Goal: Contribute content: Contribute content

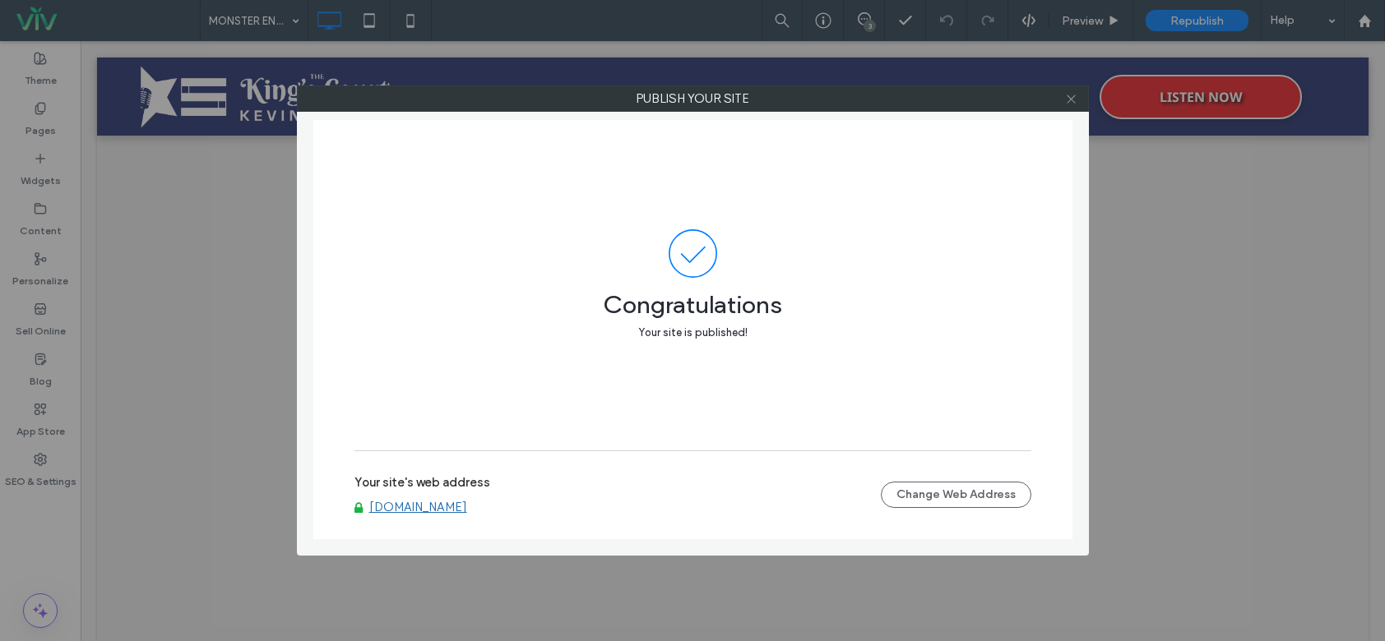
click at [1065, 99] on div at bounding box center [1071, 98] width 25 height 25
click at [1066, 99] on icon at bounding box center [1071, 99] width 12 height 12
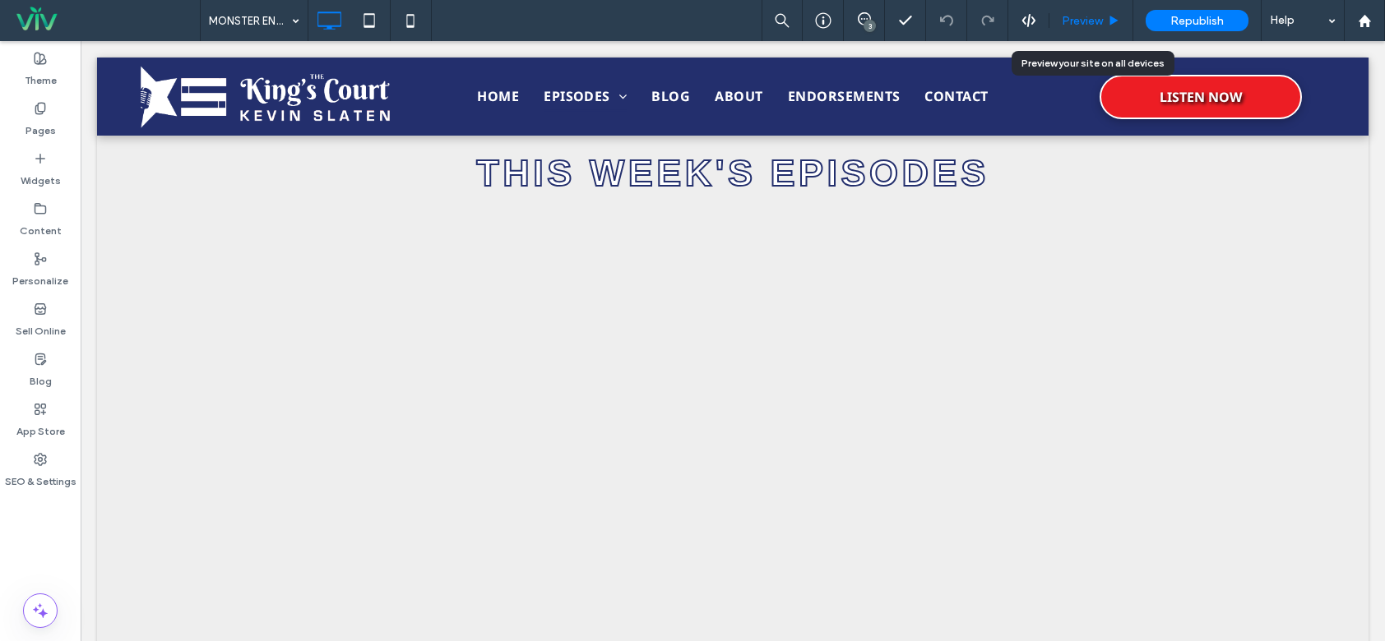
click at [1086, 14] on span "Preview" at bounding box center [1082, 21] width 41 height 14
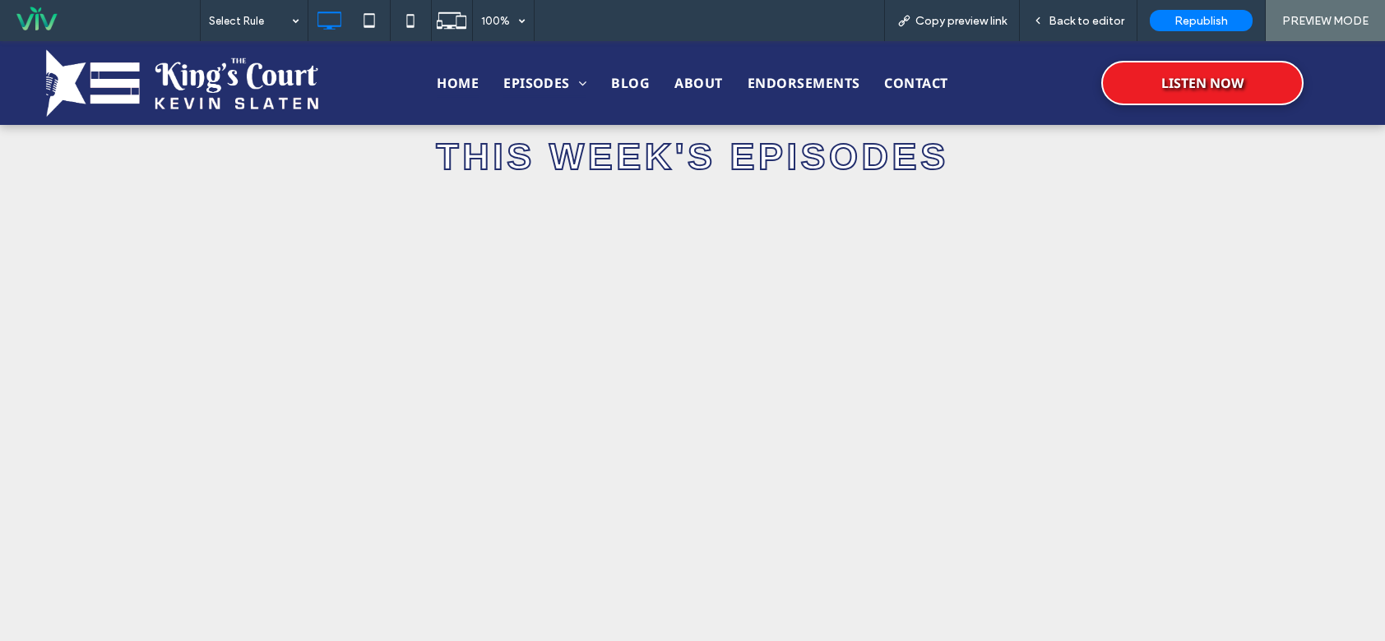
click at [447, 85] on span "HOME" at bounding box center [458, 83] width 42 height 28
drag, startPoint x: 1092, startPoint y: 28, endPoint x: 1097, endPoint y: 17, distance: 11.8
click at [1094, 25] on div "Back to editor" at bounding box center [1079, 20] width 118 height 41
click at [1094, 21] on span "Back to editor" at bounding box center [1086, 21] width 76 height 14
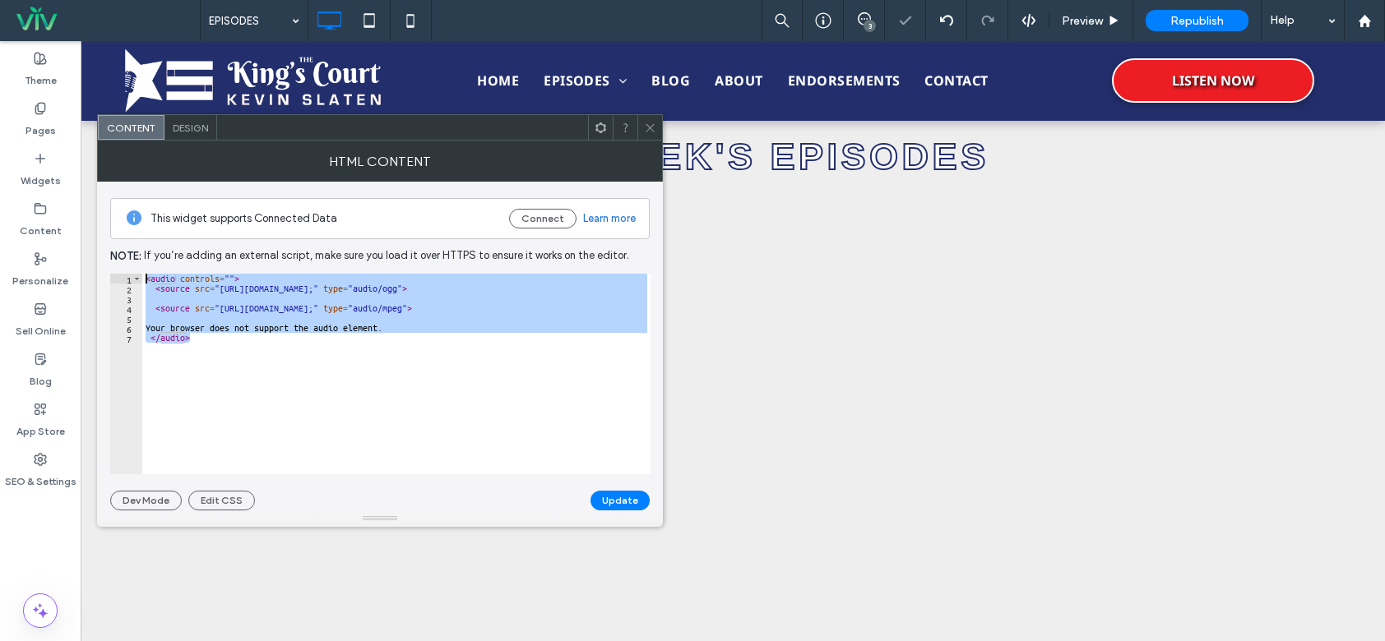
drag, startPoint x: 322, startPoint y: 372, endPoint x: 195, endPoint y: 271, distance: 162.2
click at [174, 247] on div "This widget supports Connected Data Connect Learn more Note: If you’re adding a…" at bounding box center [379, 346] width 539 height 329
type textarea "**********"
click at [646, 123] on icon at bounding box center [650, 128] width 12 height 12
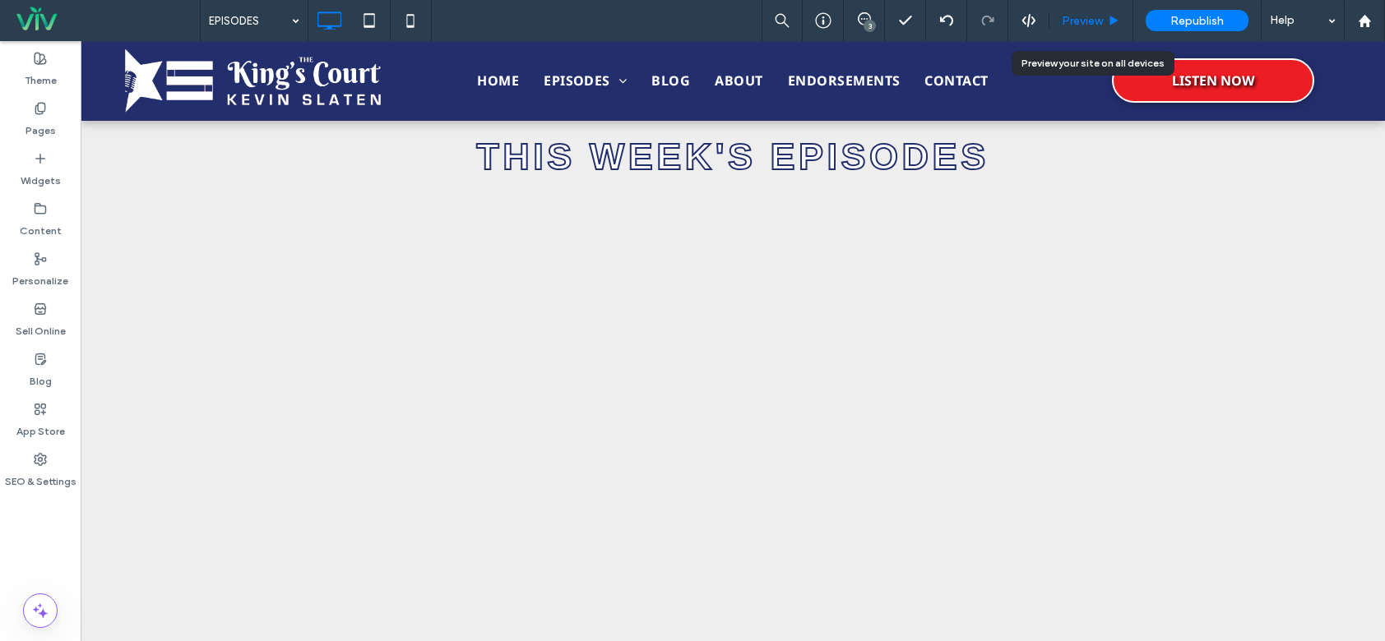
click at [1095, 21] on span "Preview" at bounding box center [1082, 21] width 41 height 14
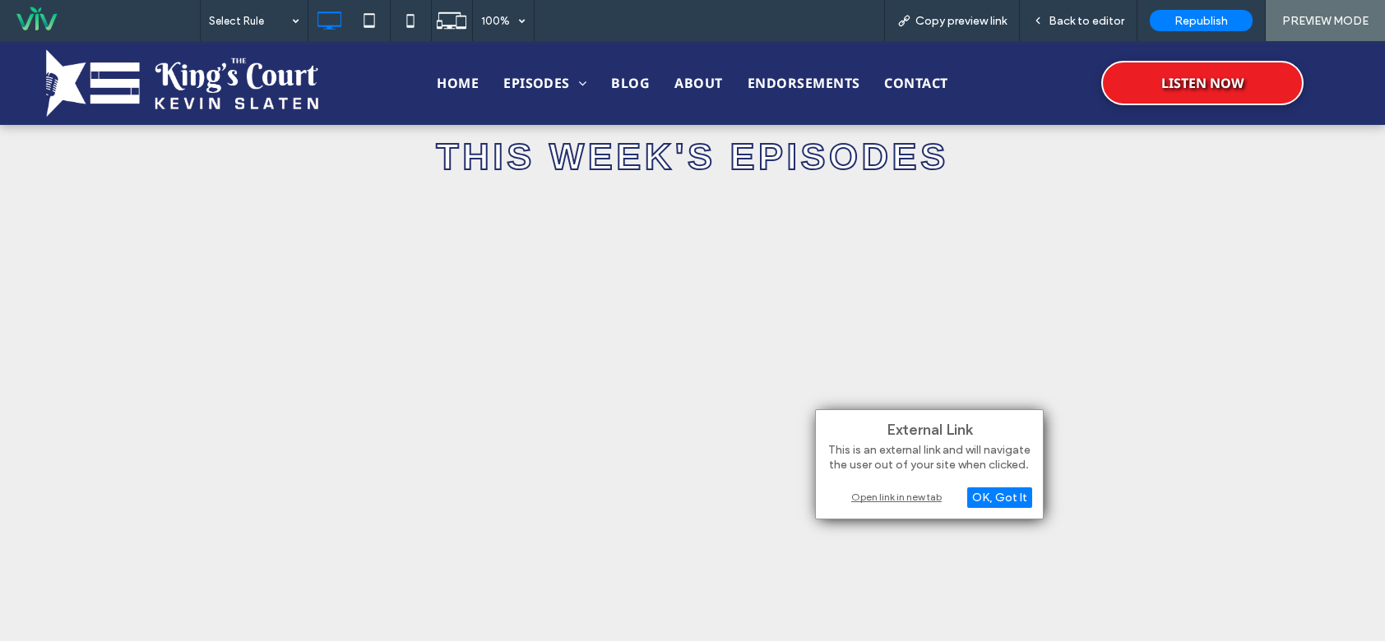
click at [917, 497] on div "Open link in new tab" at bounding box center [929, 496] width 206 height 17
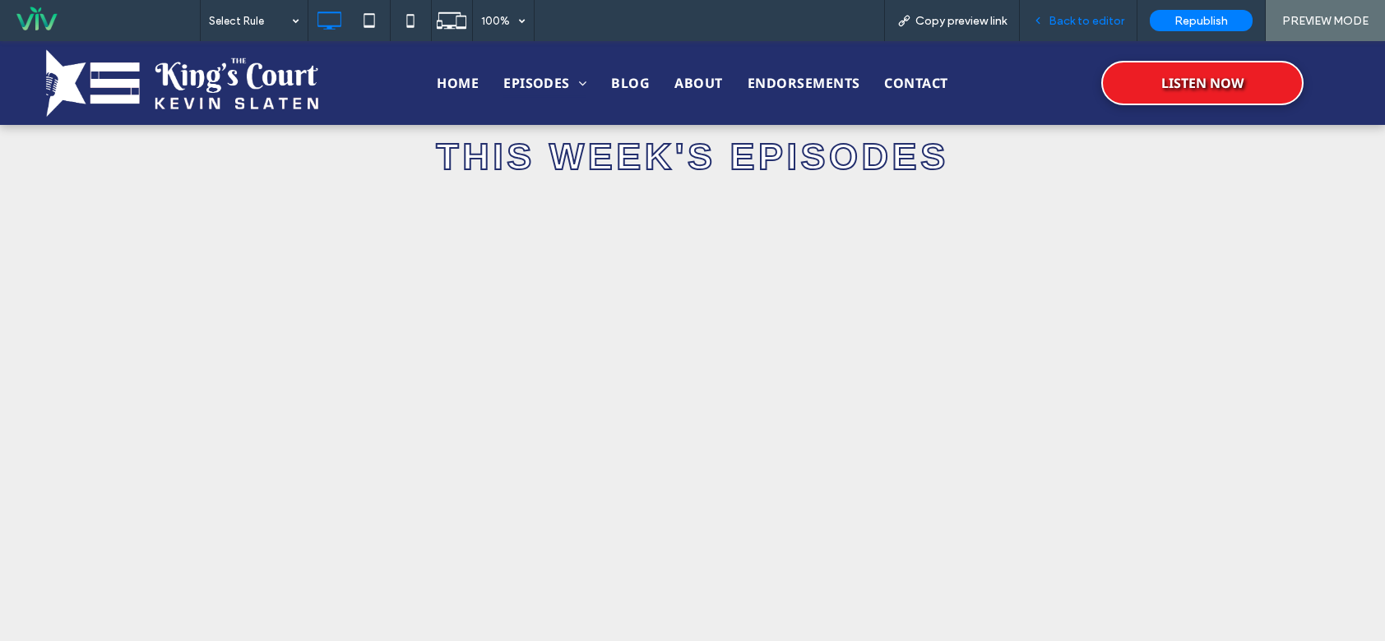
click at [1082, 24] on span "Back to editor" at bounding box center [1086, 21] width 76 height 14
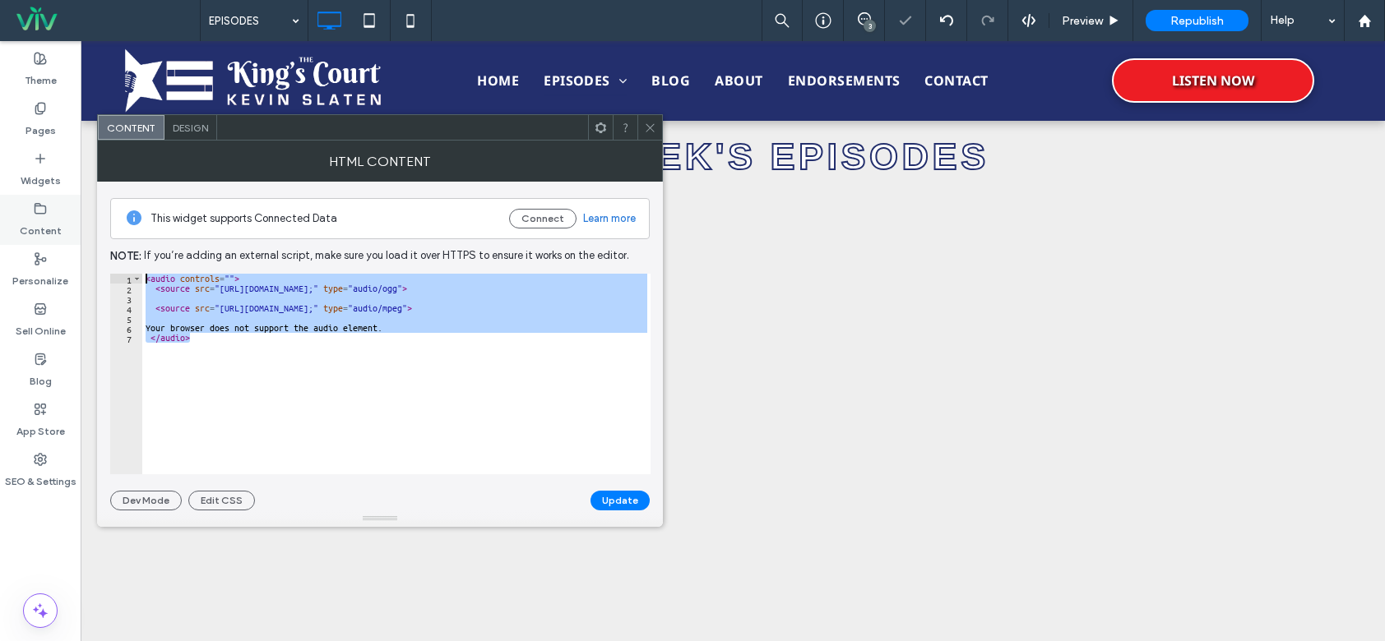
drag, startPoint x: 314, startPoint y: 400, endPoint x: 67, endPoint y: 234, distance: 298.1
click at [67, 234] on body ".wqwq-1{fill:#231f20;} .cls-1q, .cls-2q { fill-rule: evenodd; } .cls-2q { fill:…" at bounding box center [692, 320] width 1385 height 641
paste textarea "Cursor at row 1"
type textarea "*******"
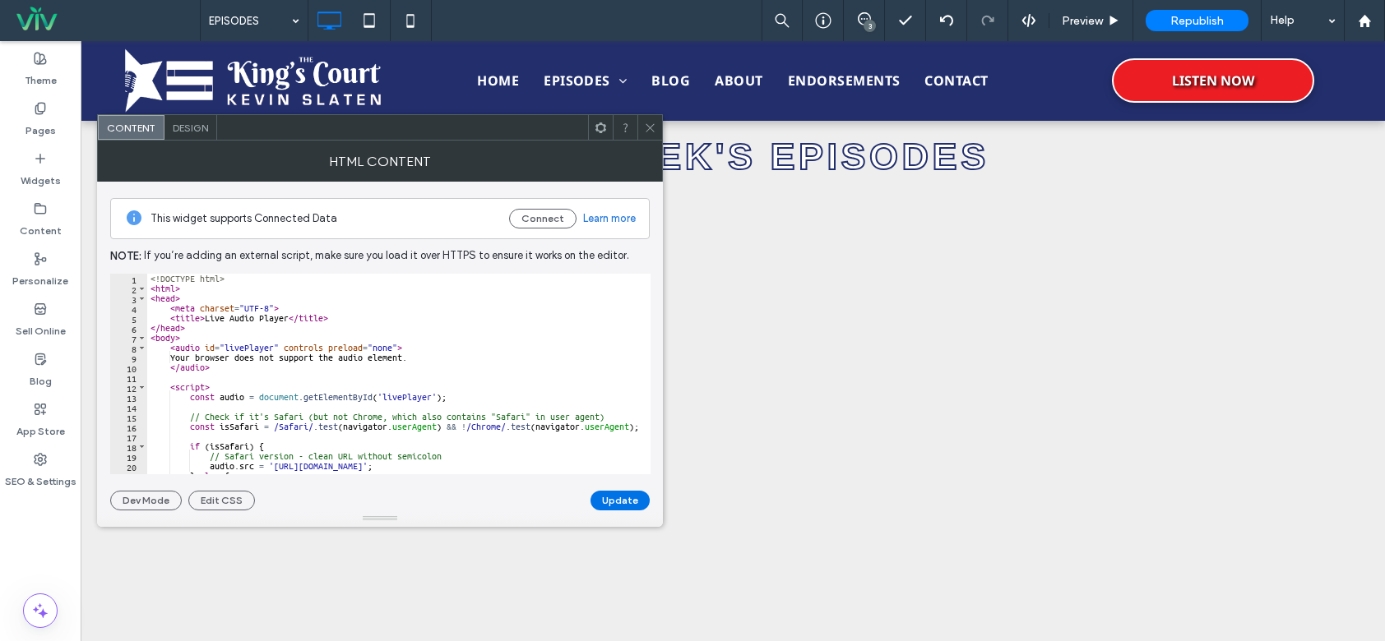
click at [632, 506] on button "Update" at bounding box center [619, 501] width 59 height 20
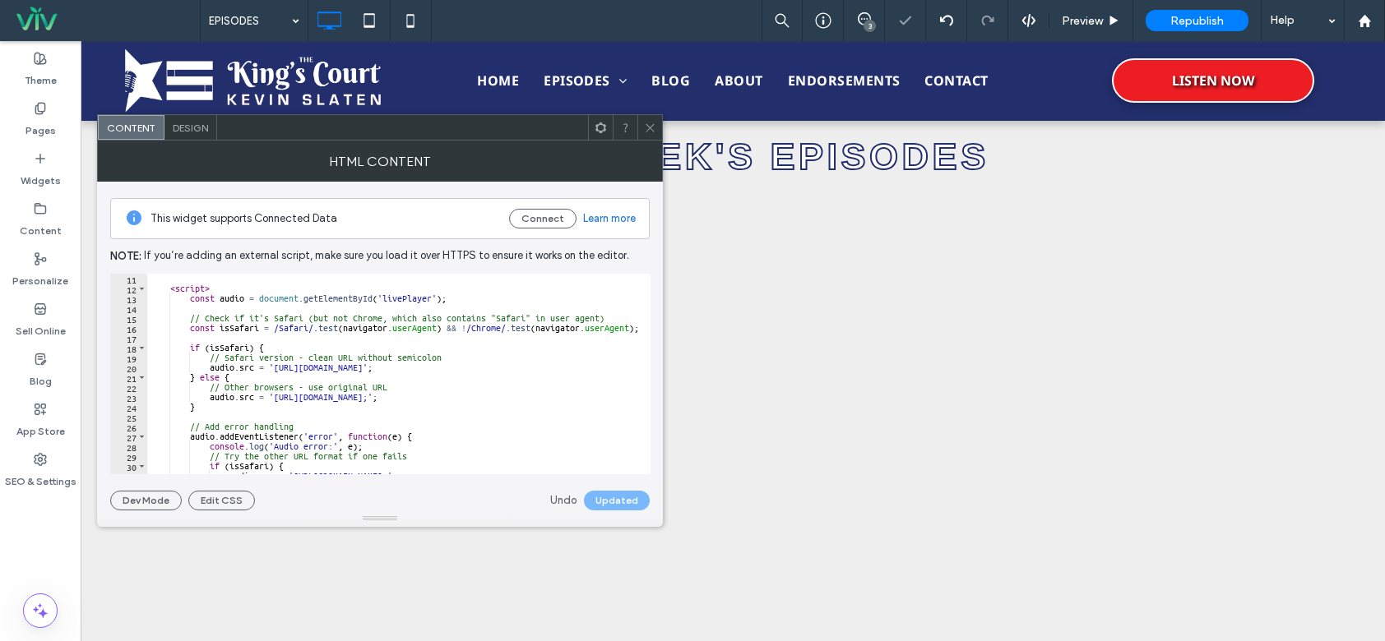
scroll to position [148, 0]
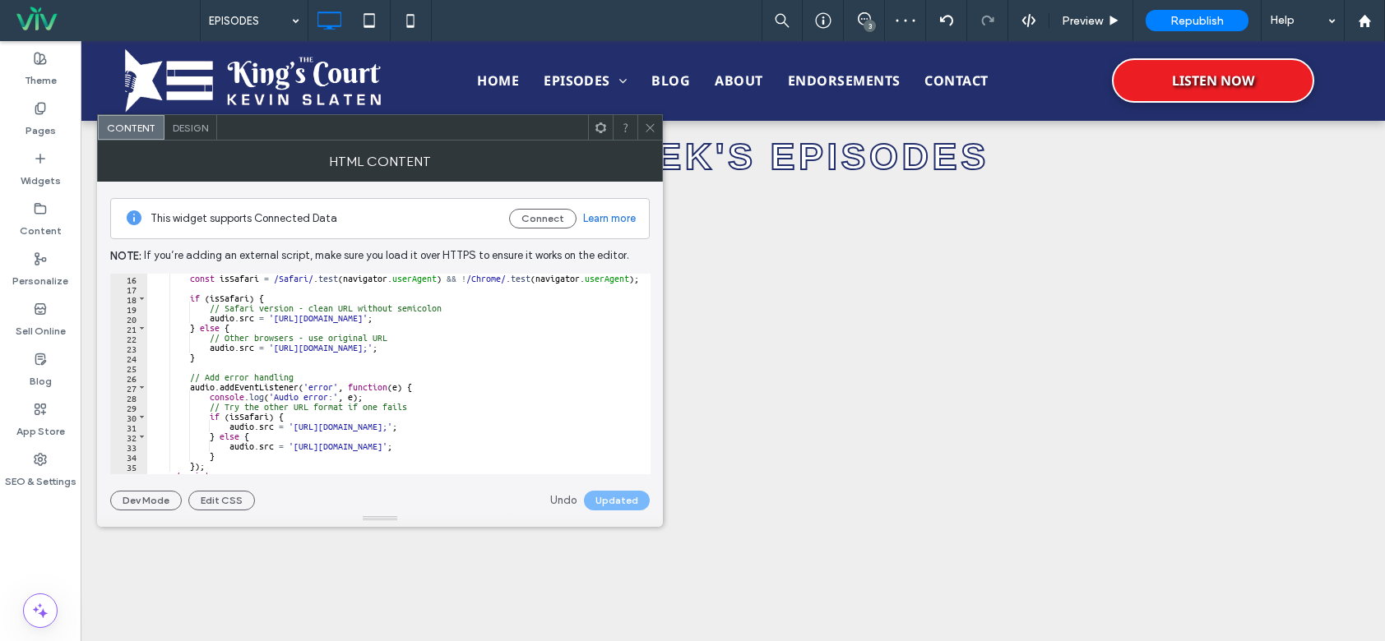
click at [650, 132] on icon at bounding box center [650, 128] width 12 height 12
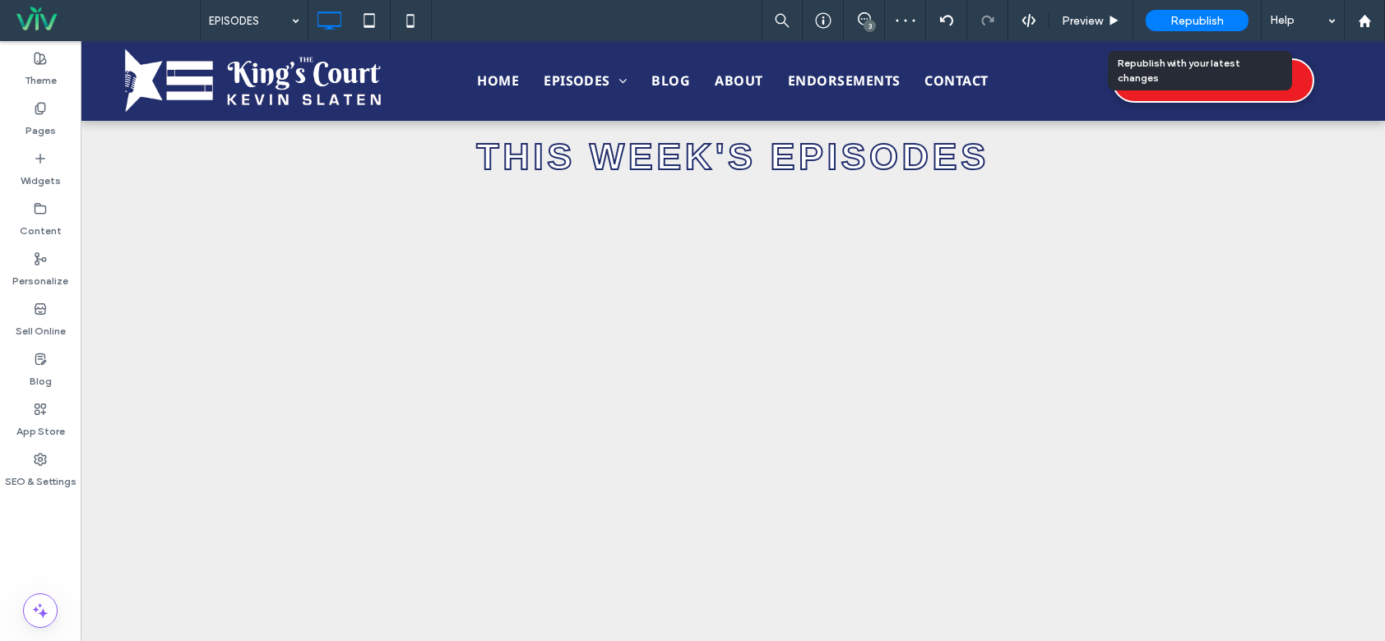
click at [1191, 14] on span "Republish" at bounding box center [1196, 21] width 53 height 14
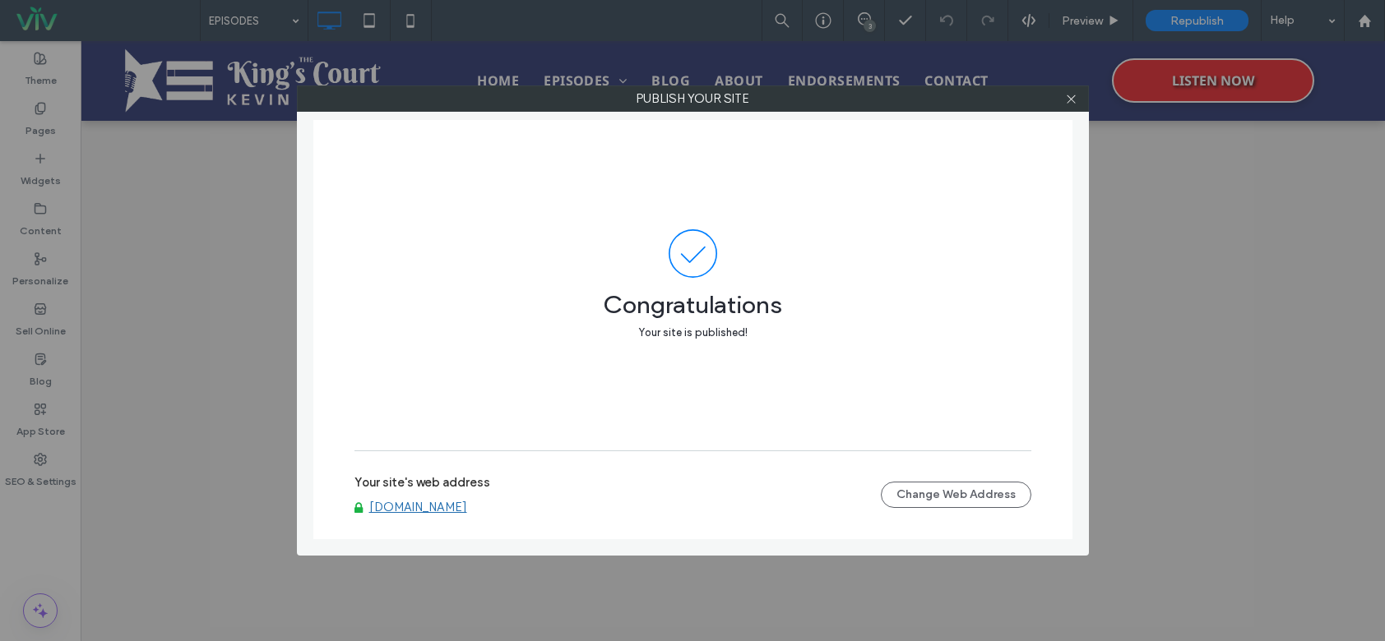
click at [1078, 96] on div at bounding box center [1071, 98] width 25 height 25
drag, startPoint x: 1071, startPoint y: 96, endPoint x: 1053, endPoint y: 84, distance: 21.9
click at [1071, 96] on icon at bounding box center [1071, 99] width 12 height 12
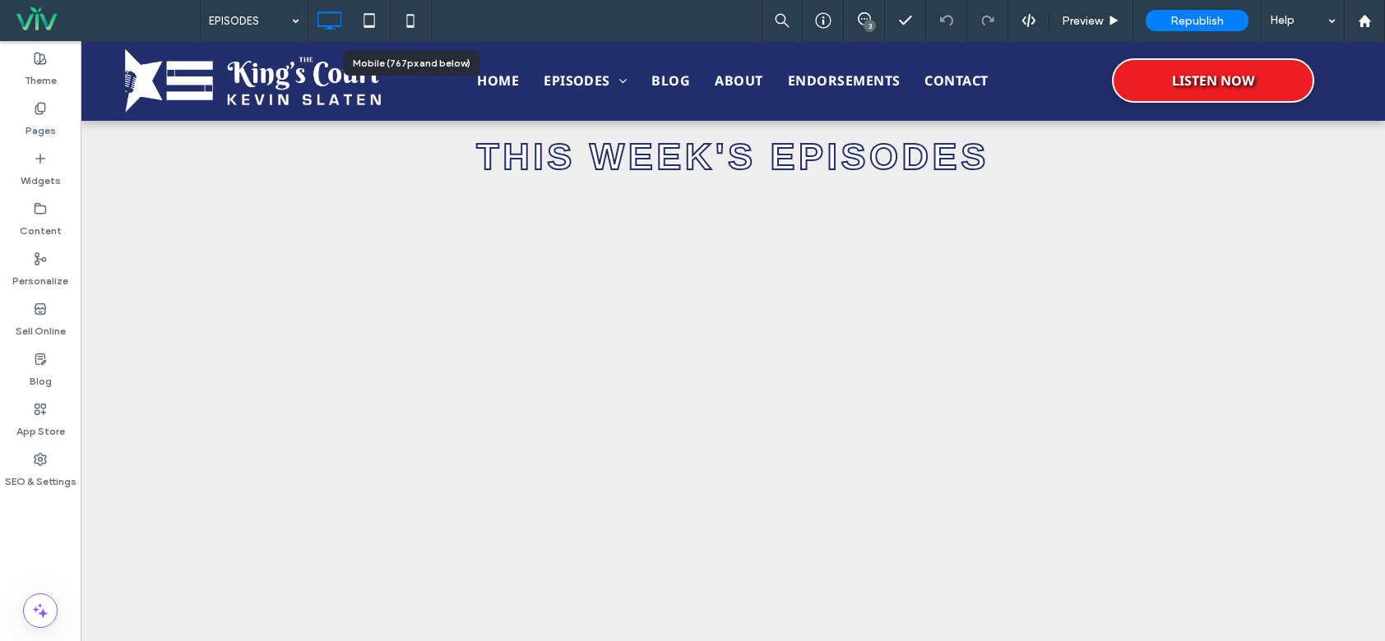
click at [417, 23] on icon at bounding box center [410, 20] width 33 height 33
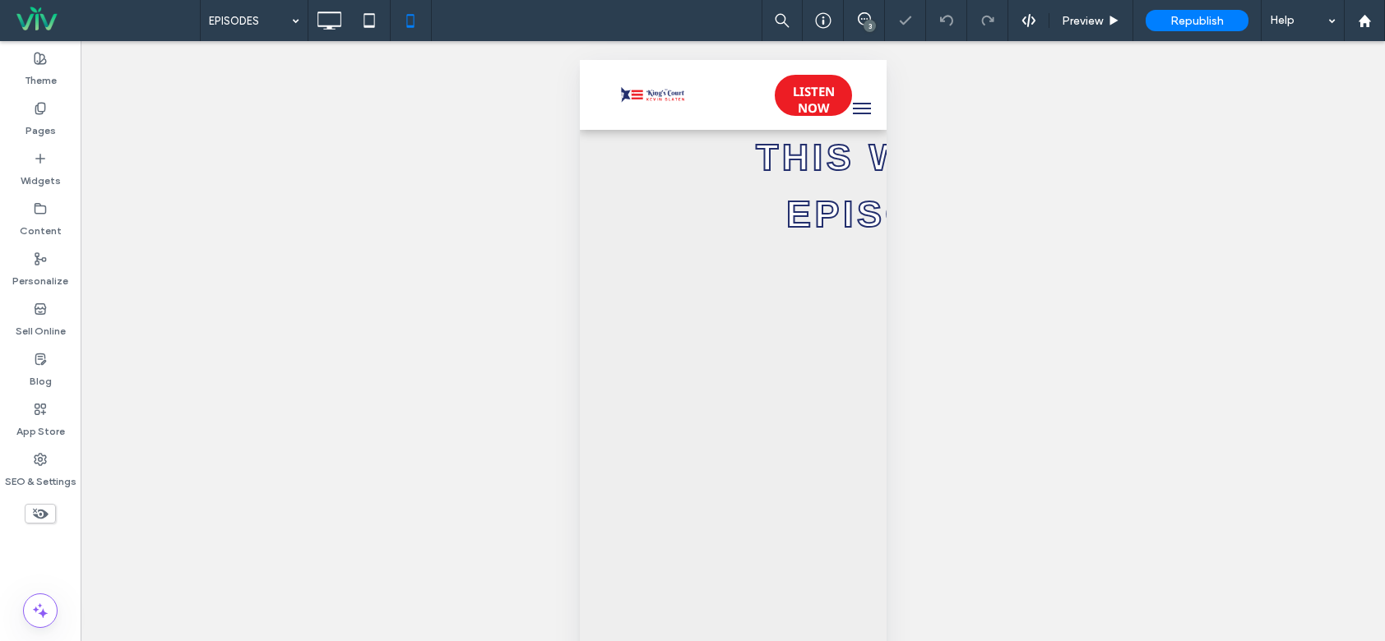
scroll to position [39, 0]
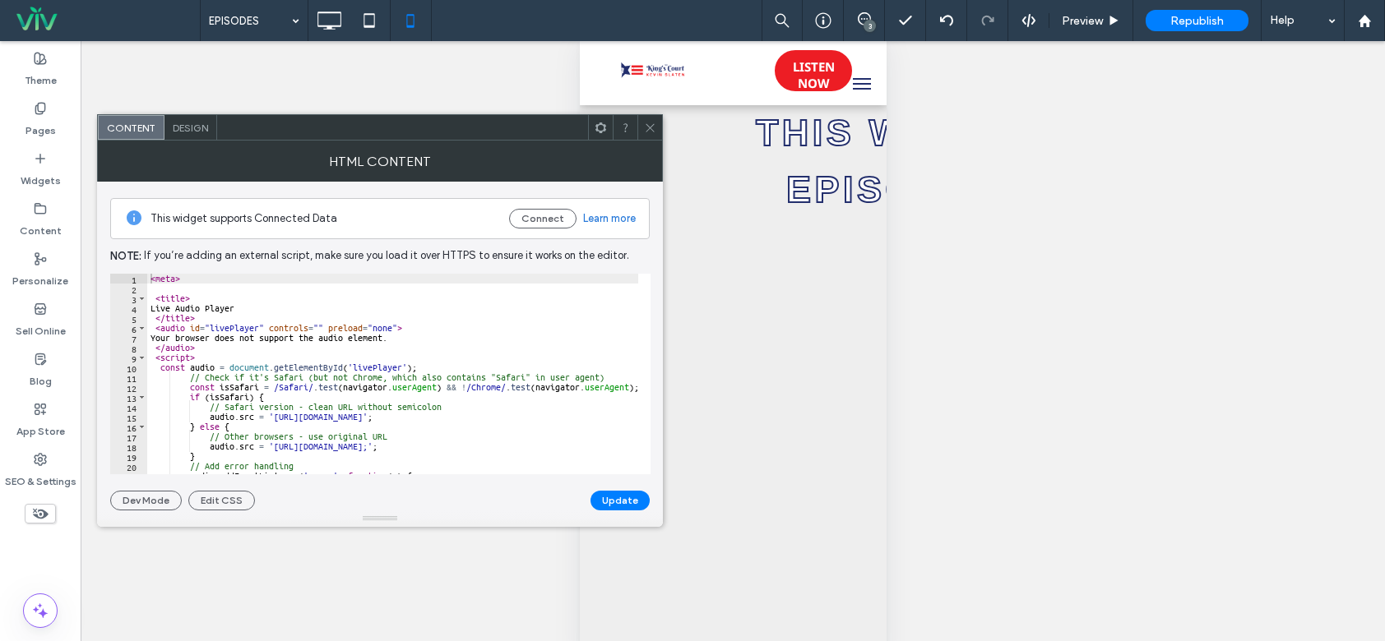
click at [644, 118] on span at bounding box center [650, 127] width 12 height 25
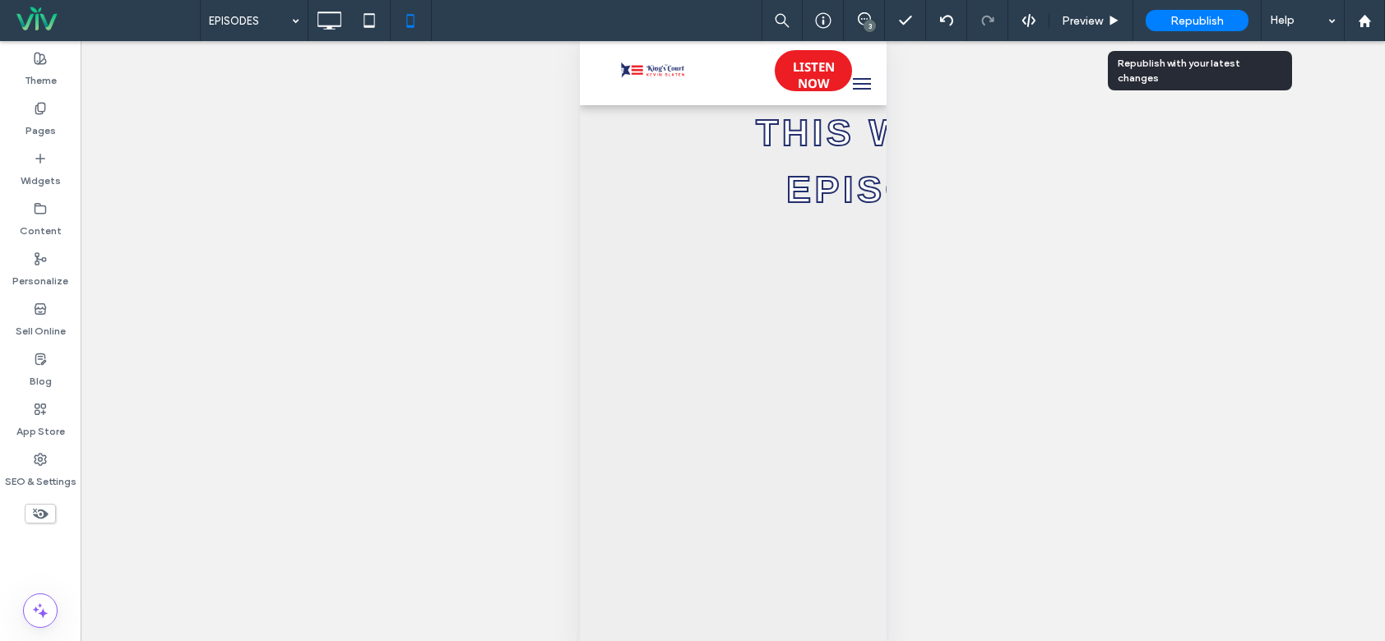
click at [1192, 21] on span "Republish" at bounding box center [1196, 21] width 53 height 14
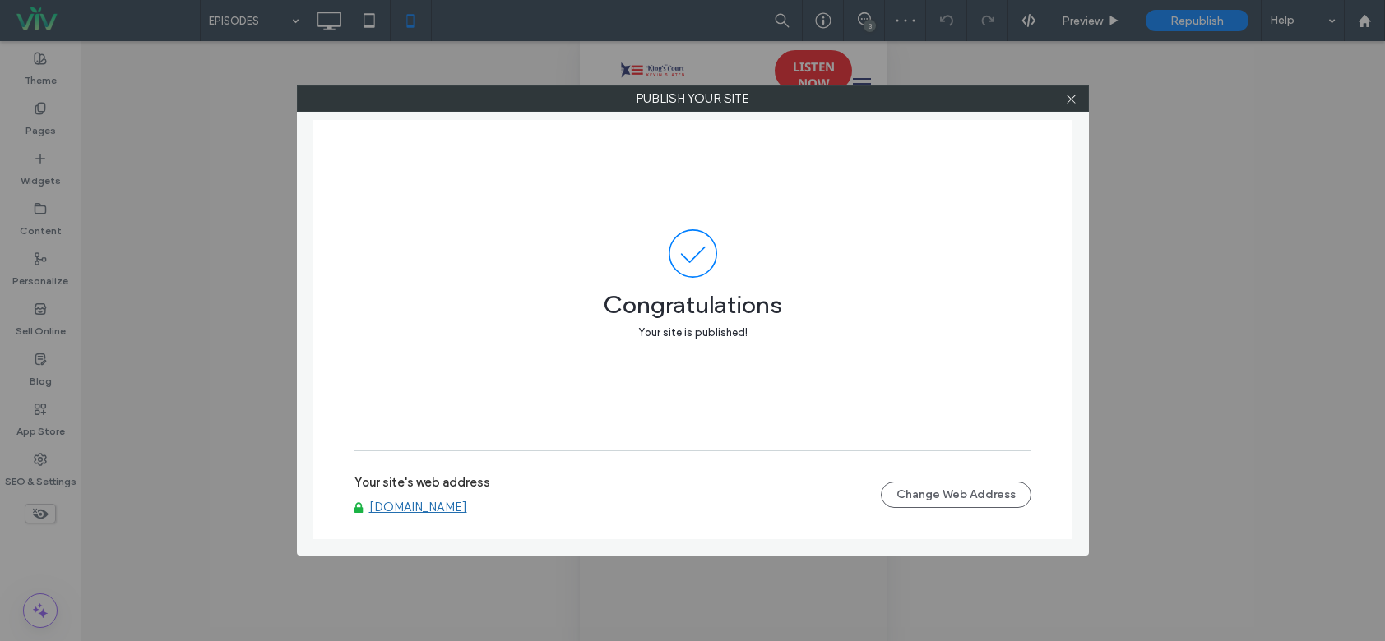
click at [440, 511] on link "[DOMAIN_NAME]" at bounding box center [418, 507] width 98 height 15
click at [1070, 102] on icon at bounding box center [1071, 99] width 12 height 12
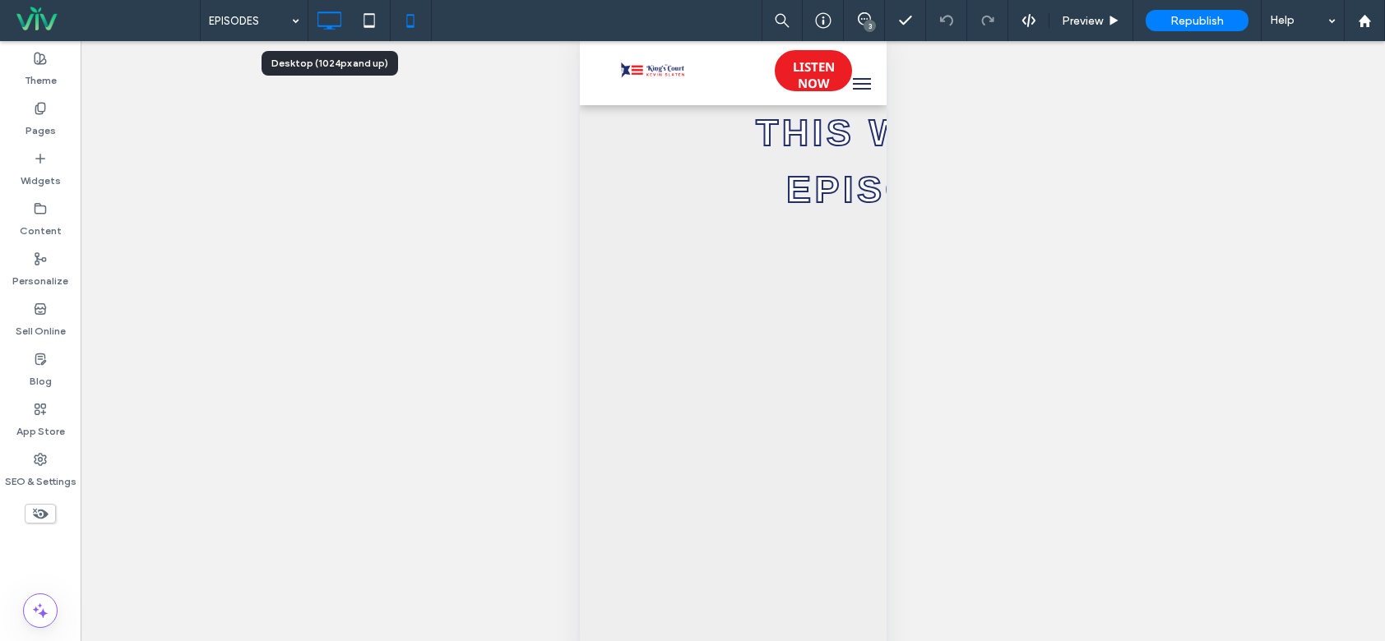
click at [326, 23] on icon at bounding box center [328, 20] width 33 height 33
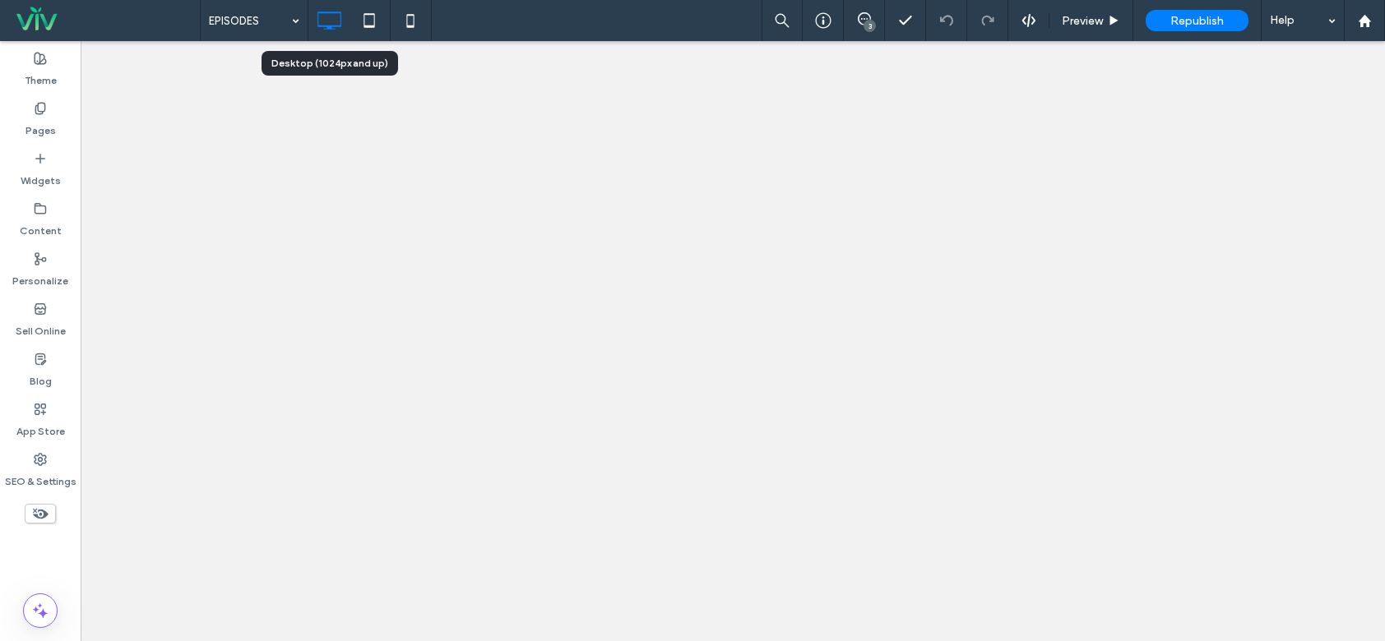
scroll to position [0, 0]
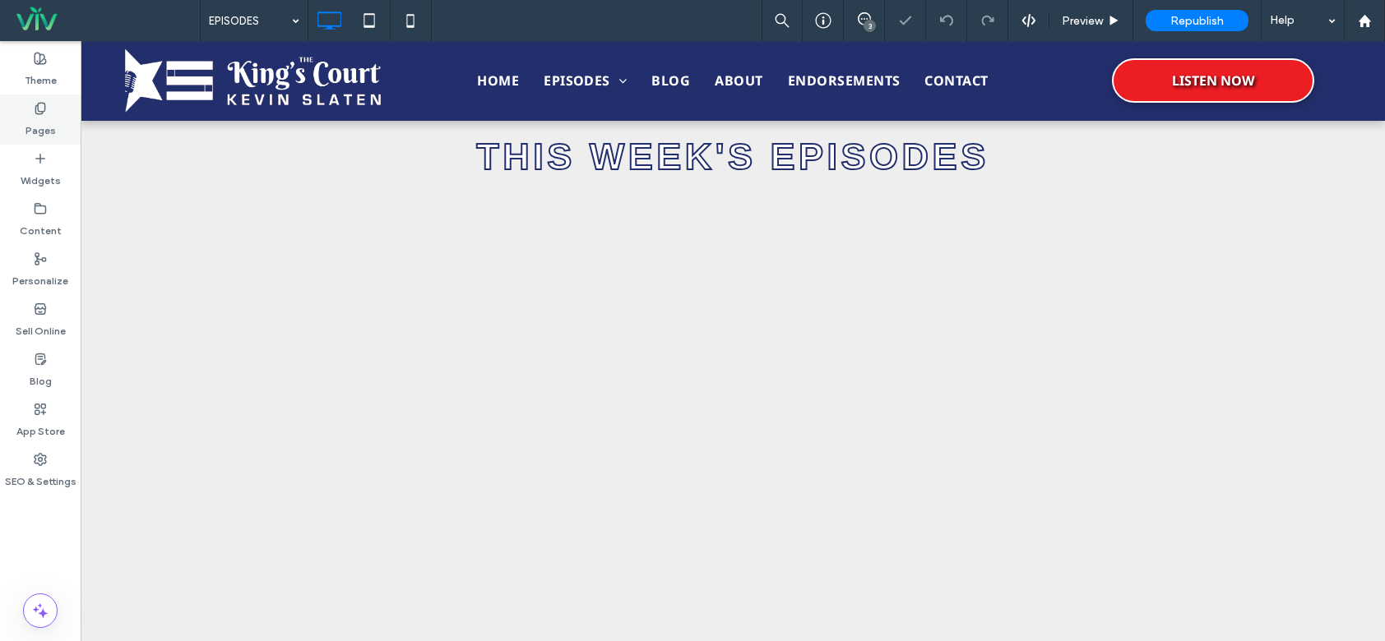
click at [48, 117] on label "Pages" at bounding box center [40, 126] width 30 height 23
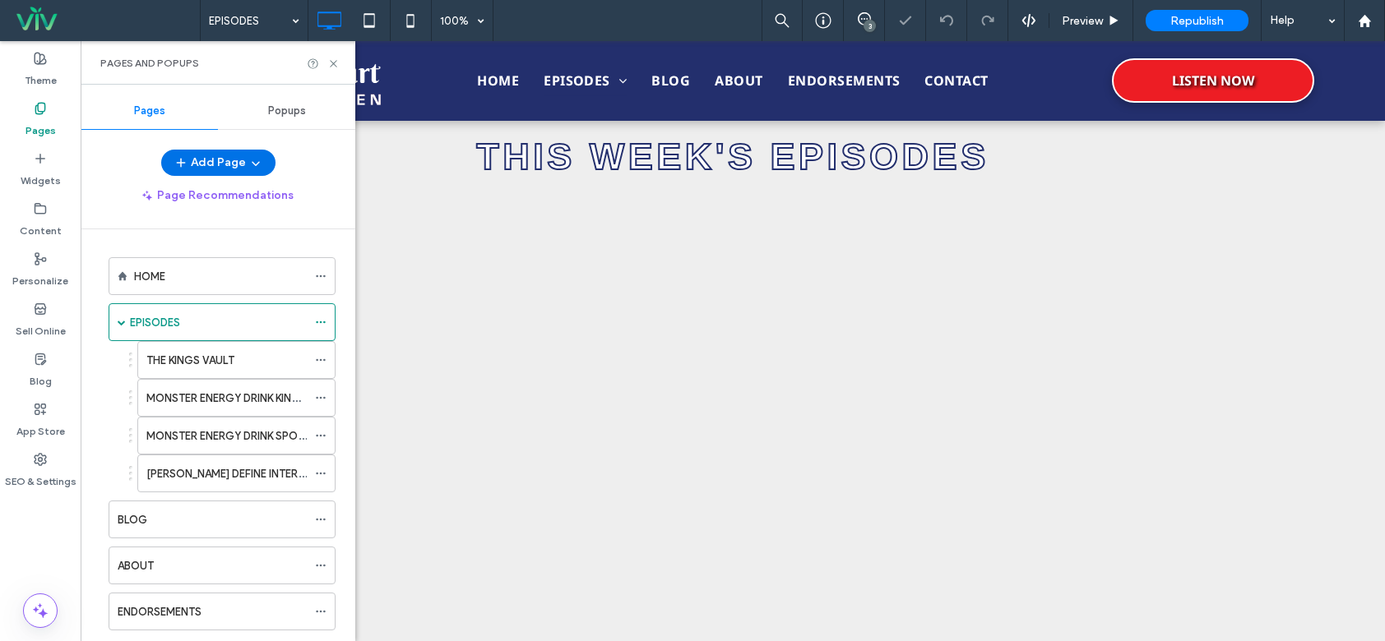
click at [201, 160] on button "Add Page" at bounding box center [218, 163] width 114 height 26
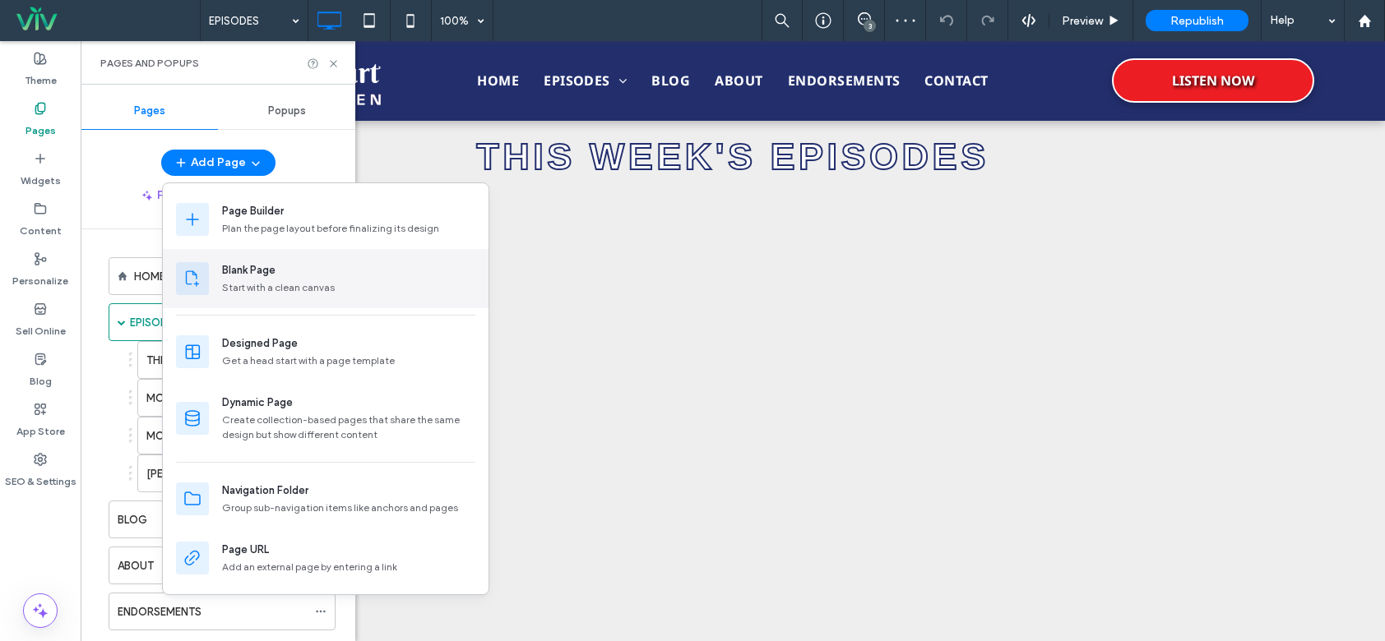
click at [285, 282] on div "Start with a clean canvas" at bounding box center [348, 287] width 253 height 15
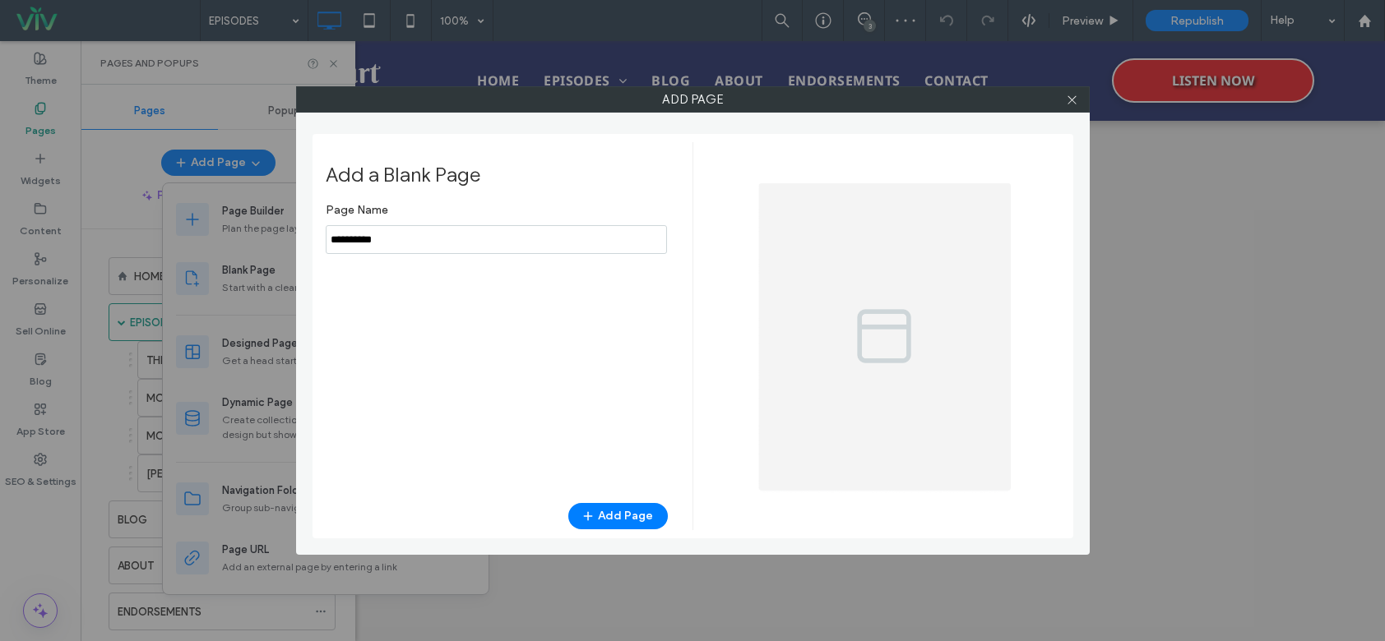
drag, startPoint x: 491, startPoint y: 247, endPoint x: 335, endPoint y: 237, distance: 155.7
click at [336, 237] on input "notEmpty" at bounding box center [496, 239] width 341 height 29
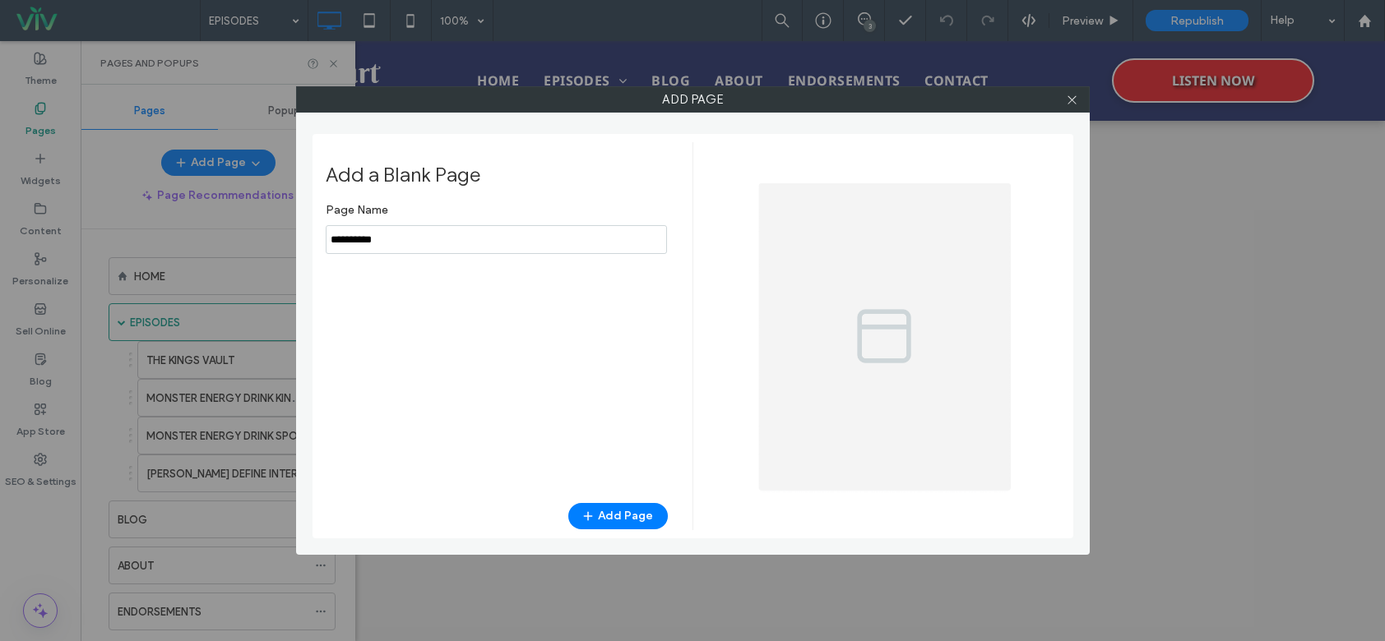
click at [402, 246] on input "notEmpty" at bounding box center [496, 239] width 341 height 29
click at [407, 273] on div "Page Name Add Page" at bounding box center [497, 341] width 342 height 292
drag, startPoint x: 404, startPoint y: 248, endPoint x: 296, endPoint y: 228, distance: 109.7
click at [296, 228] on div "Add Page Add a Blank Page Page Name Add Page" at bounding box center [693, 320] width 794 height 469
type input "****"
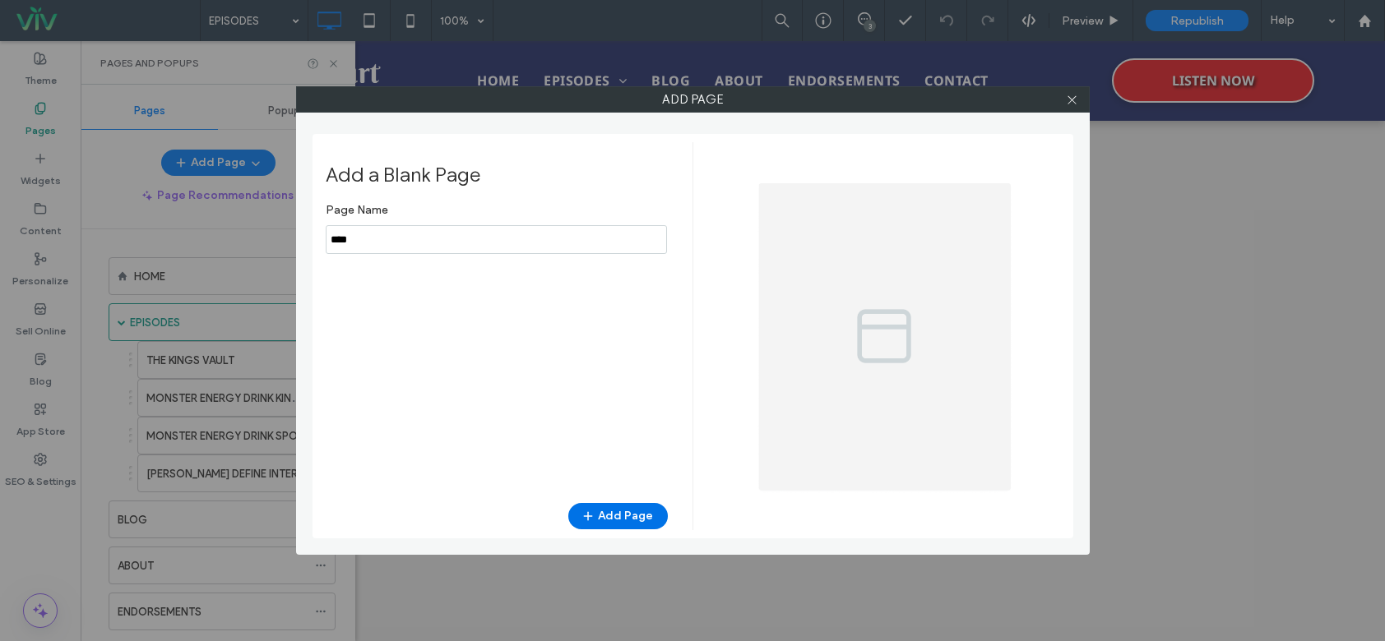
click at [616, 524] on button "Add Page" at bounding box center [617, 516] width 99 height 26
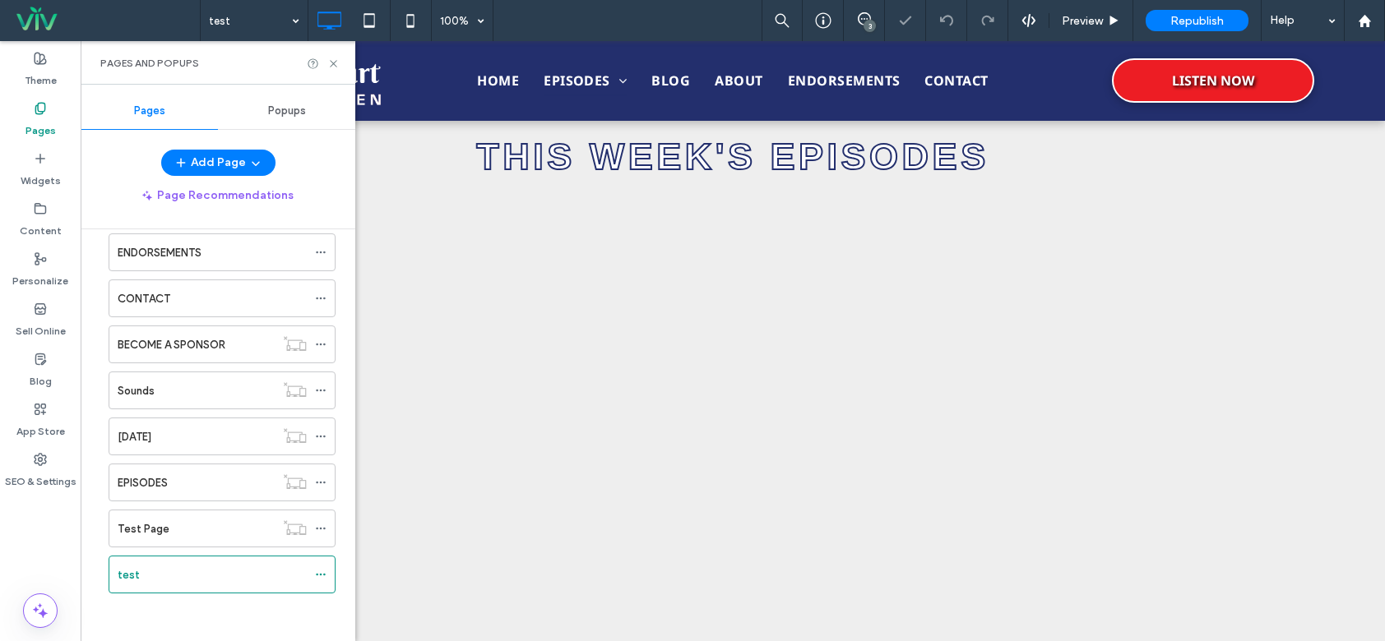
scroll to position [361, 0]
click at [321, 573] on use at bounding box center [320, 573] width 9 height 2
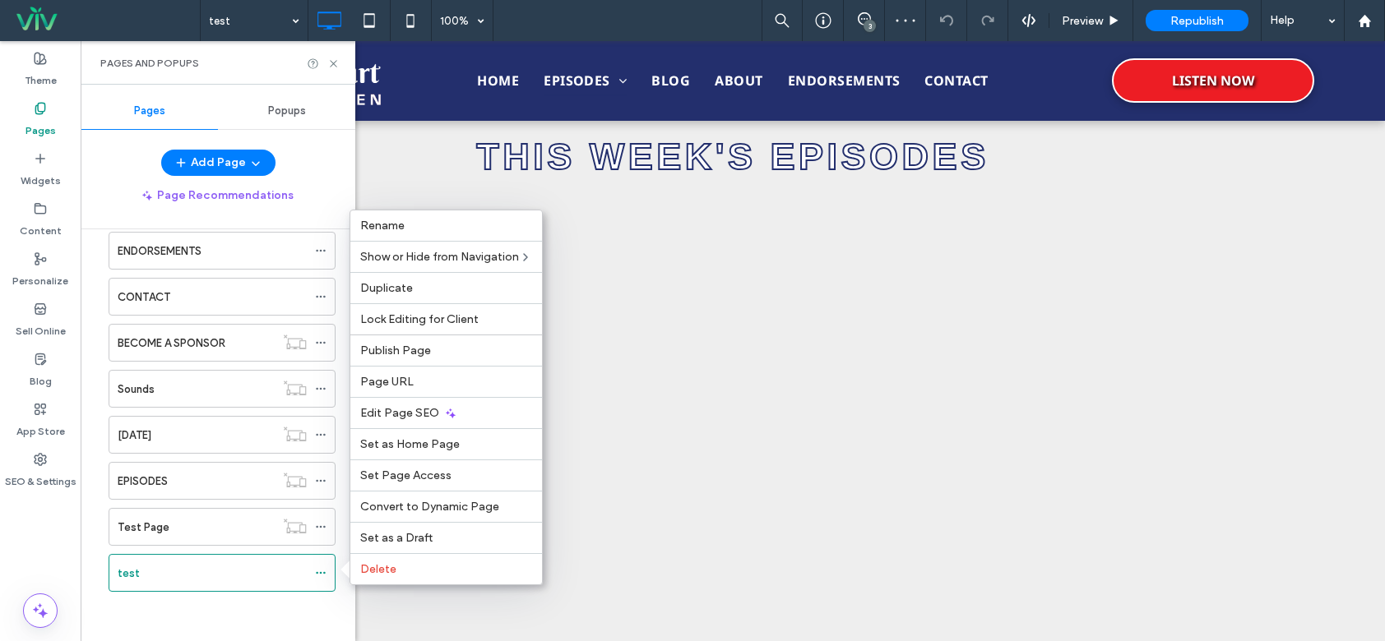
click at [232, 521] on div "Test Page" at bounding box center [196, 527] width 157 height 17
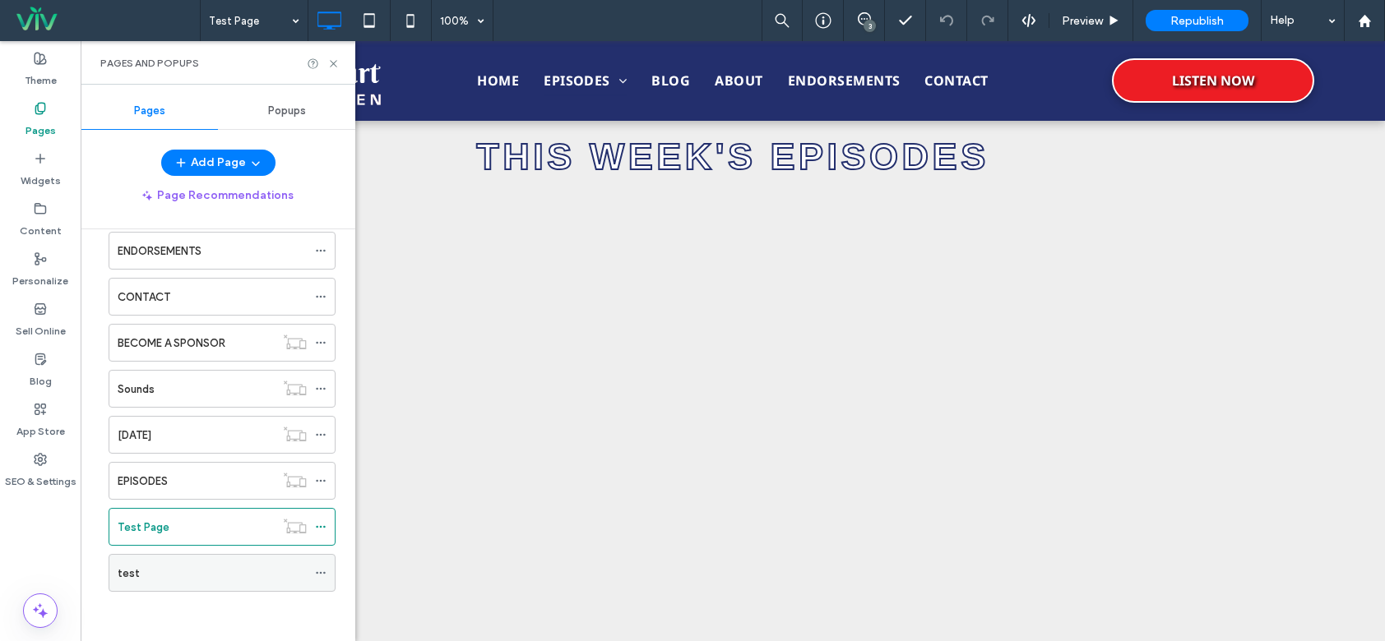
click at [252, 572] on div "test" at bounding box center [212, 573] width 189 height 17
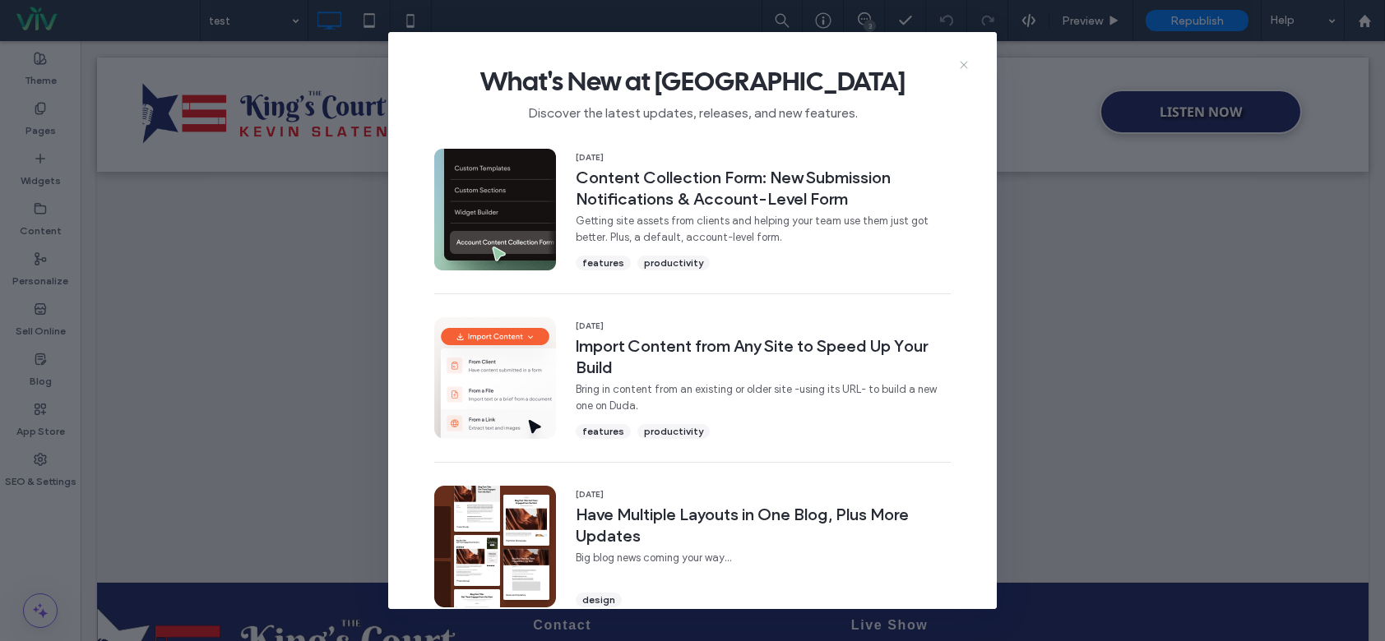
click at [964, 65] on use at bounding box center [963, 64] width 7 height 7
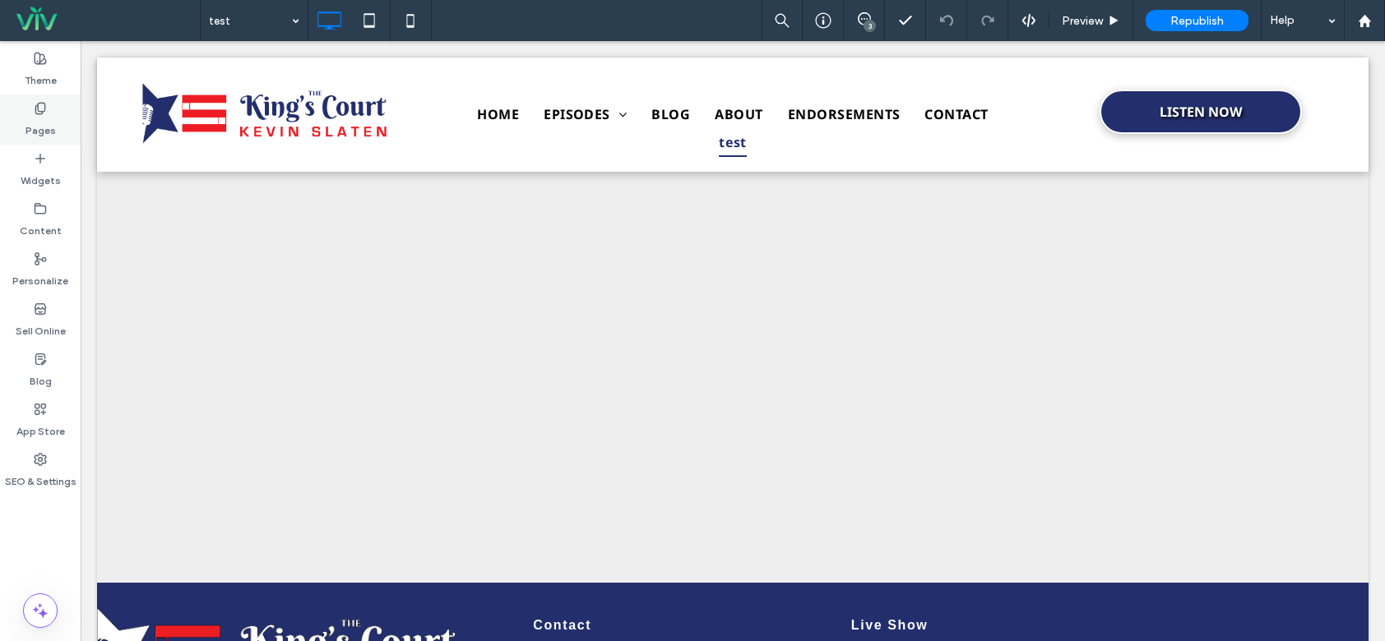
click at [53, 113] on div "Pages" at bounding box center [40, 120] width 81 height 50
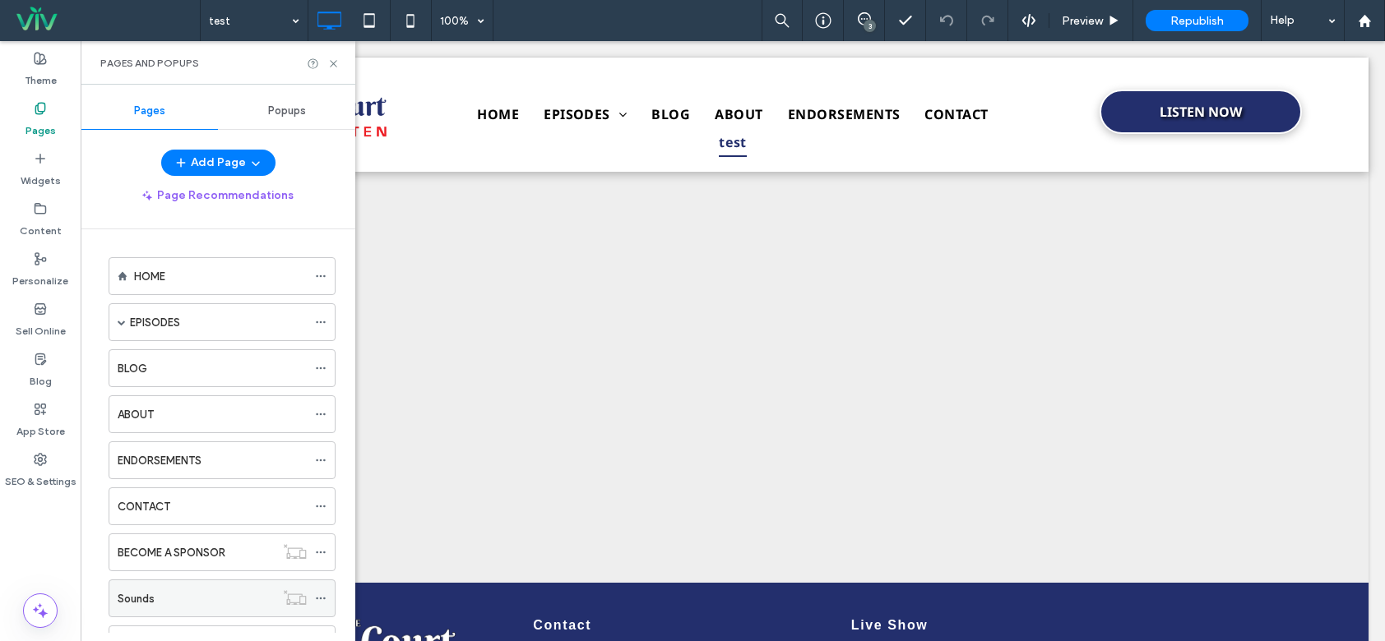
scroll to position [210, 0]
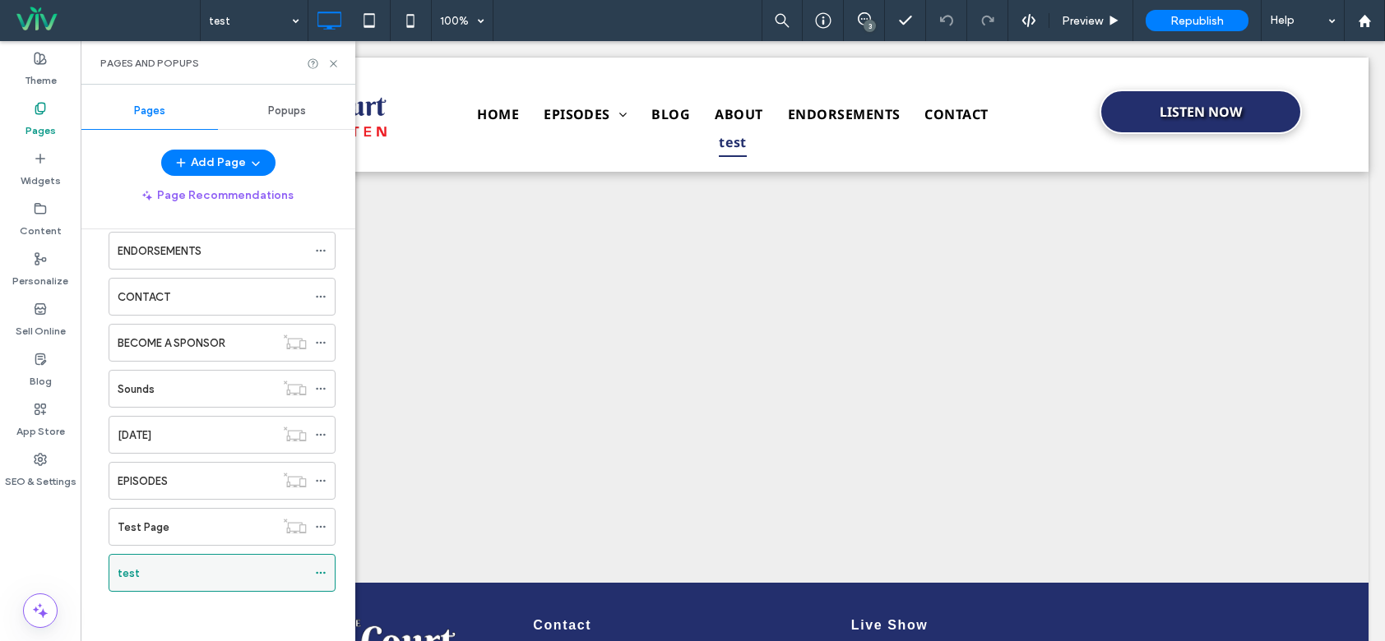
click at [322, 572] on icon at bounding box center [321, 573] width 12 height 12
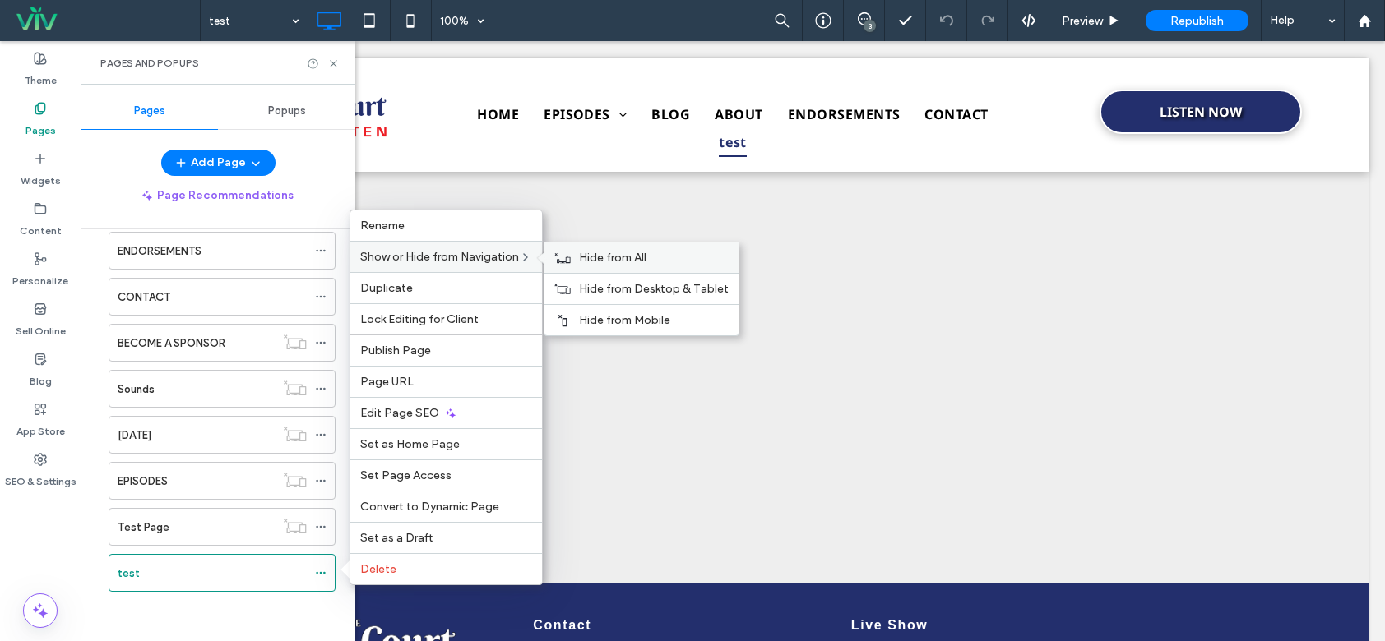
click at [585, 254] on span "Hide from All" at bounding box center [612, 258] width 67 height 14
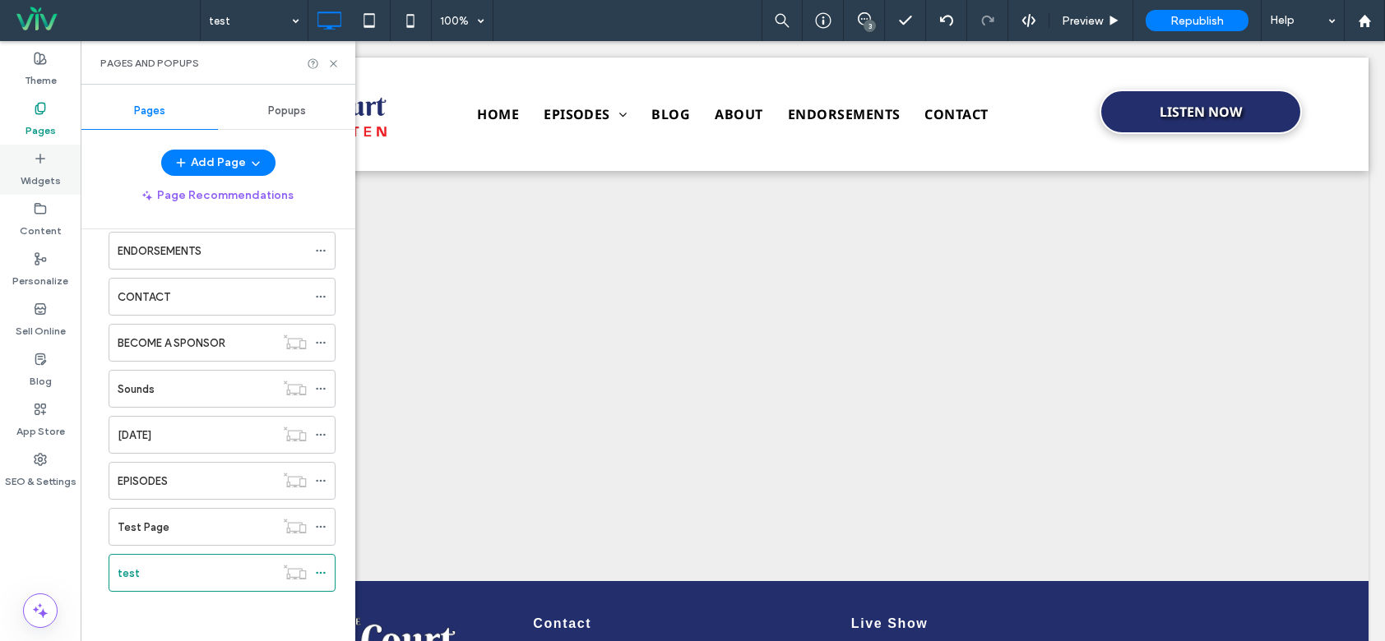
click at [59, 169] on label "Widgets" at bounding box center [41, 176] width 40 height 23
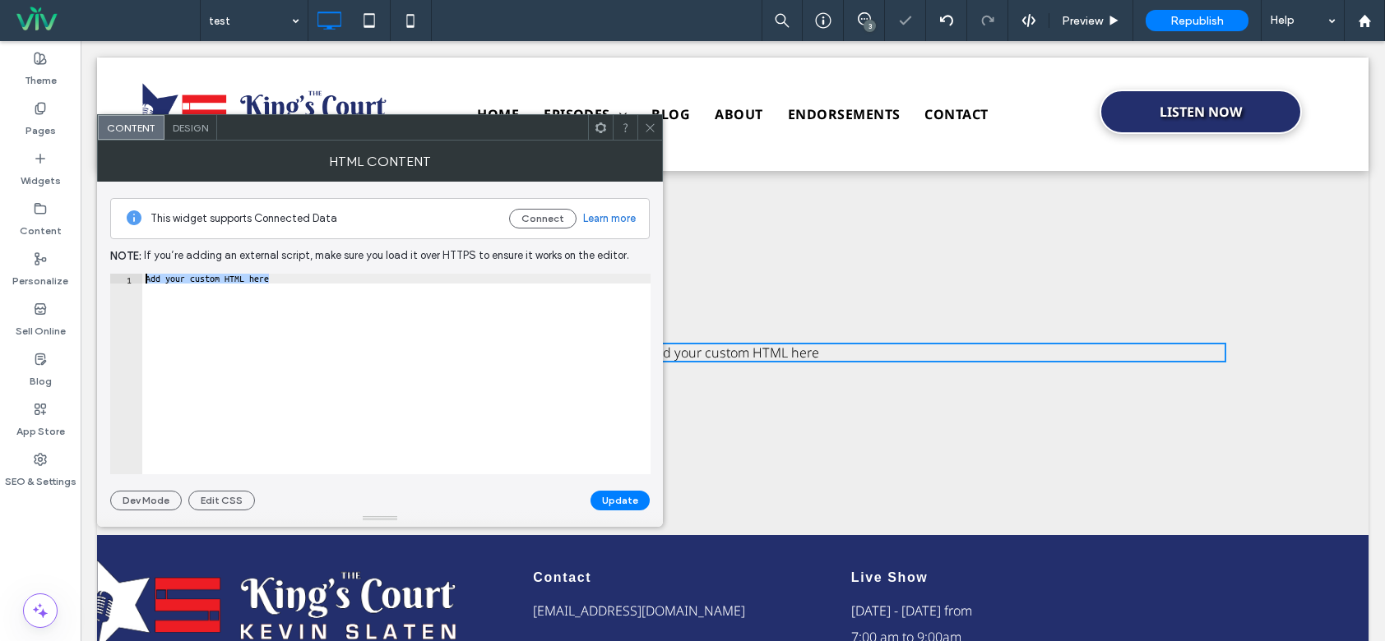
drag, startPoint x: 366, startPoint y: 331, endPoint x: 117, endPoint y: 266, distance: 257.5
click at [117, 266] on div "**********" at bounding box center [379, 346] width 539 height 329
paste textarea "Cursor at row 1"
type textarea "*******"
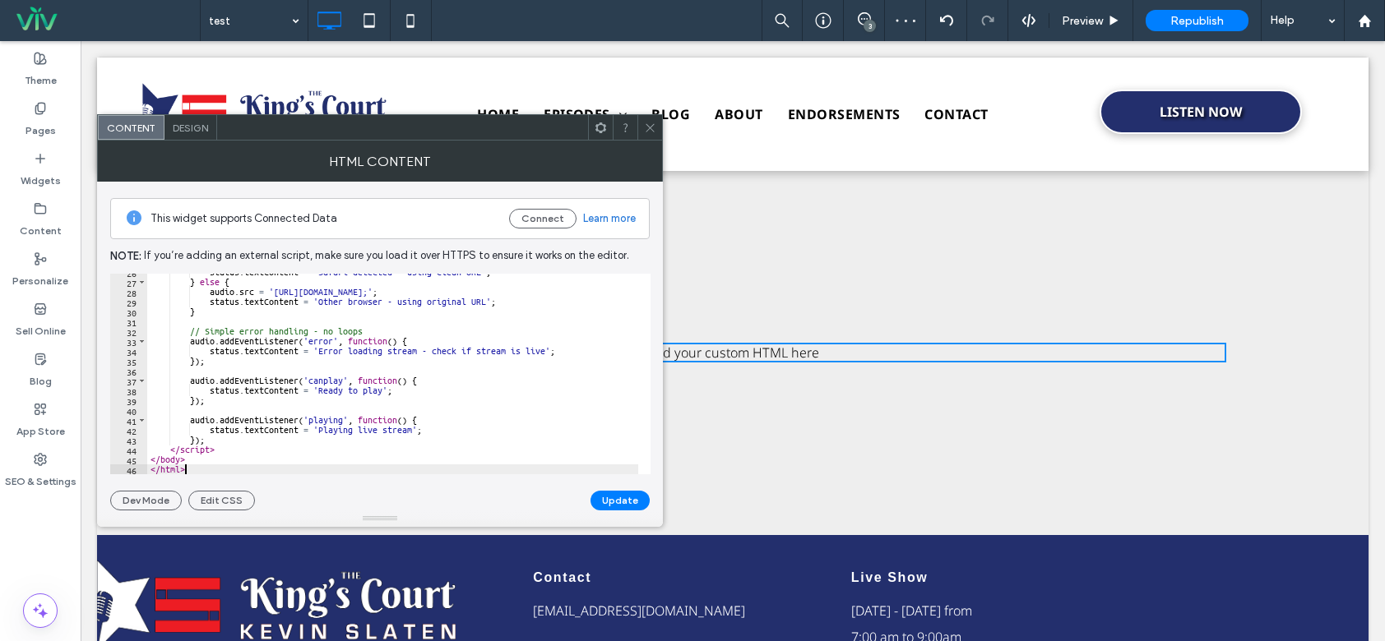
scroll to position [266, 0]
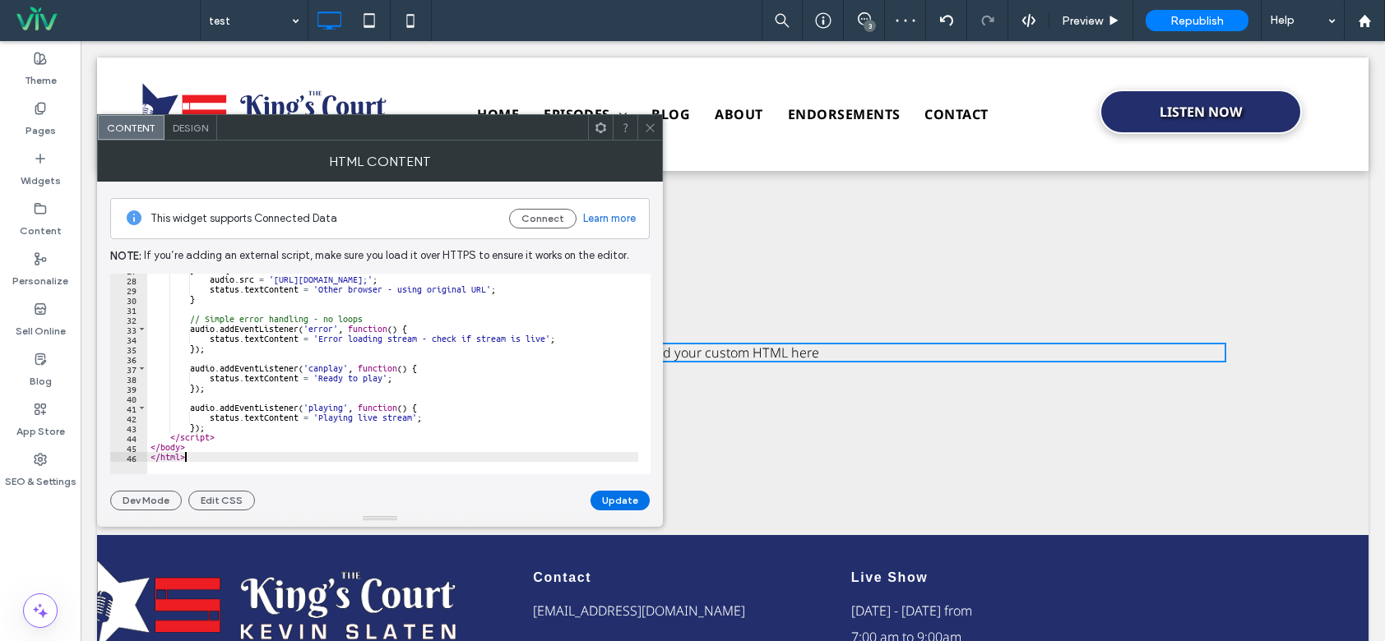
click at [622, 503] on button "Update" at bounding box center [619, 501] width 59 height 20
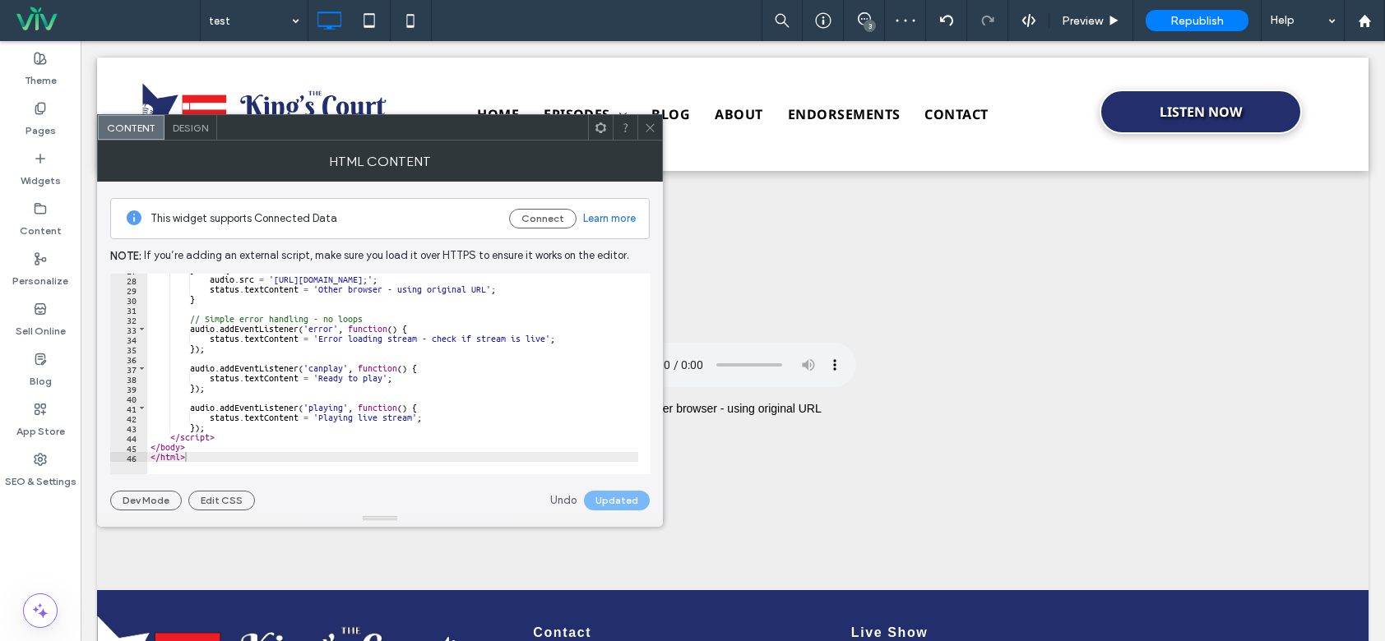
click at [654, 132] on icon at bounding box center [650, 128] width 12 height 12
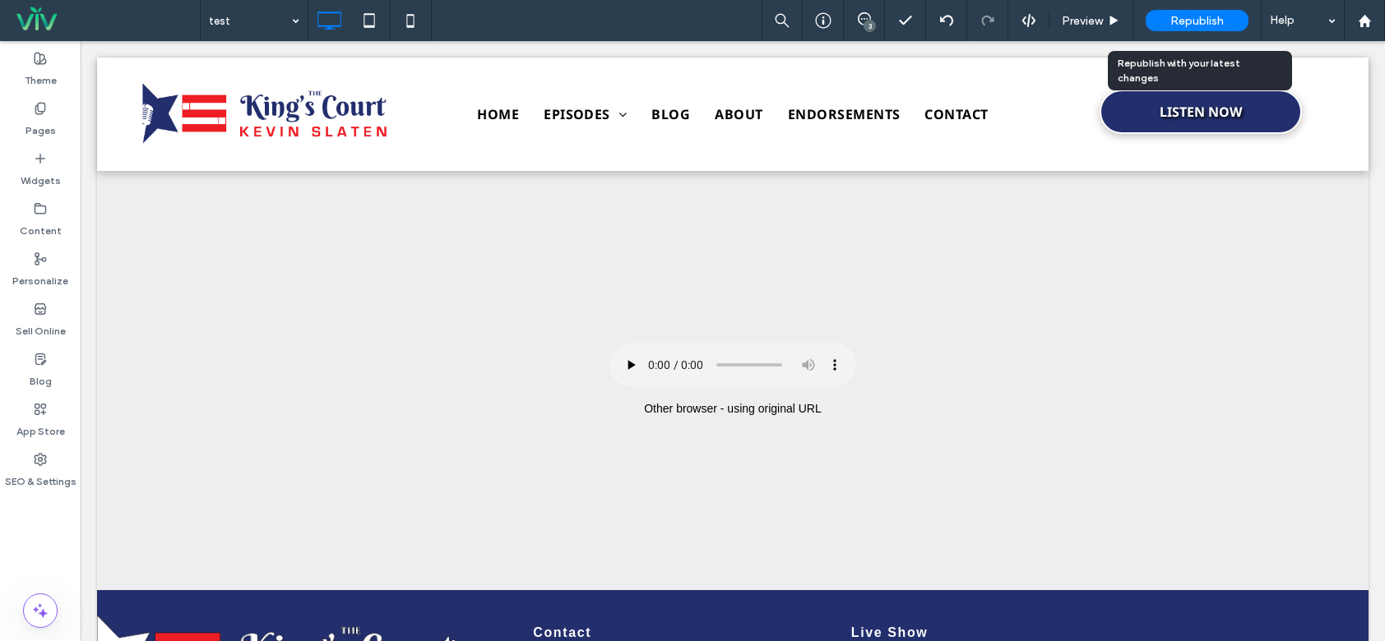
click at [1200, 14] on span "Republish" at bounding box center [1196, 21] width 53 height 14
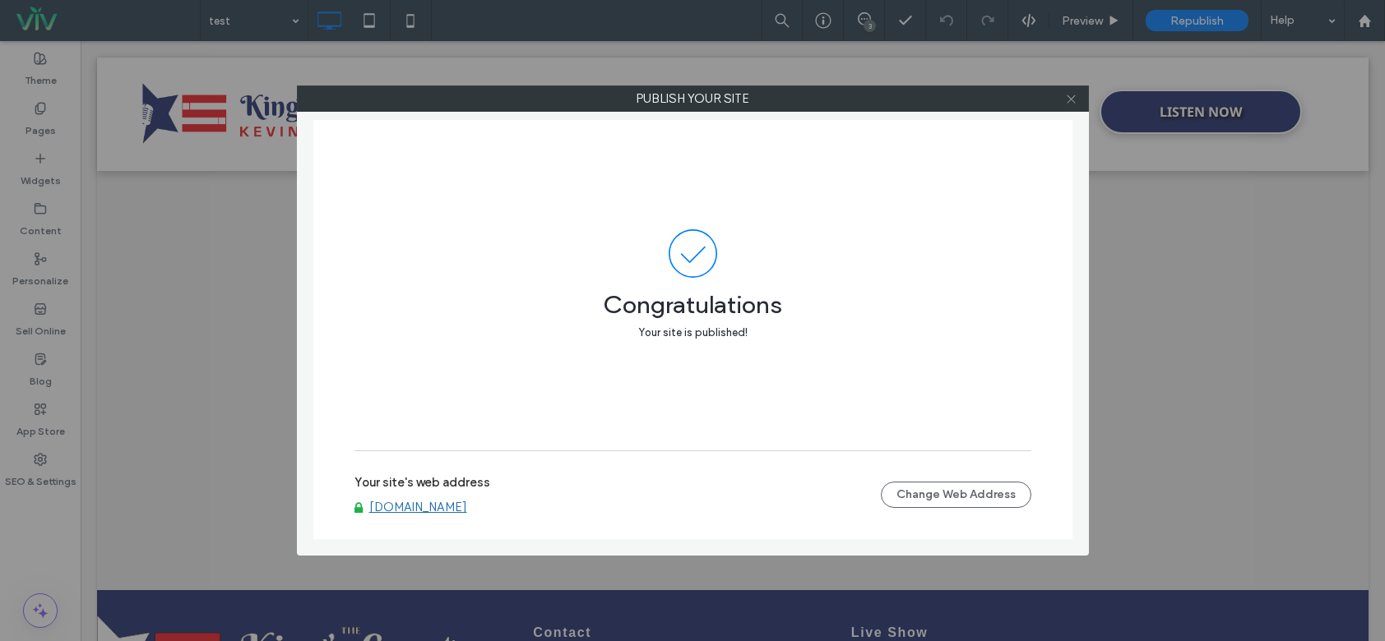
click at [1075, 99] on icon at bounding box center [1071, 99] width 12 height 12
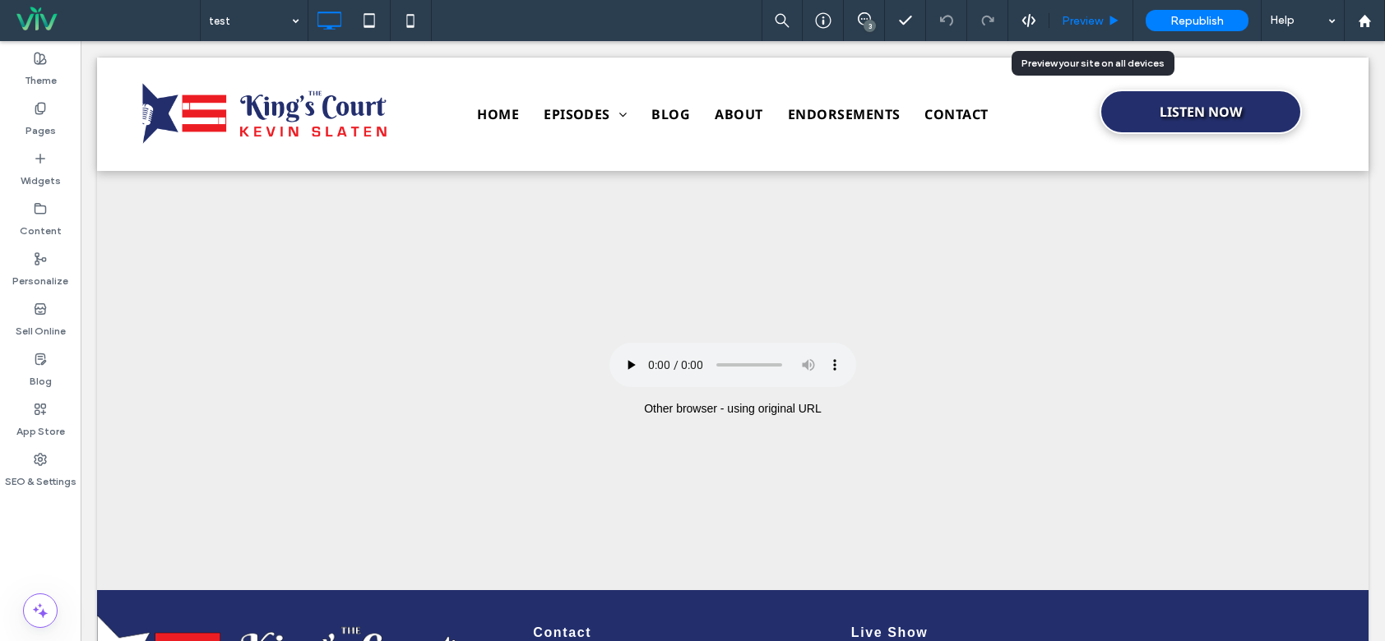
click at [1085, 19] on span "Preview" at bounding box center [1082, 21] width 41 height 14
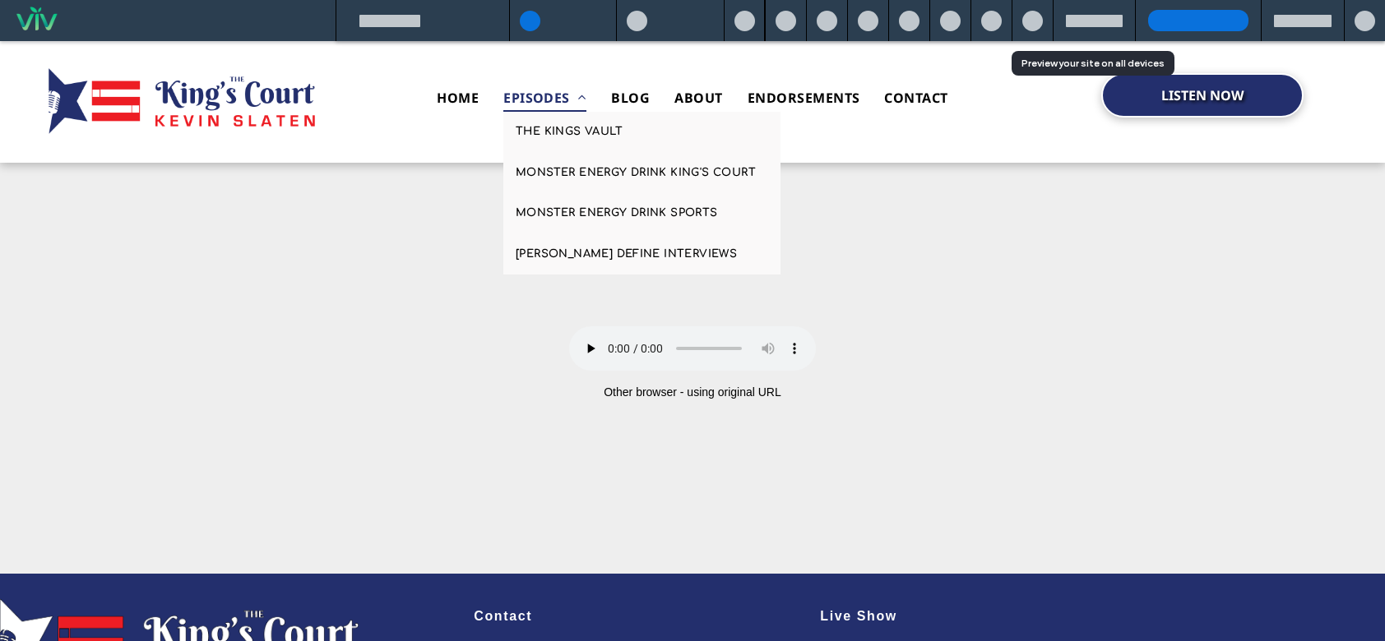
click at [549, 95] on span "EPISODES" at bounding box center [544, 98] width 83 height 28
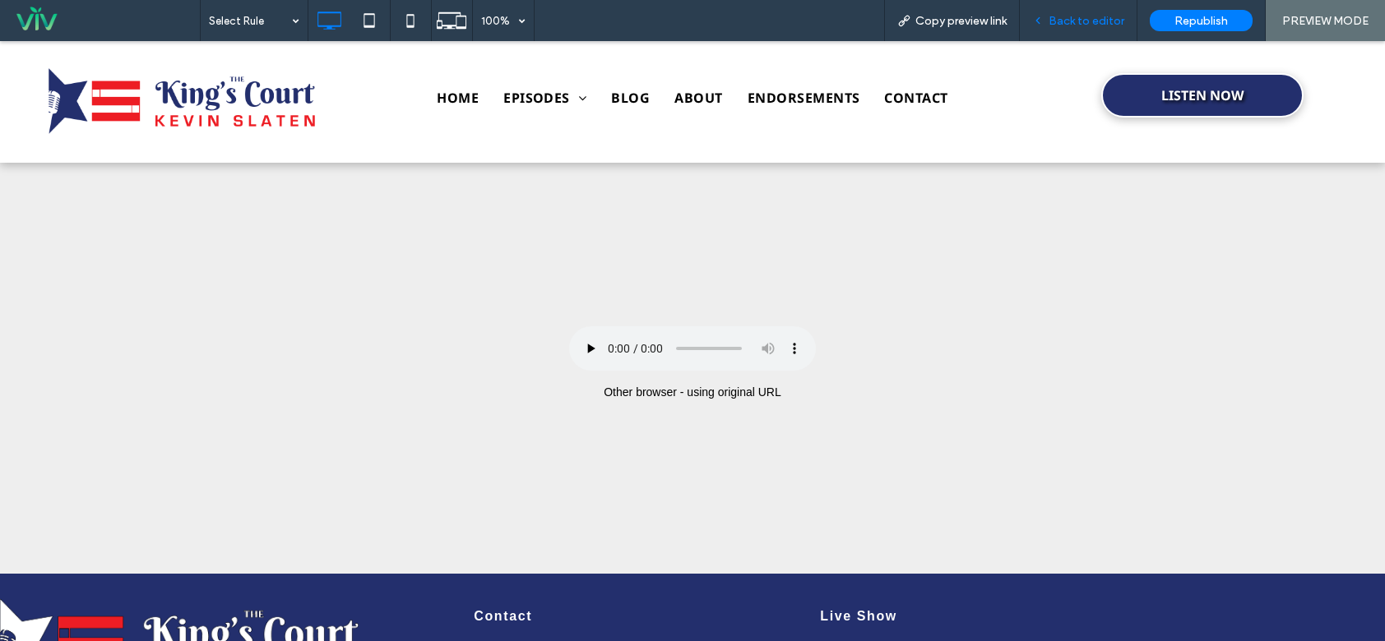
click at [1071, 10] on div "Back to editor" at bounding box center [1079, 20] width 118 height 41
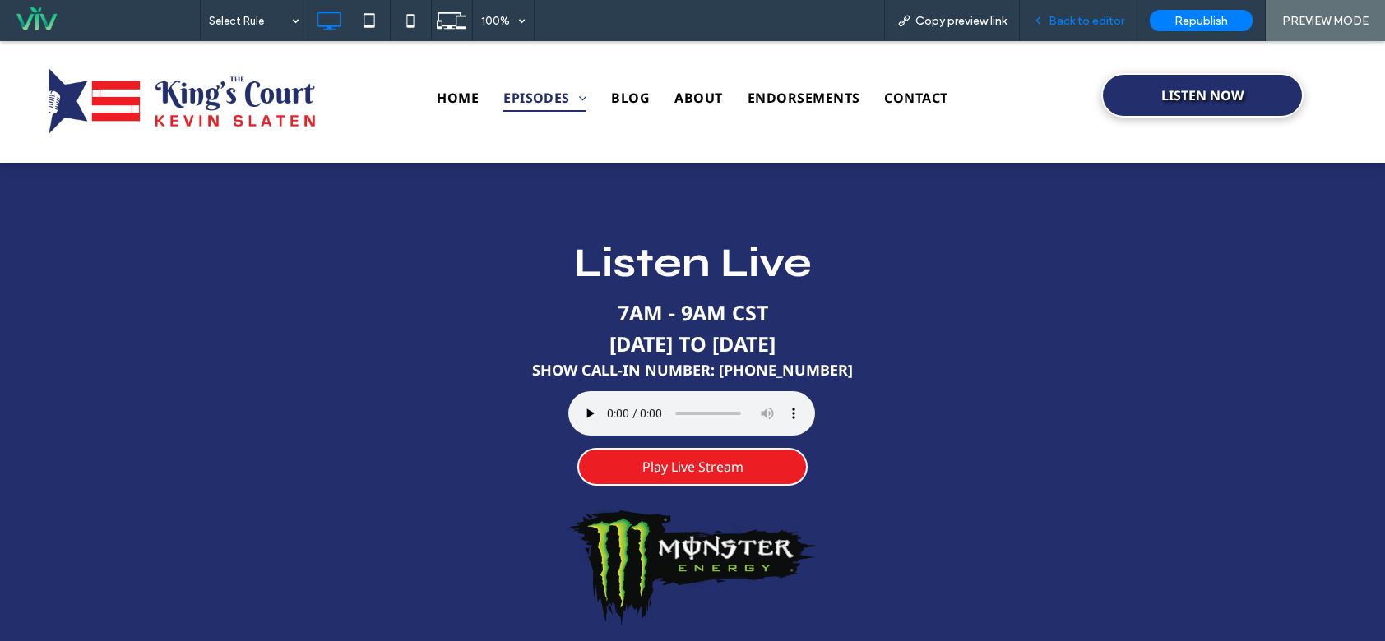
click at [1058, 25] on span "Back to editor" at bounding box center [1086, 21] width 76 height 14
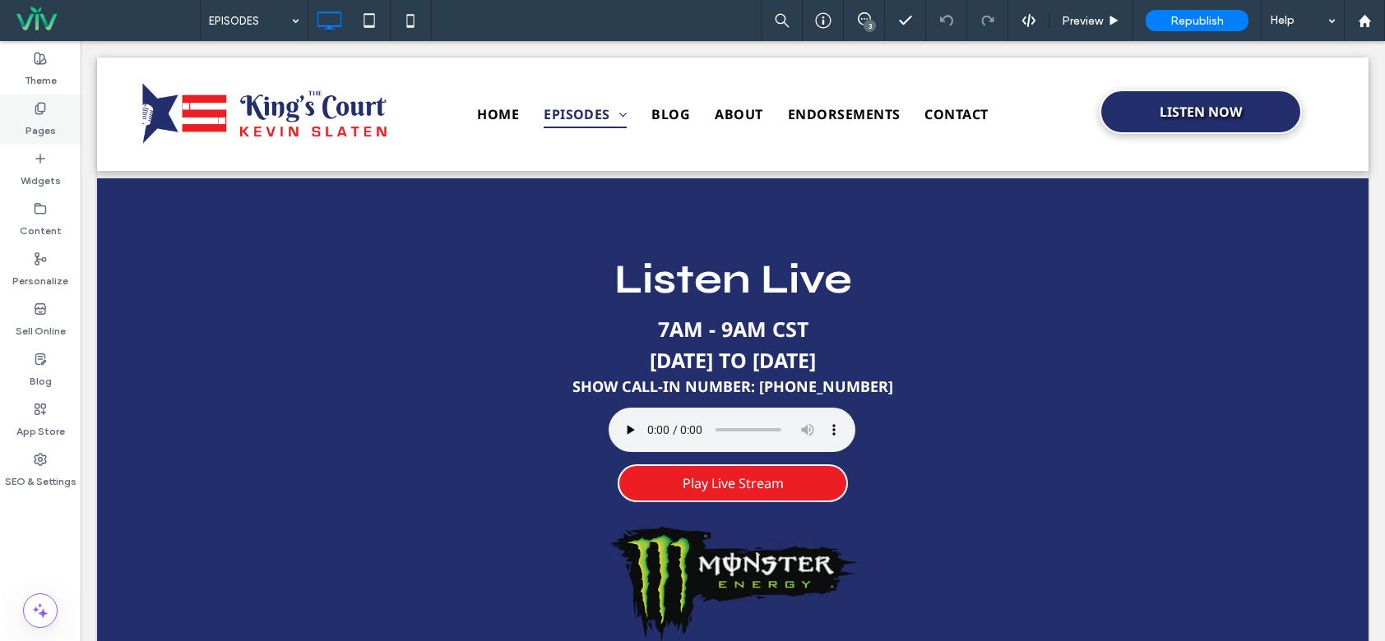
click at [54, 107] on div "Pages" at bounding box center [40, 120] width 81 height 50
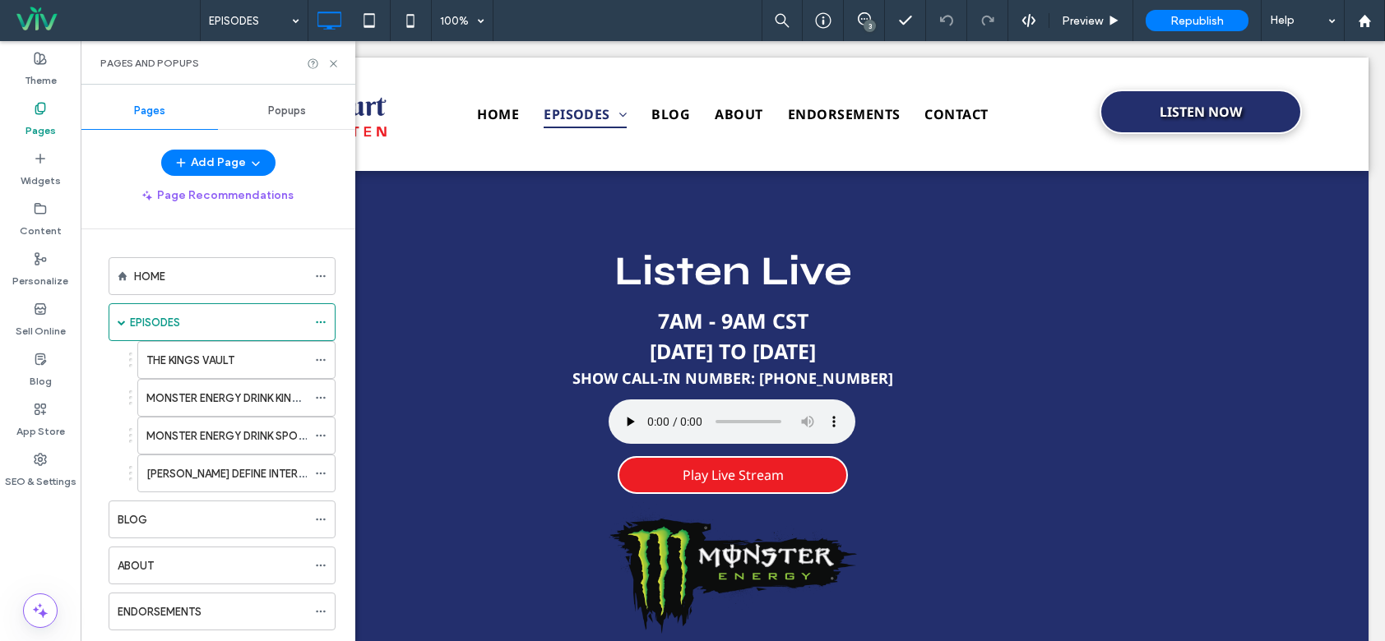
scroll to position [361, 0]
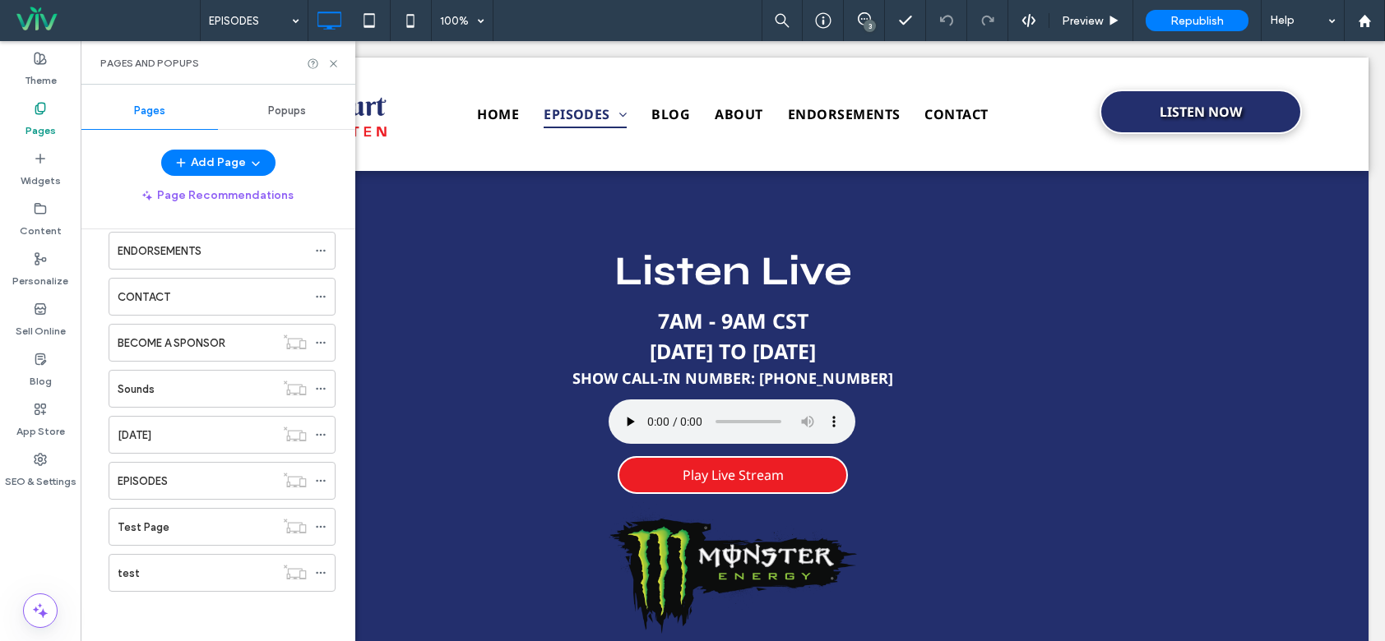
click at [187, 580] on div "test" at bounding box center [196, 573] width 157 height 17
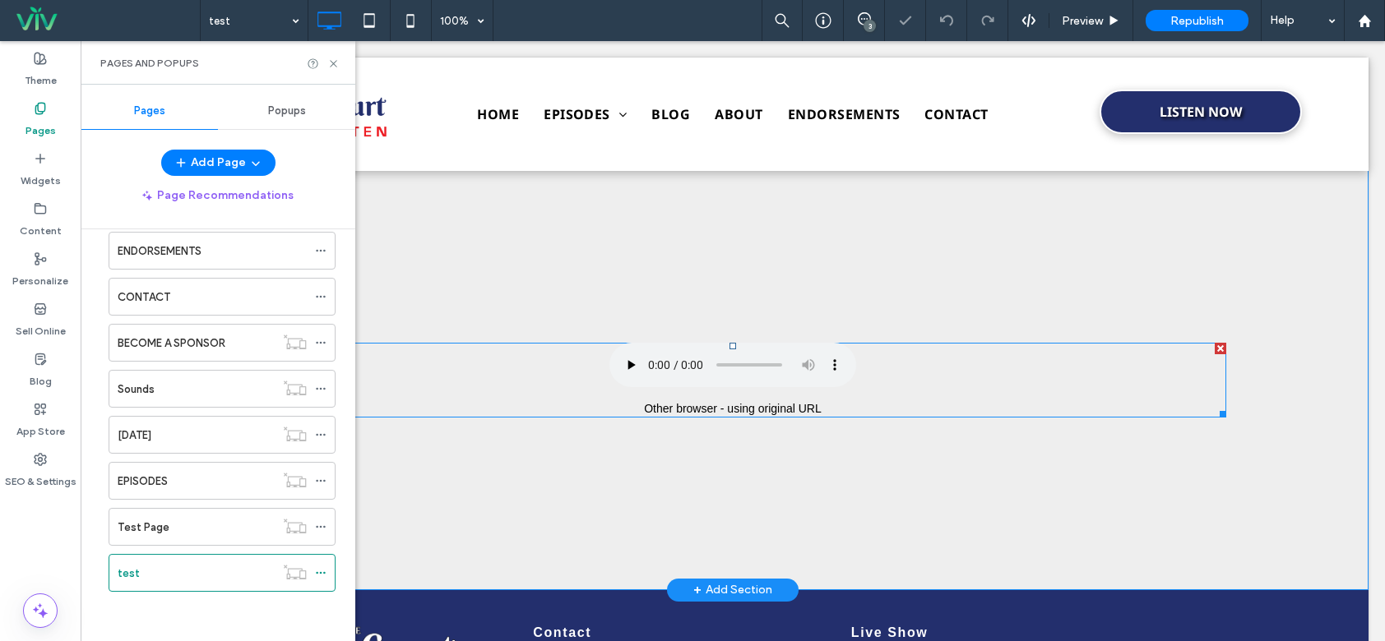
click at [663, 370] on span at bounding box center [732, 380] width 987 height 75
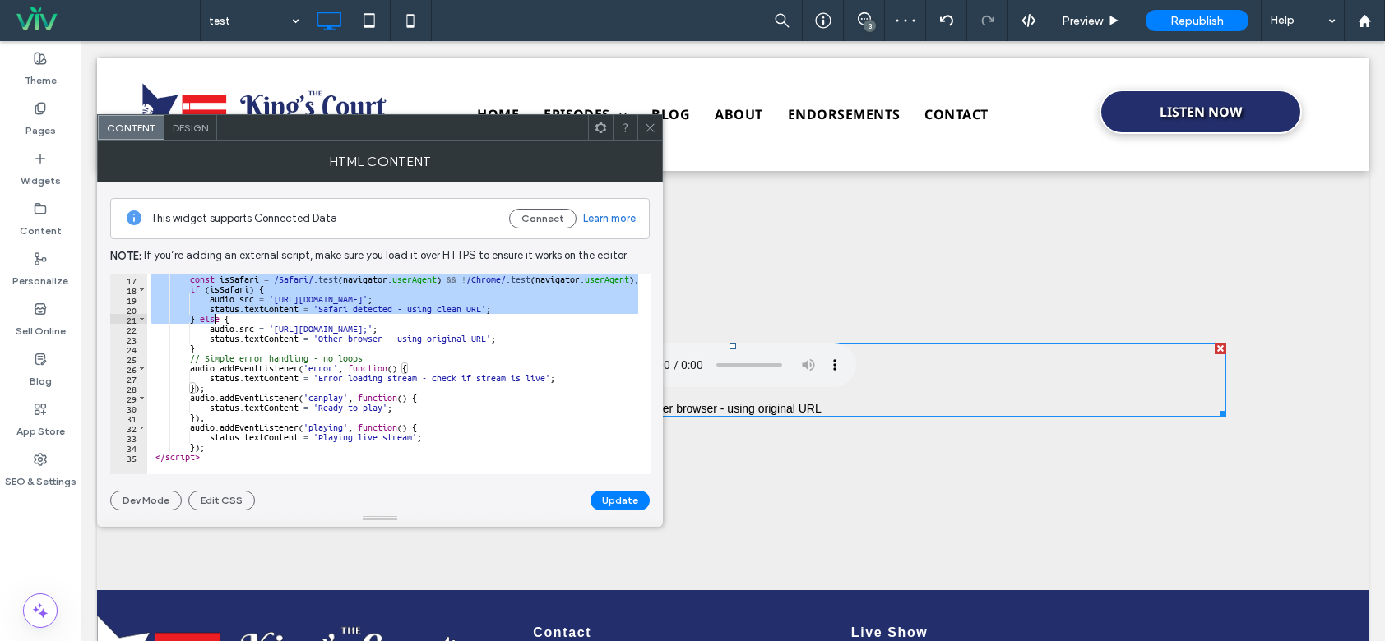
scroll to position [157, 0]
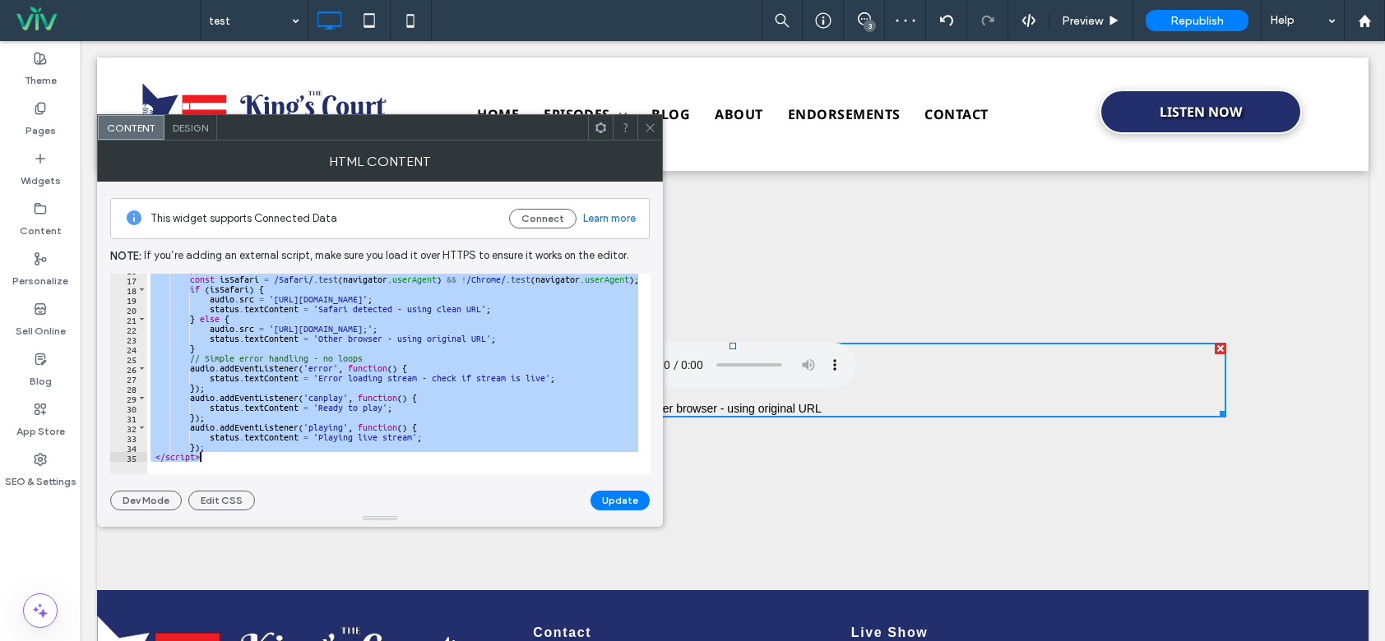
drag, startPoint x: 151, startPoint y: 276, endPoint x: 287, endPoint y: 467, distance: 234.1
click at [287, 466] on div "****** 16 17 18 19 20 21 22 23 24 25 26 27 28 29 30 31 32 33 34 35 // Check if …" at bounding box center [380, 374] width 540 height 201
paste textarea "Cursor at row 35"
type textarea "*******"
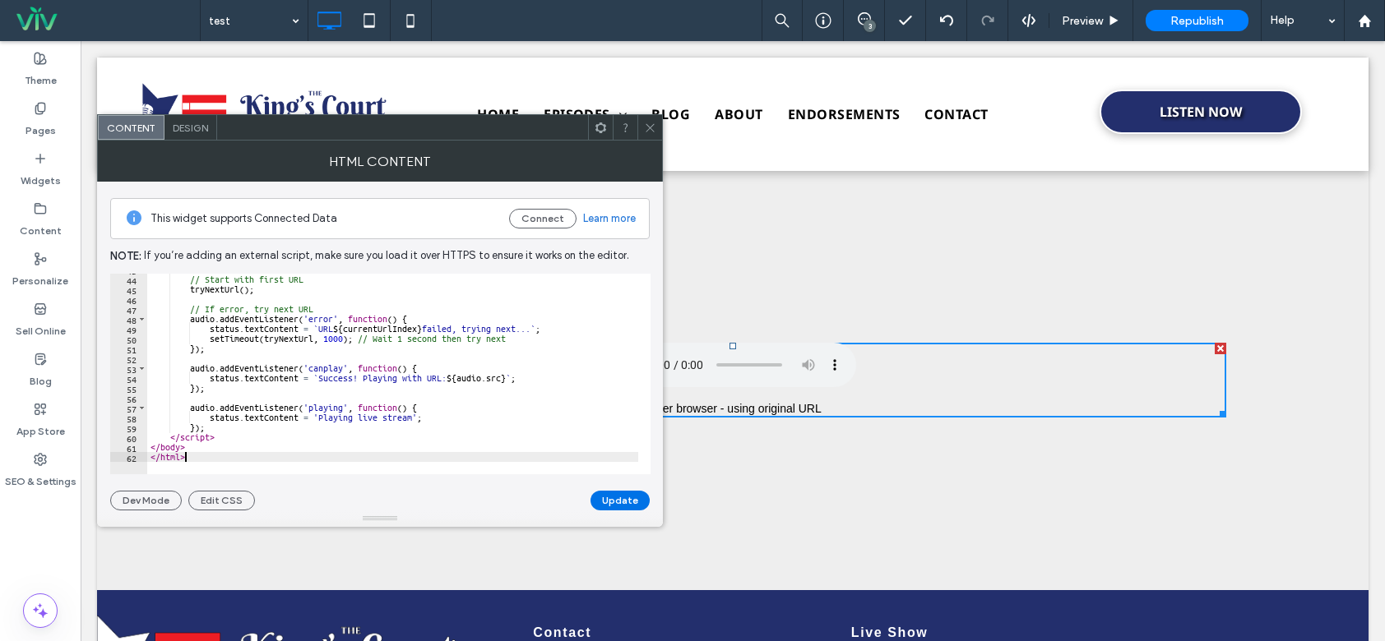
click at [637, 501] on button "Update" at bounding box center [619, 501] width 59 height 20
click at [655, 128] on icon at bounding box center [650, 128] width 12 height 12
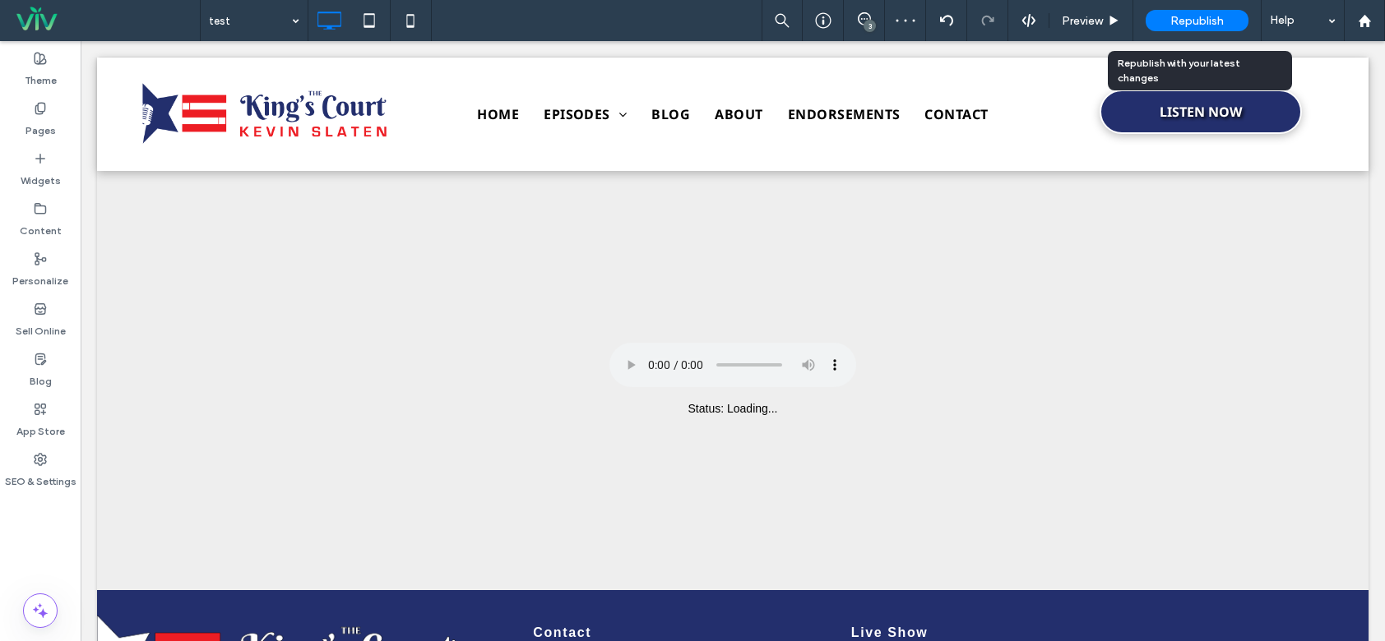
click at [1179, 22] on span "Republish" at bounding box center [1196, 21] width 53 height 14
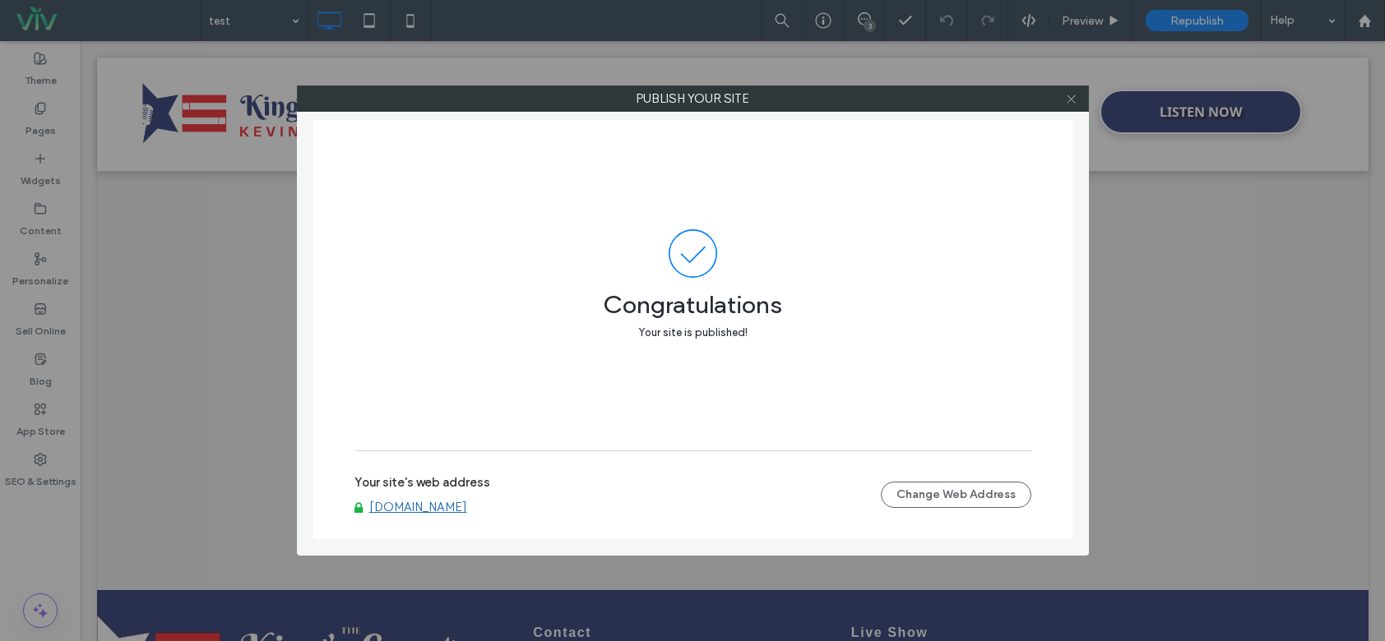
click at [1070, 96] on icon at bounding box center [1071, 99] width 12 height 12
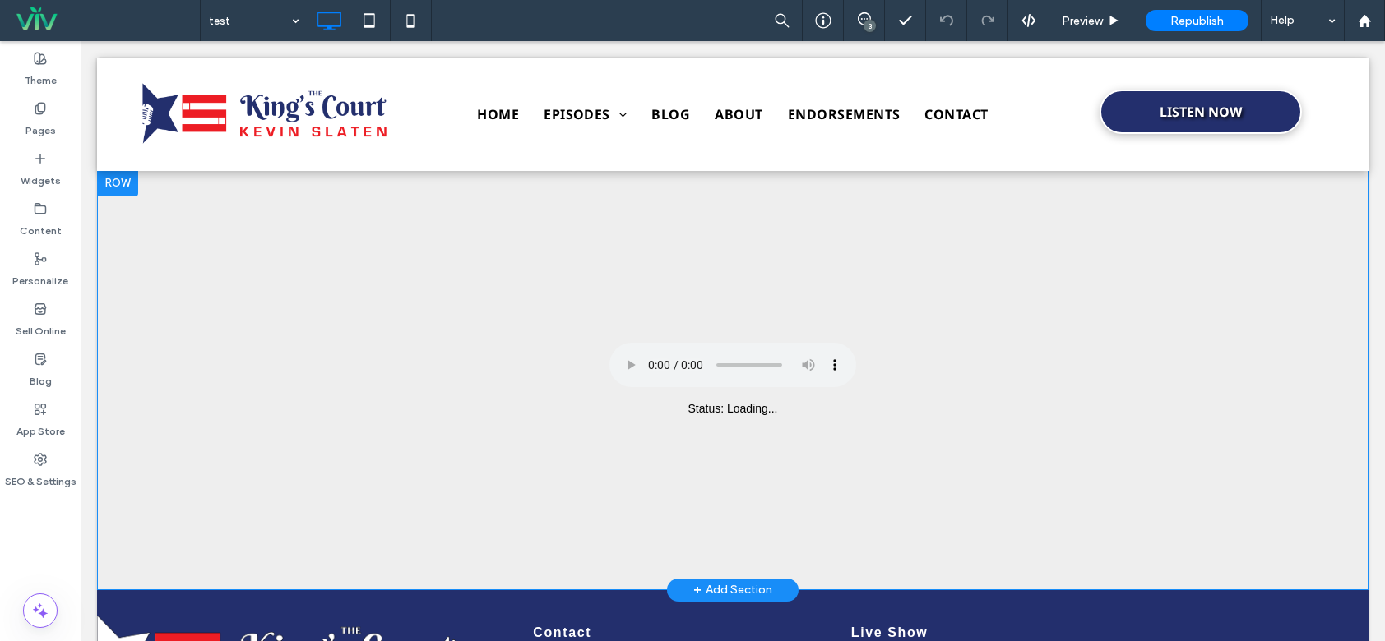
click at [576, 268] on div "Live Audio Player Your browser does not support the audio element. Status: Load…" at bounding box center [732, 380] width 1271 height 420
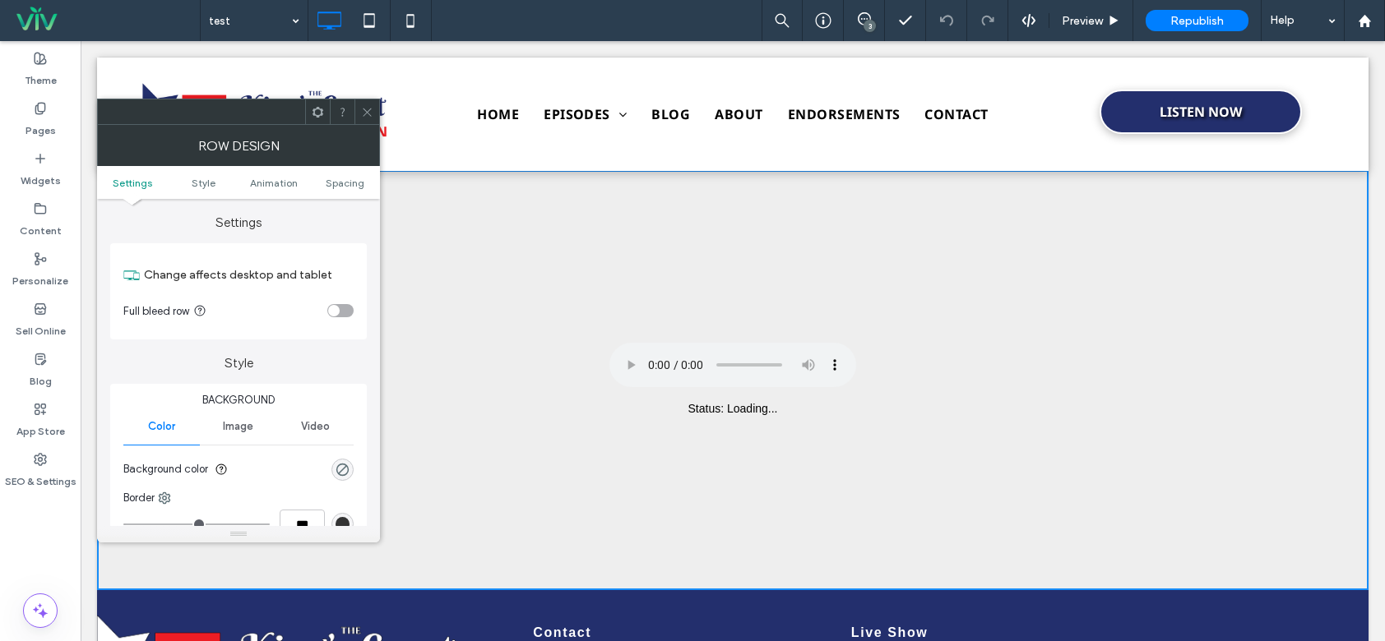
click at [353, 171] on ul "Settings Style Animation Spacing" at bounding box center [238, 182] width 283 height 33
click at [349, 185] on span "Spacing" at bounding box center [345, 183] width 39 height 12
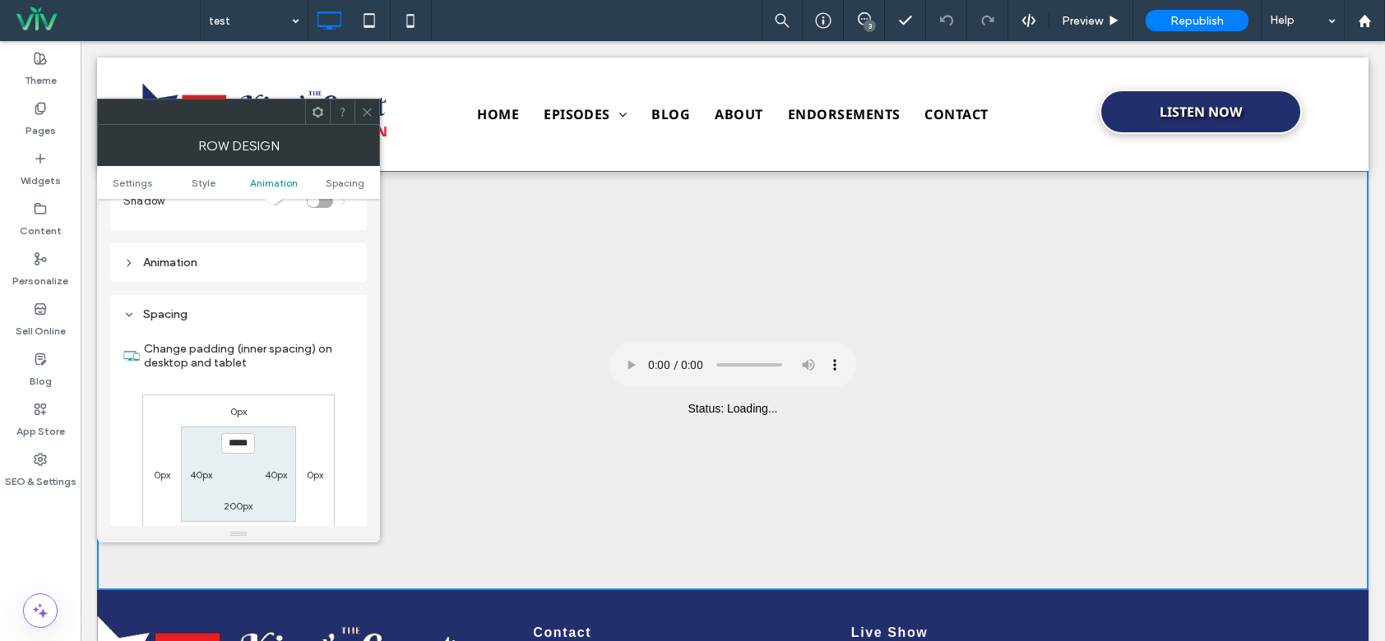
scroll to position [465, 0]
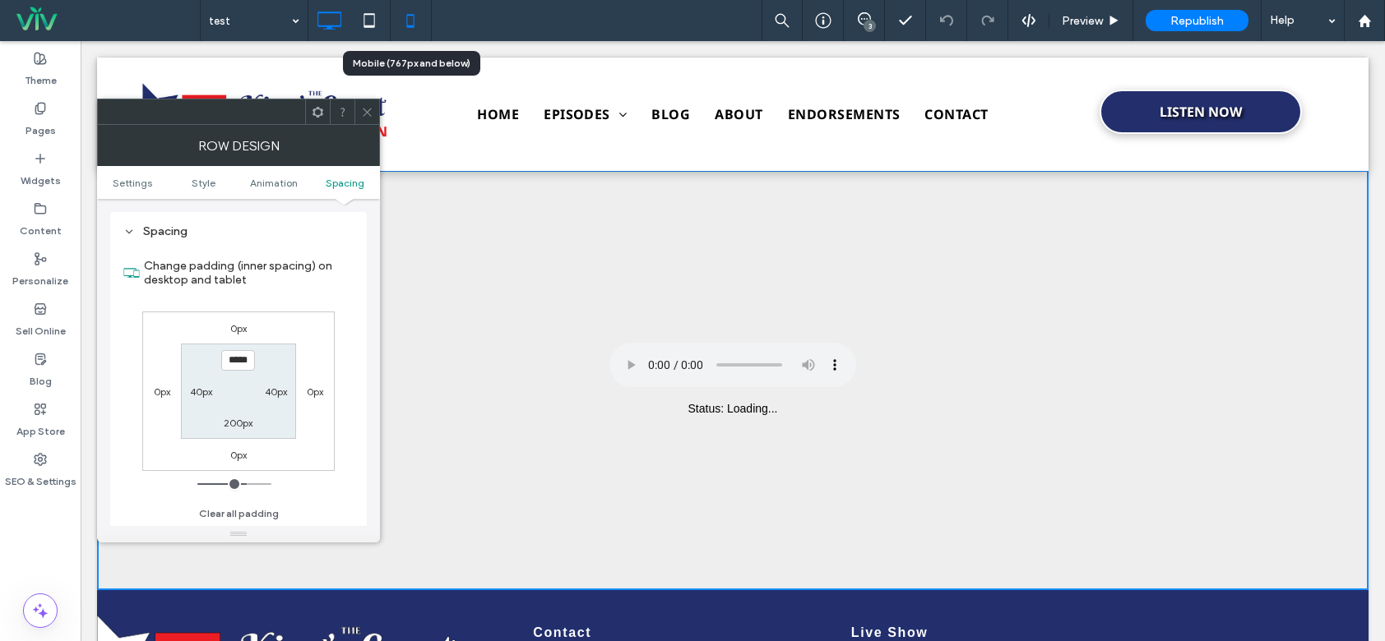
click at [410, 17] on icon at bounding box center [410, 20] width 33 height 33
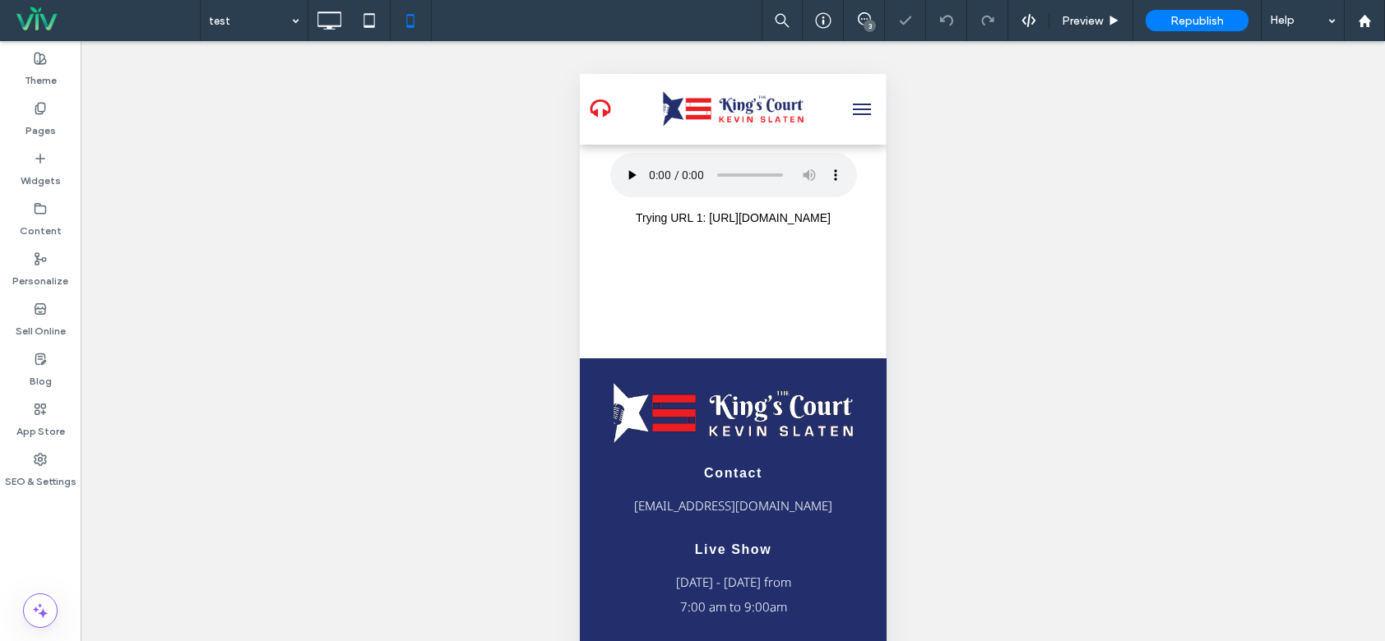
scroll to position [0, 0]
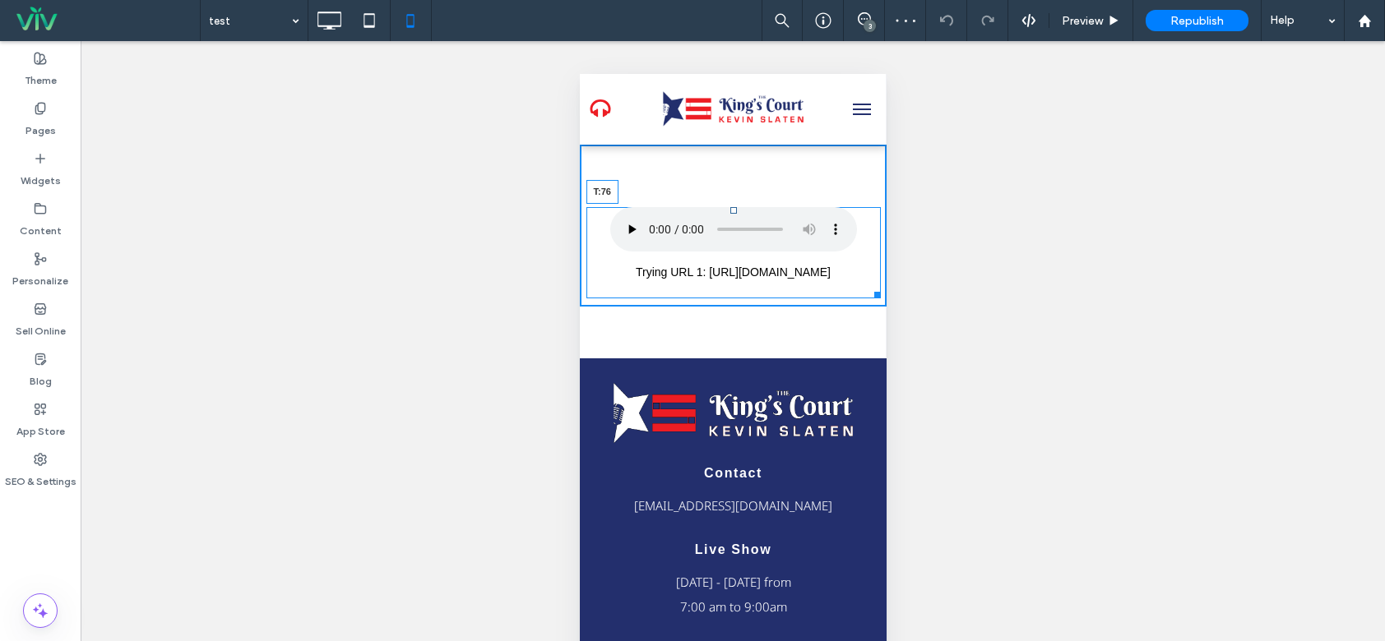
drag, startPoint x: 726, startPoint y: 154, endPoint x: 724, endPoint y: 210, distance: 55.9
click at [729, 210] on div at bounding box center [732, 210] width 7 height 7
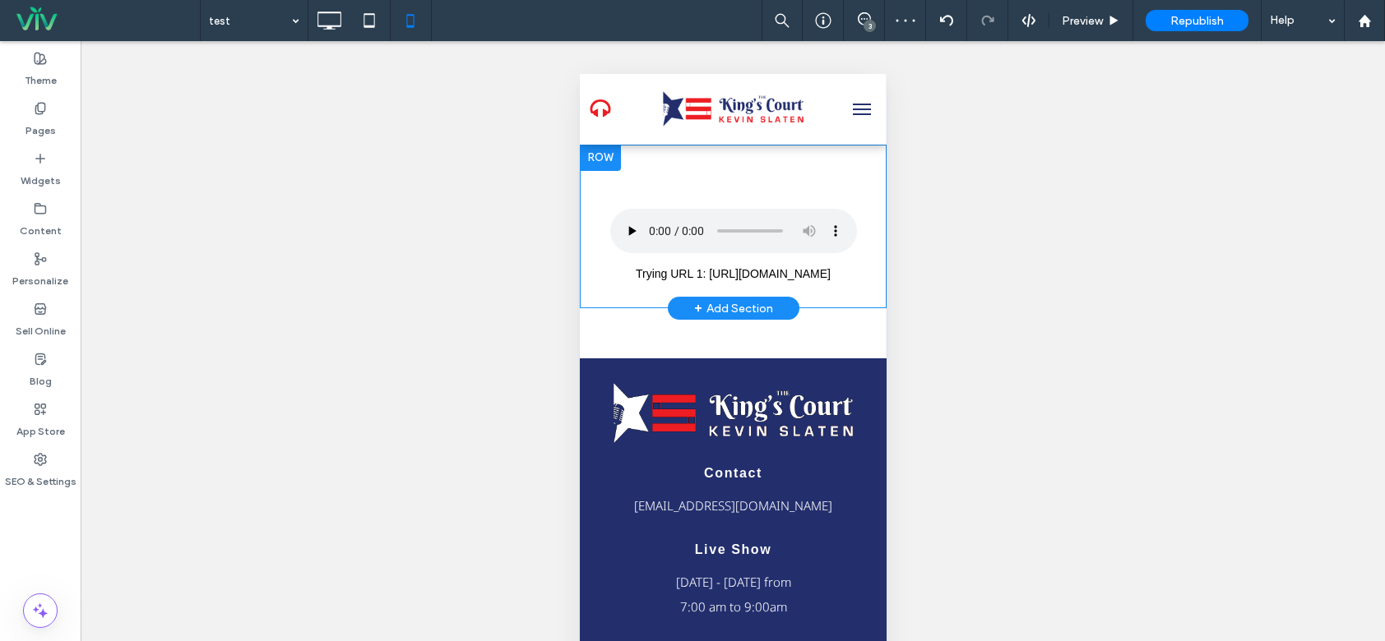
click at [700, 171] on div "Live Audio Player Your browser does not support the audio element. Trying URL 1…" at bounding box center [732, 227] width 307 height 164
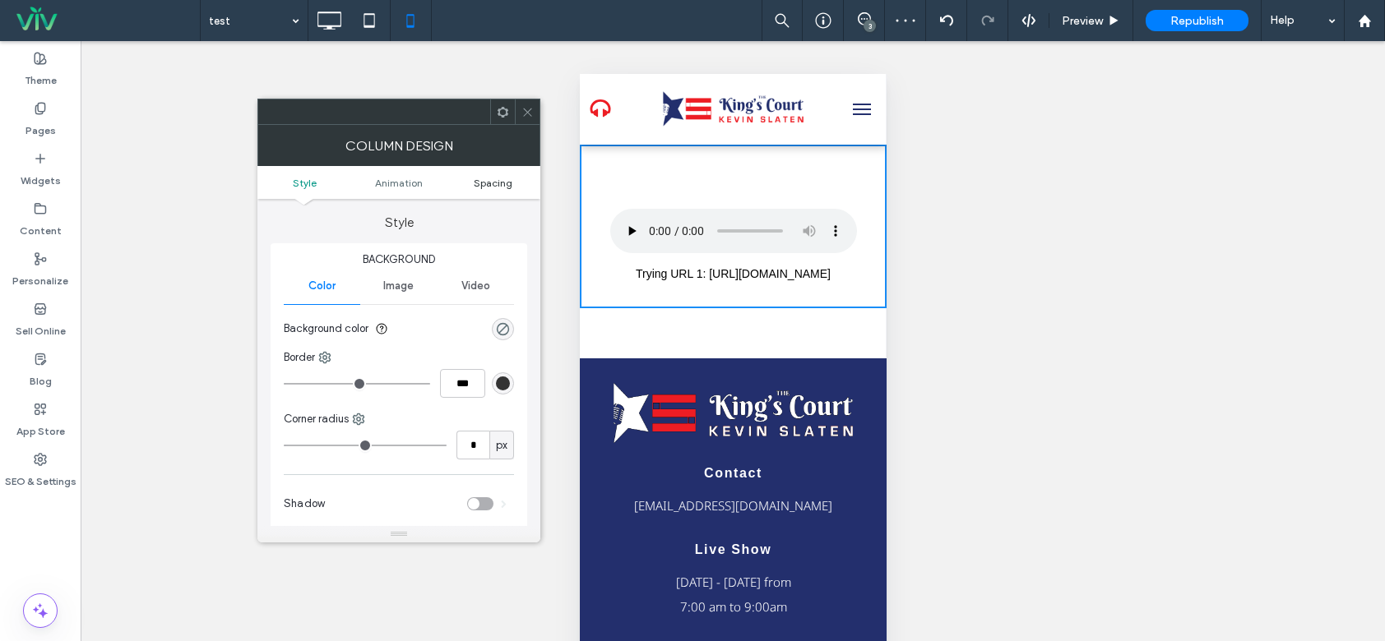
click at [493, 185] on span "Spacing" at bounding box center [493, 183] width 39 height 12
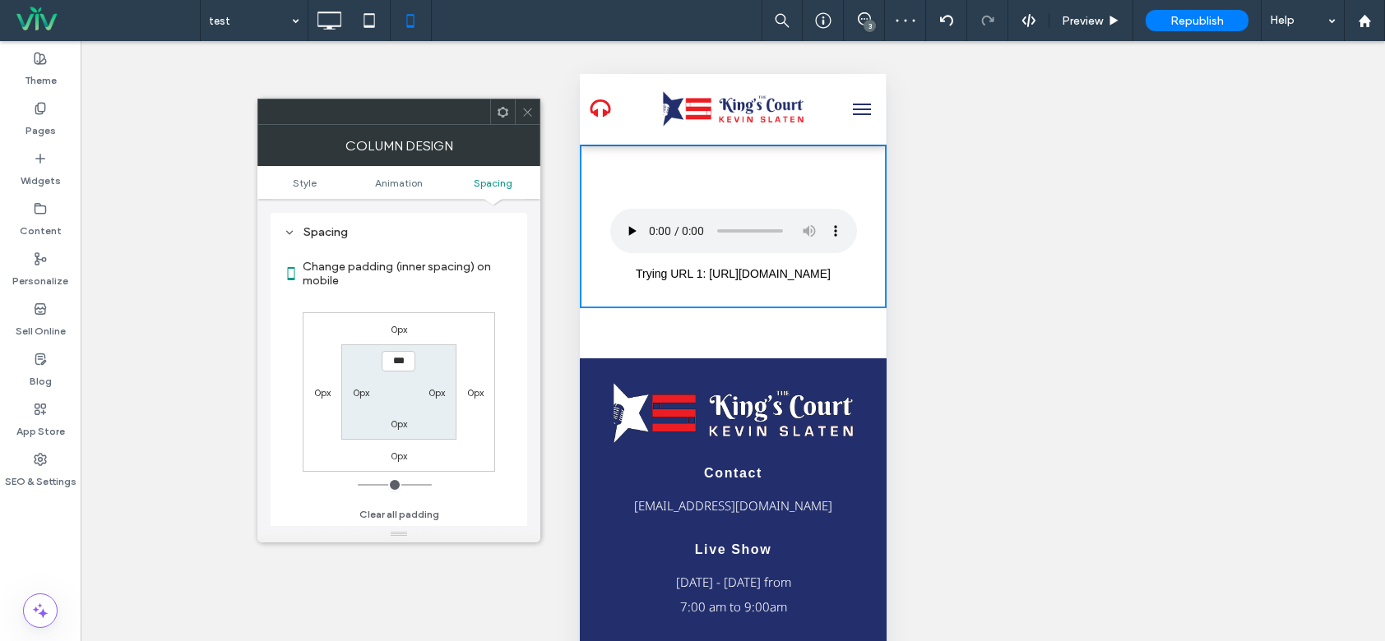
scroll to position [386, 0]
type input "*****"
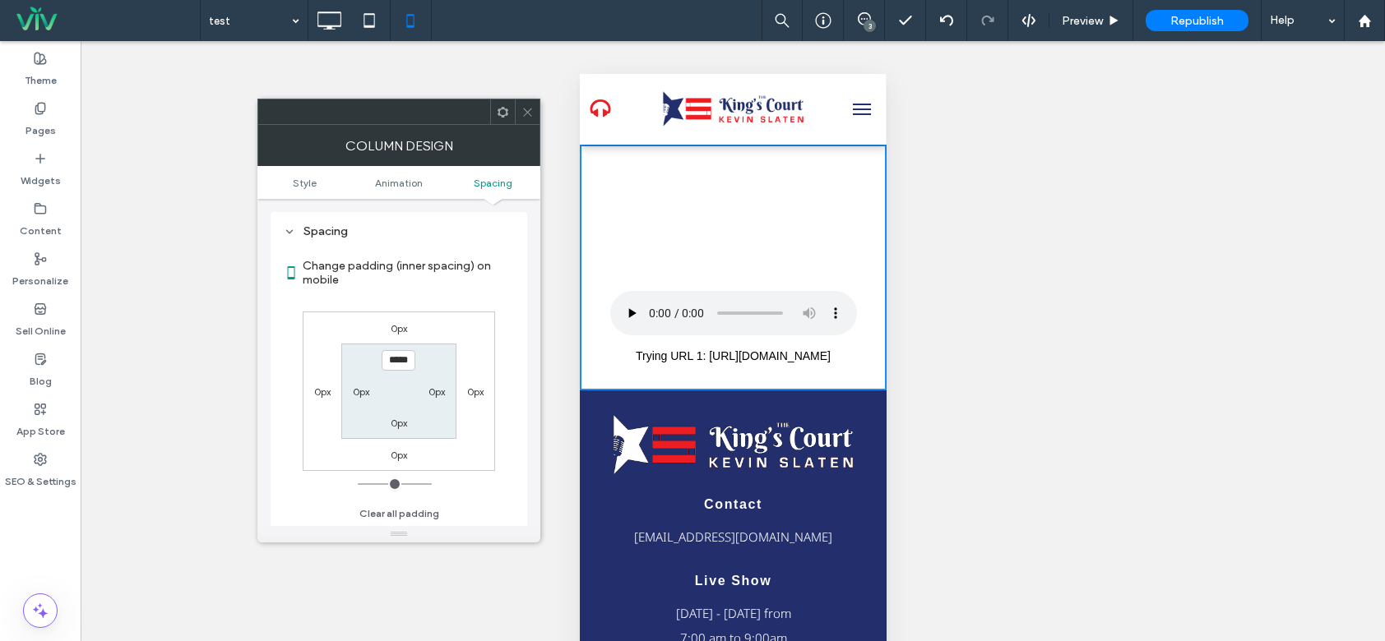
click at [448, 349] on section "***** 0px 0px 0px" at bounding box center [398, 391] width 114 height 95
click at [398, 425] on label "0px" at bounding box center [399, 423] width 16 height 12
type input "*"
type input "***"
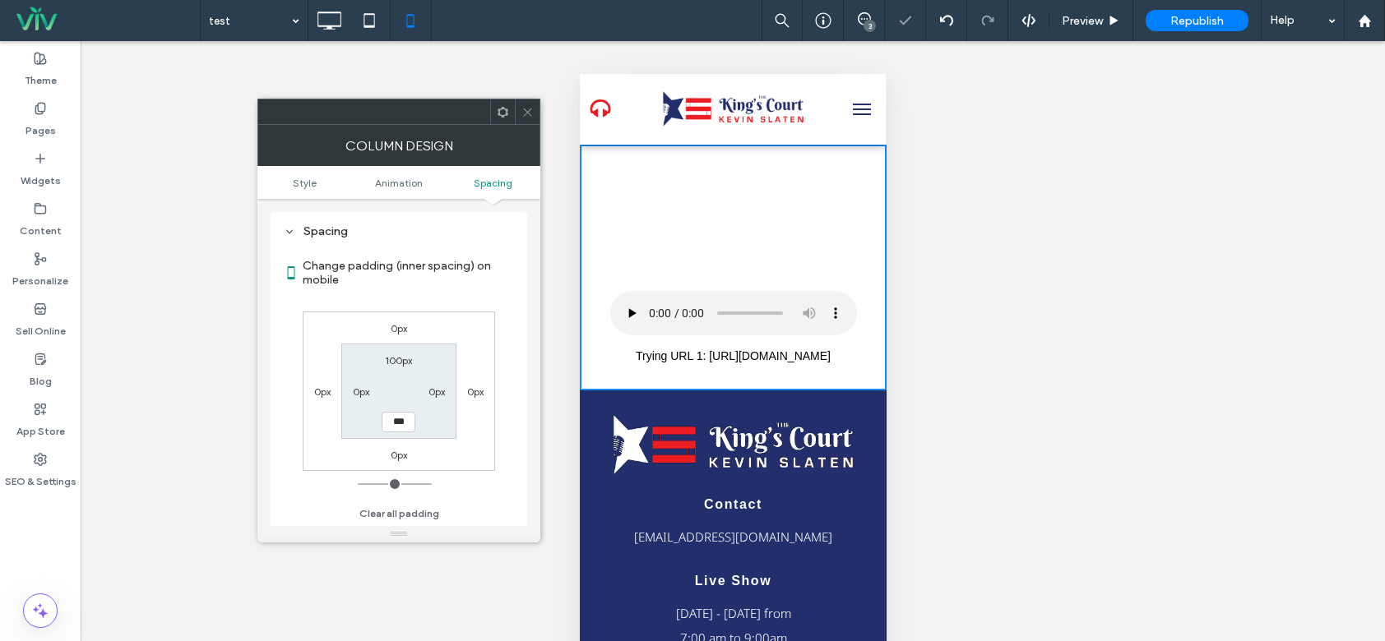
type input "*****"
click at [437, 428] on section "100px 0px ***** 0px" at bounding box center [398, 391] width 114 height 95
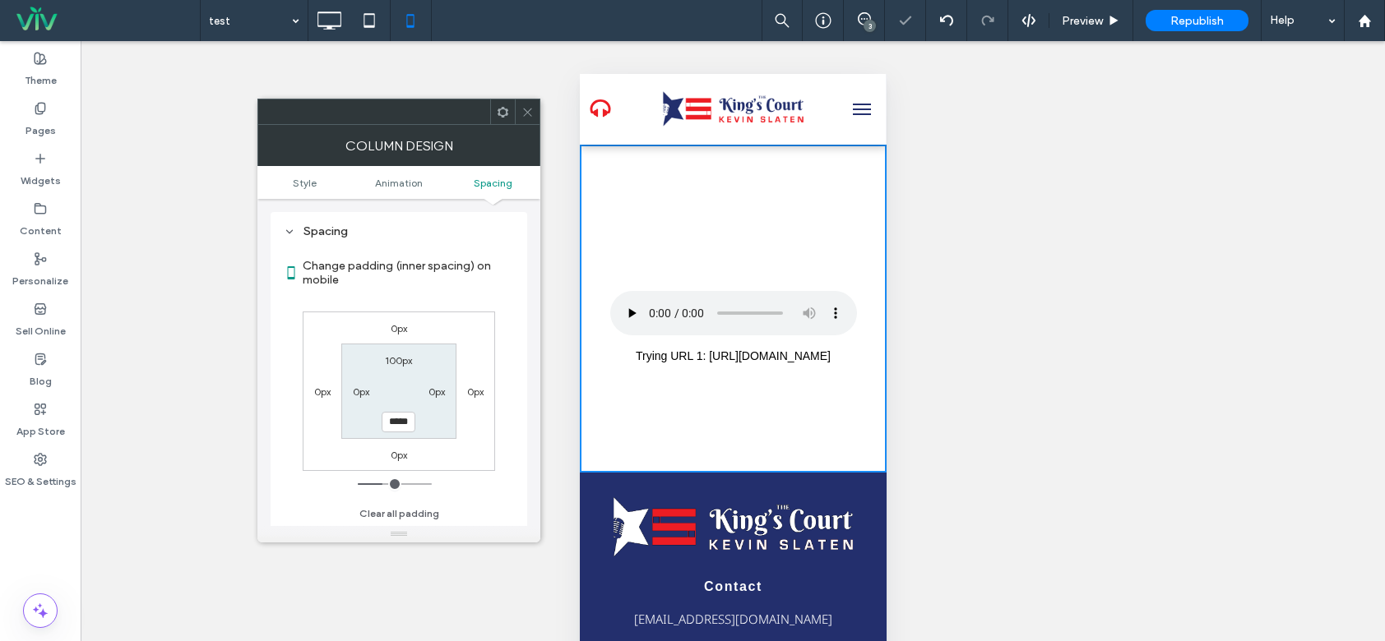
click at [522, 111] on icon at bounding box center [527, 112] width 12 height 12
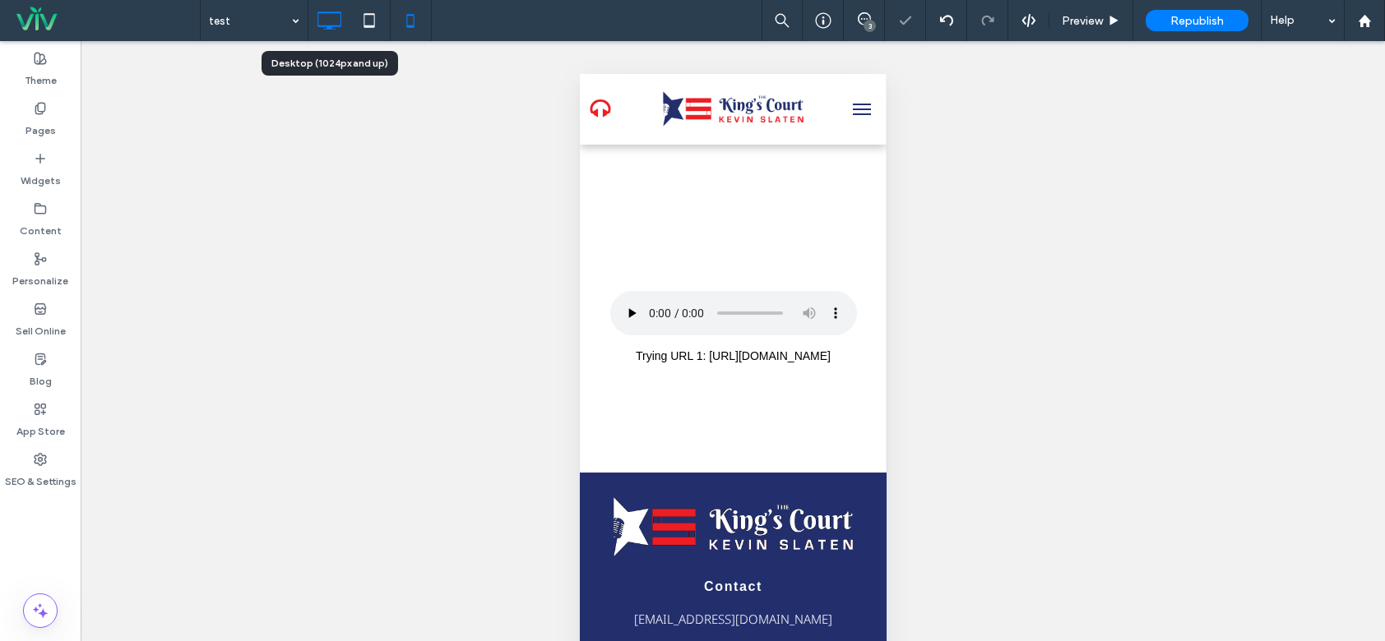
click at [321, 23] on icon at bounding box center [328, 20] width 33 height 33
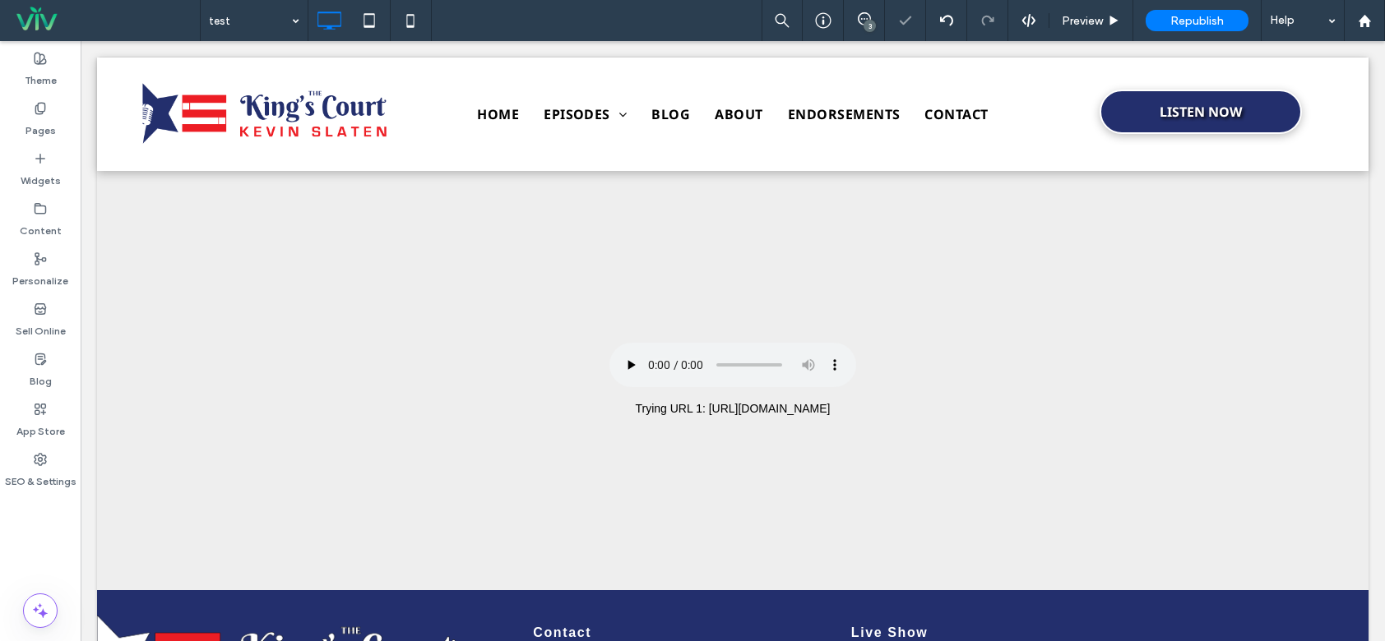
scroll to position [0, 0]
click at [1195, 25] on span "Republish" at bounding box center [1196, 21] width 53 height 14
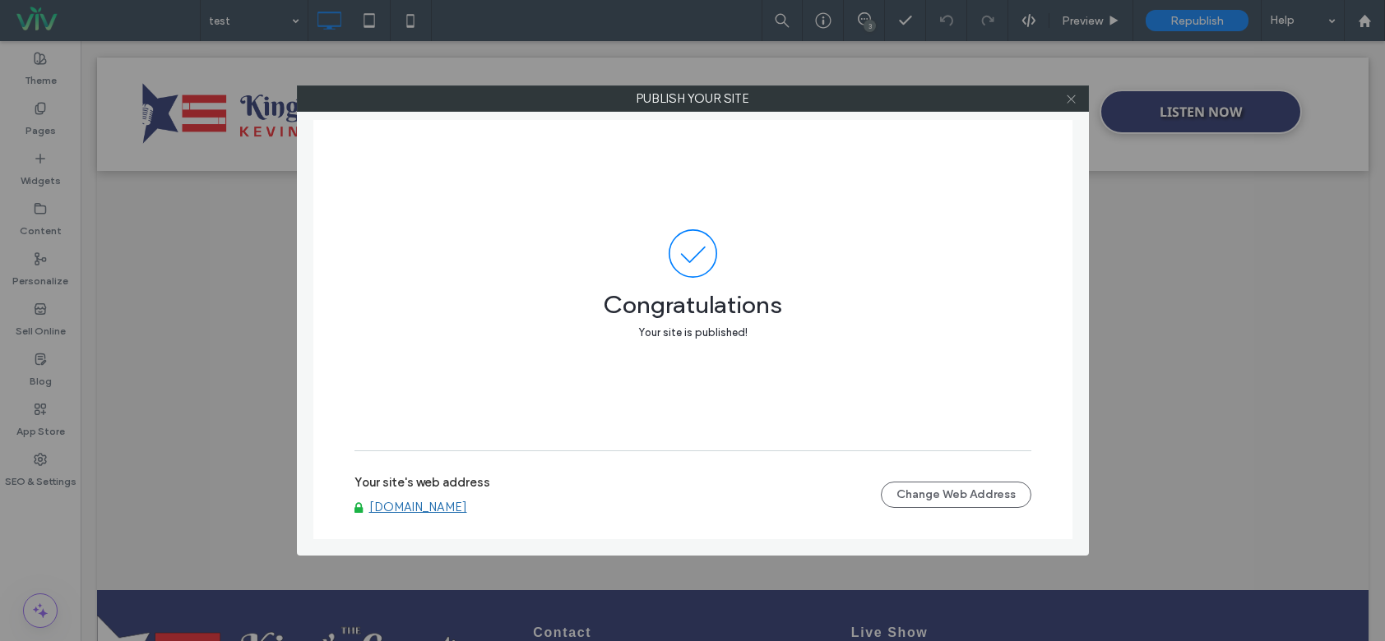
click at [1070, 104] on icon at bounding box center [1071, 99] width 12 height 12
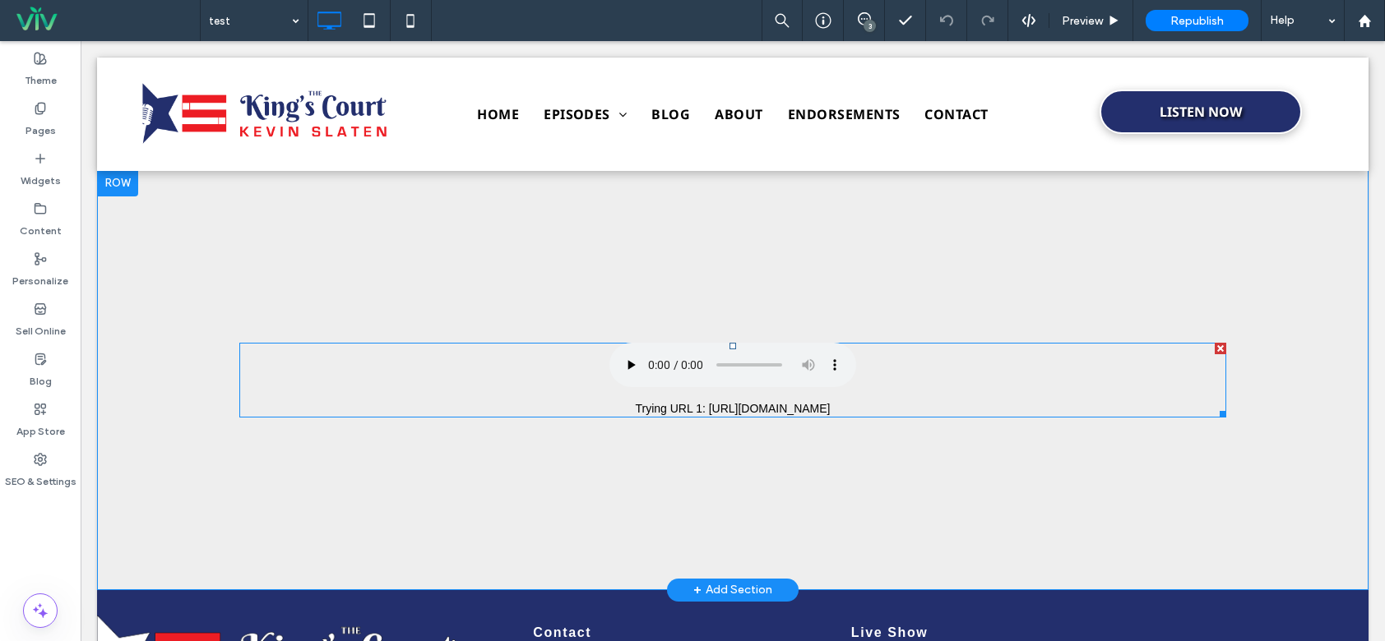
click at [745, 371] on span at bounding box center [732, 380] width 987 height 75
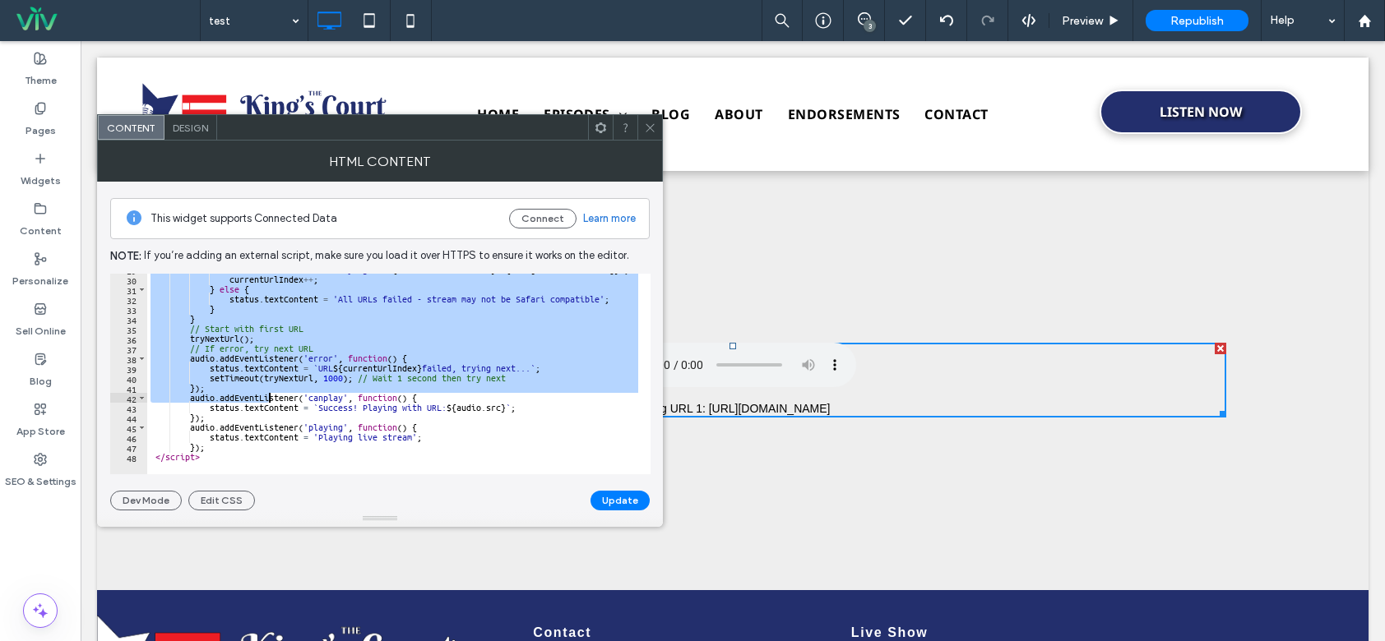
scroll to position [285, 0]
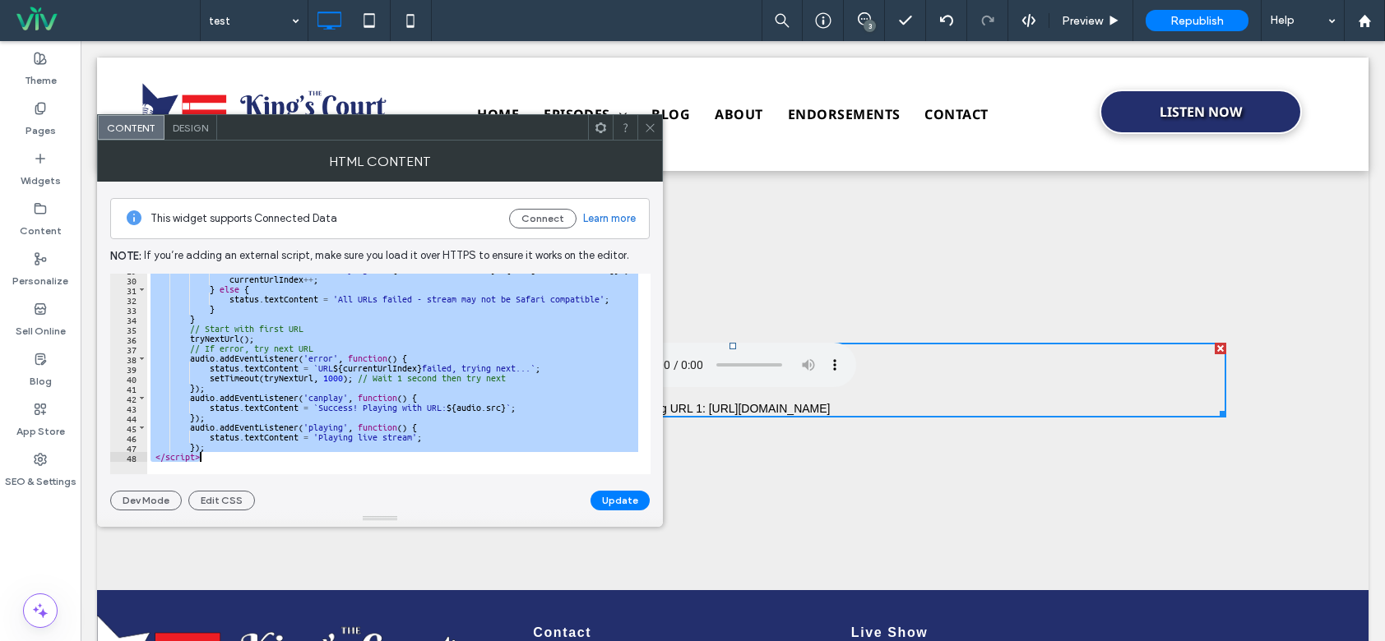
drag, startPoint x: 150, startPoint y: 276, endPoint x: 353, endPoint y: 519, distance: 316.4
click at [353, 519] on div "HTML Content This widget supports Connected Data Connect Learn more Note: If yo…" at bounding box center [380, 334] width 566 height 386
paste textarea "Cursor at row 48"
type textarea "*******"
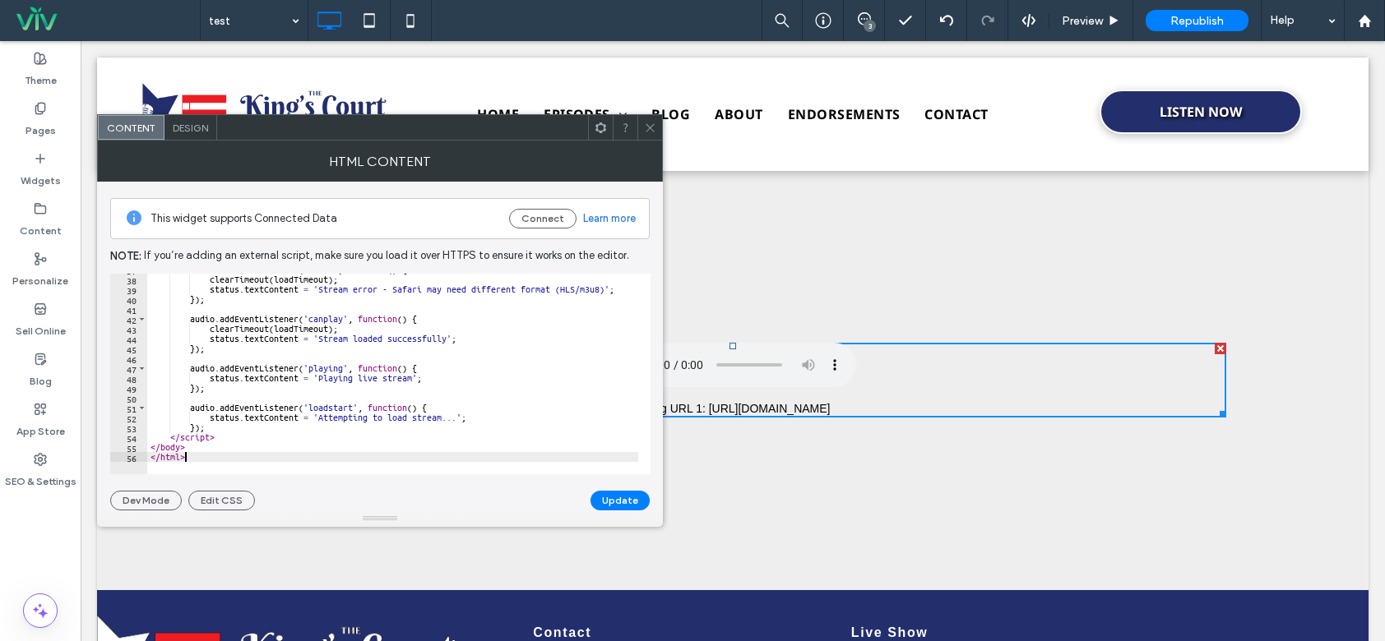
click at [623, 500] on button "Update" at bounding box center [619, 501] width 59 height 20
click at [644, 131] on icon at bounding box center [650, 128] width 12 height 12
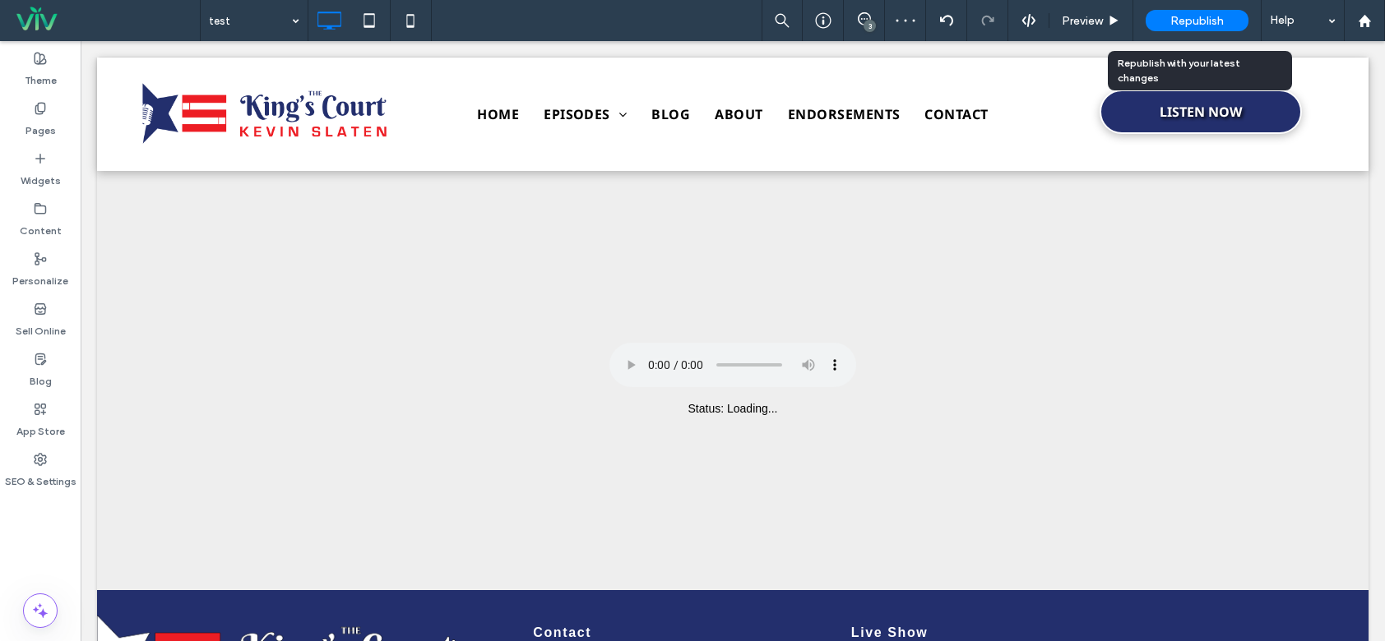
click at [1205, 12] on div "Republish" at bounding box center [1196, 20] width 103 height 21
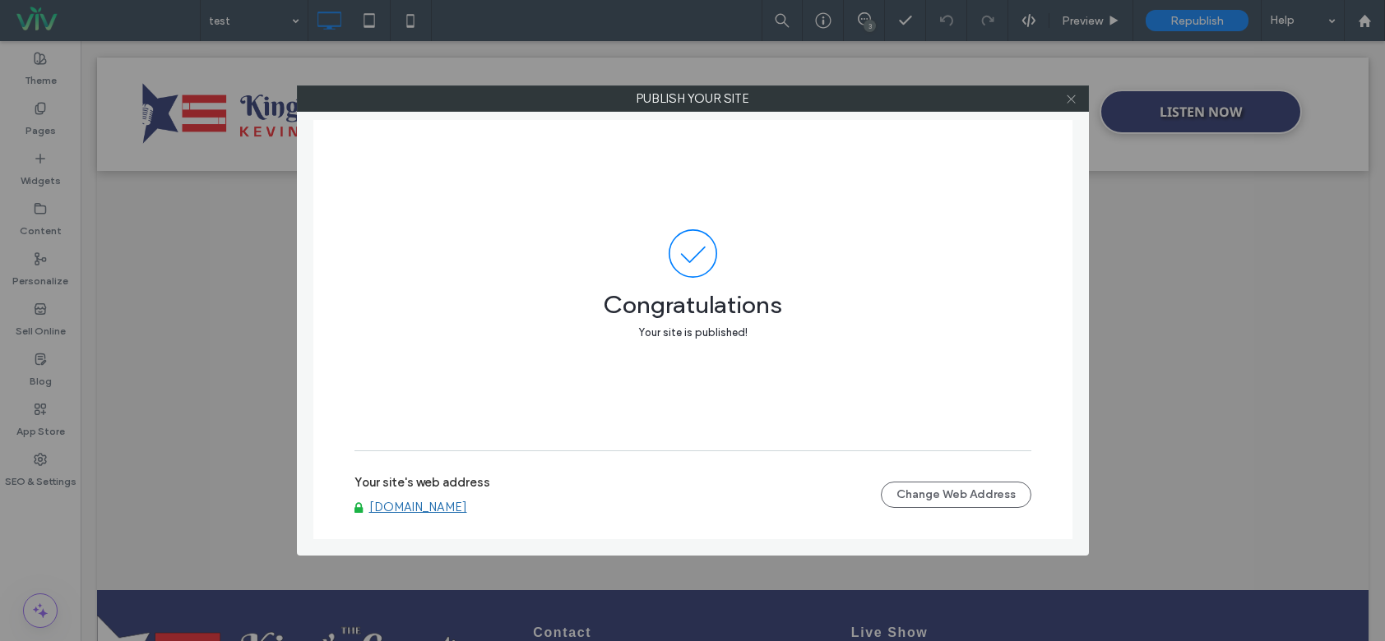
click at [1071, 98] on icon at bounding box center [1071, 99] width 12 height 12
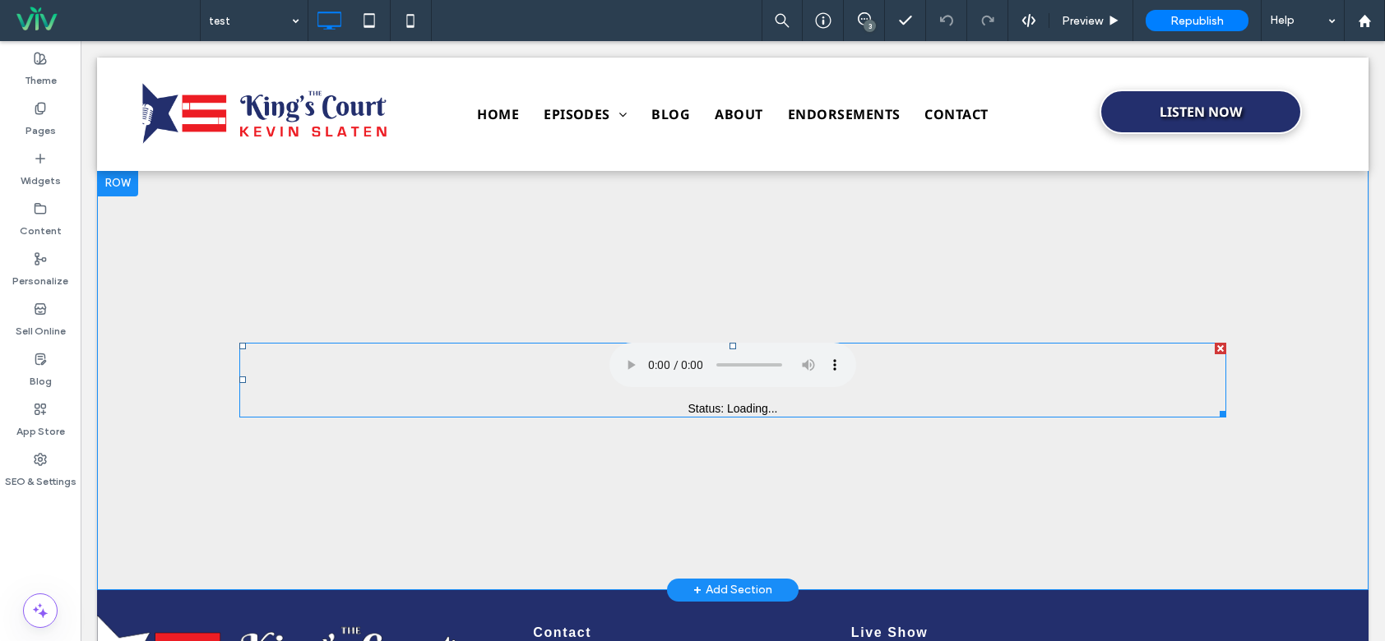
click at [548, 393] on span at bounding box center [732, 380] width 987 height 75
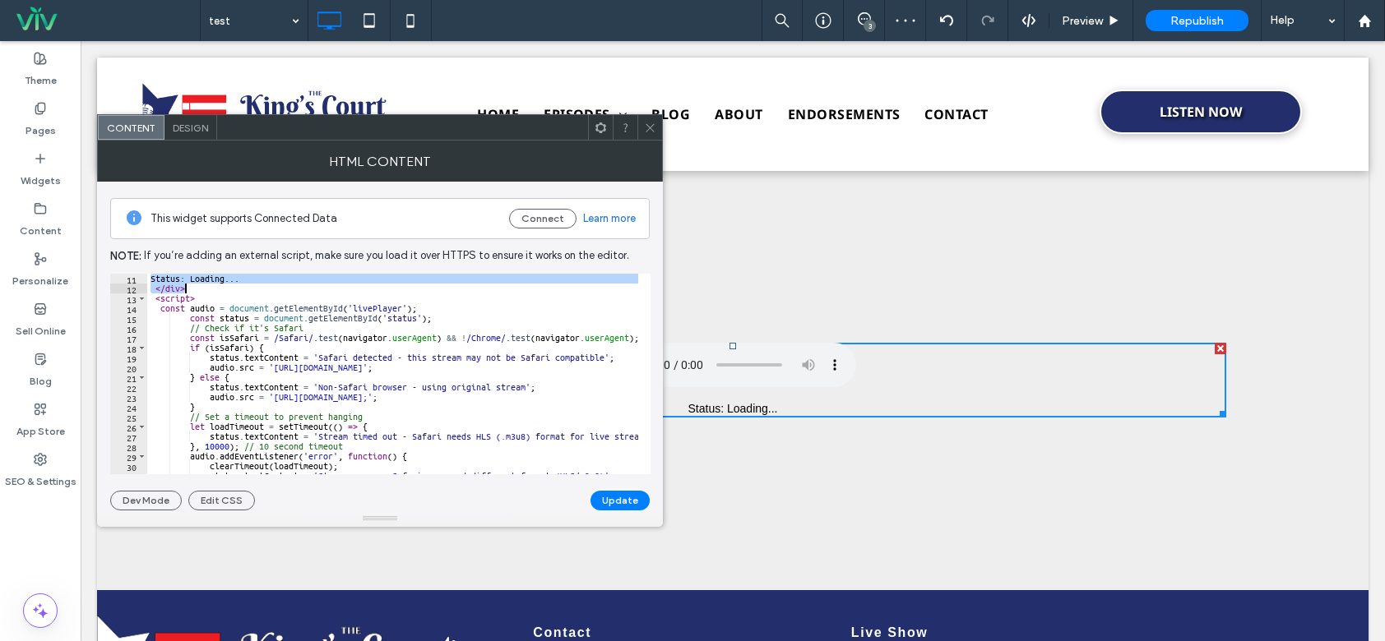
scroll to position [236, 0]
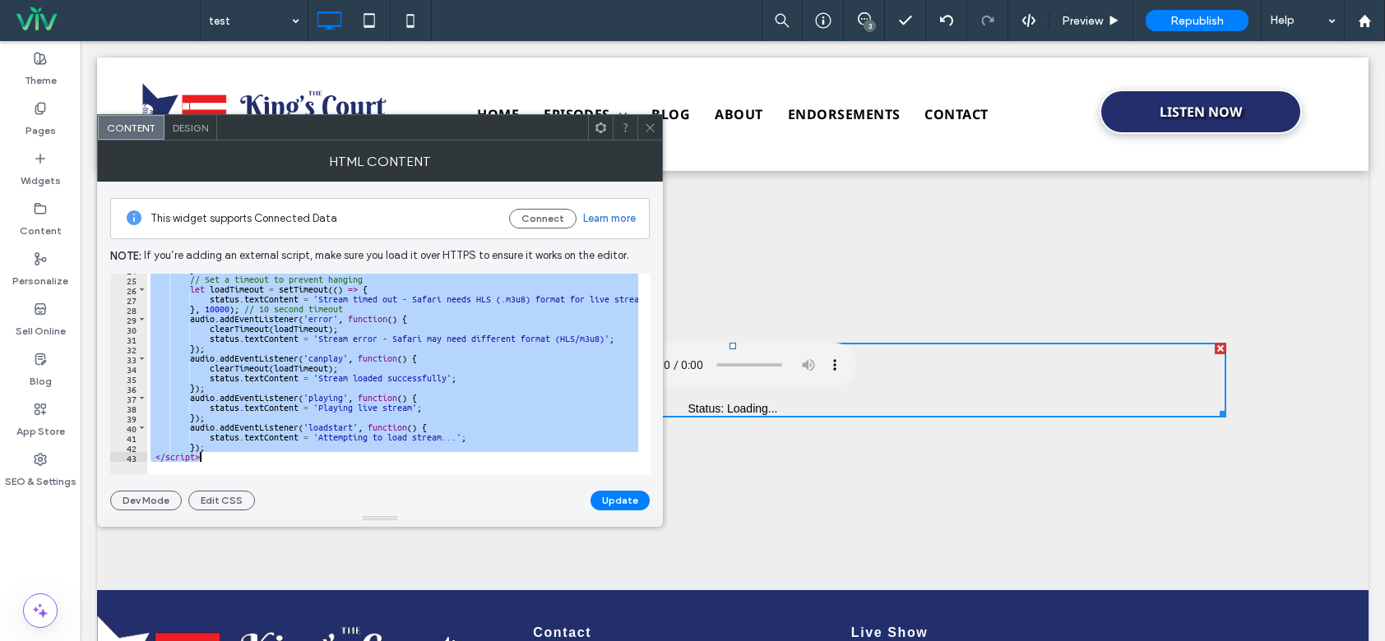
drag, startPoint x: 150, startPoint y: 275, endPoint x: 334, endPoint y: 480, distance: 276.0
click at [332, 479] on div "This widget supports Connected Data Connect Learn more Note: If you’re adding a…" at bounding box center [379, 346] width 539 height 329
paste textarea "Cursor at row 43"
type textarea "*******"
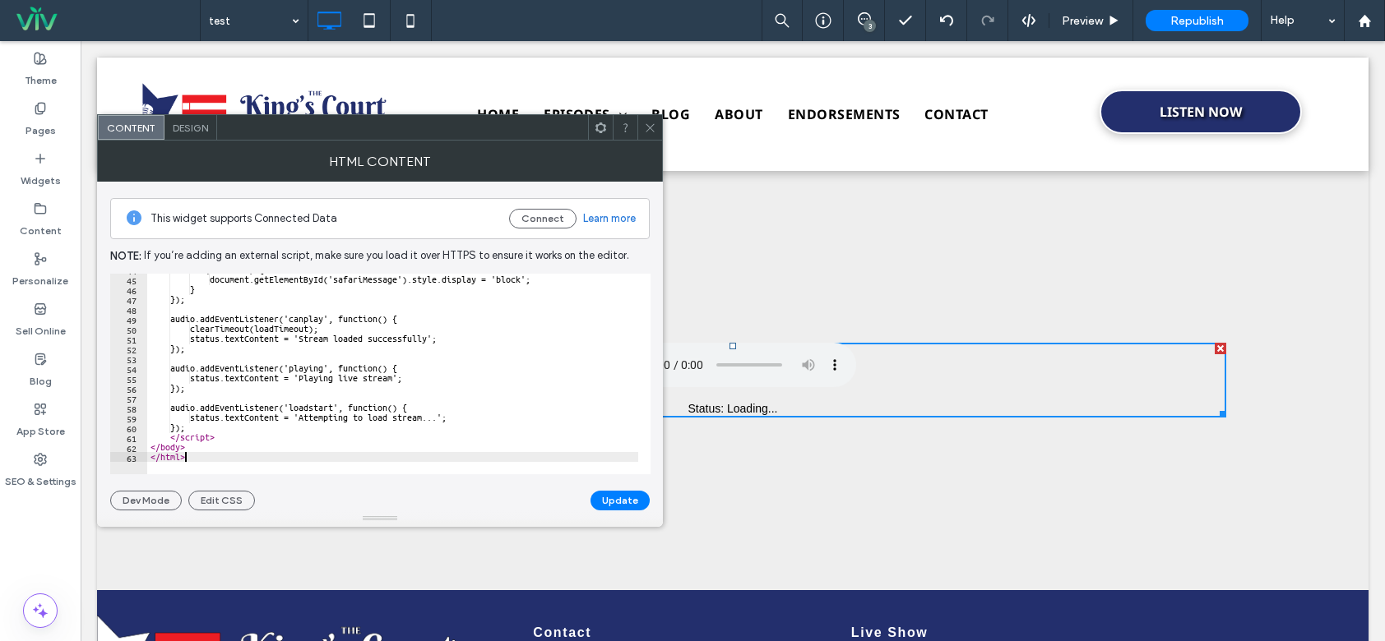
scroll to position [433, 0]
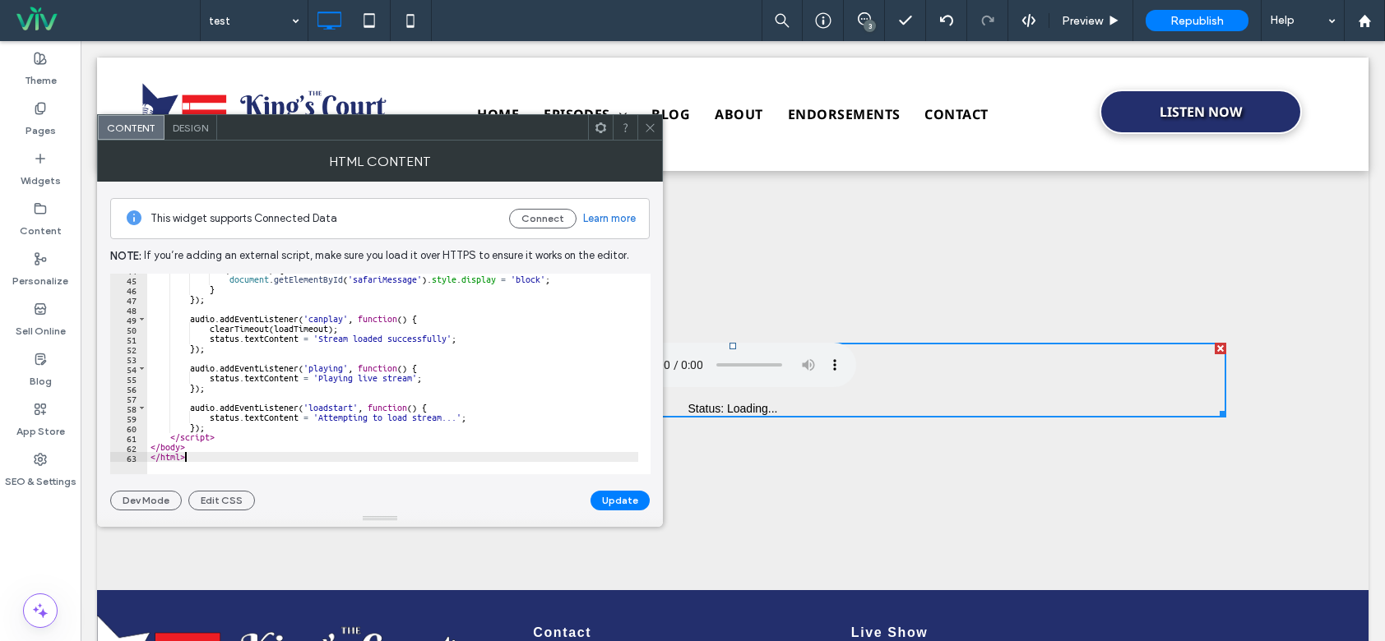
click at [619, 502] on button "Update" at bounding box center [619, 501] width 59 height 20
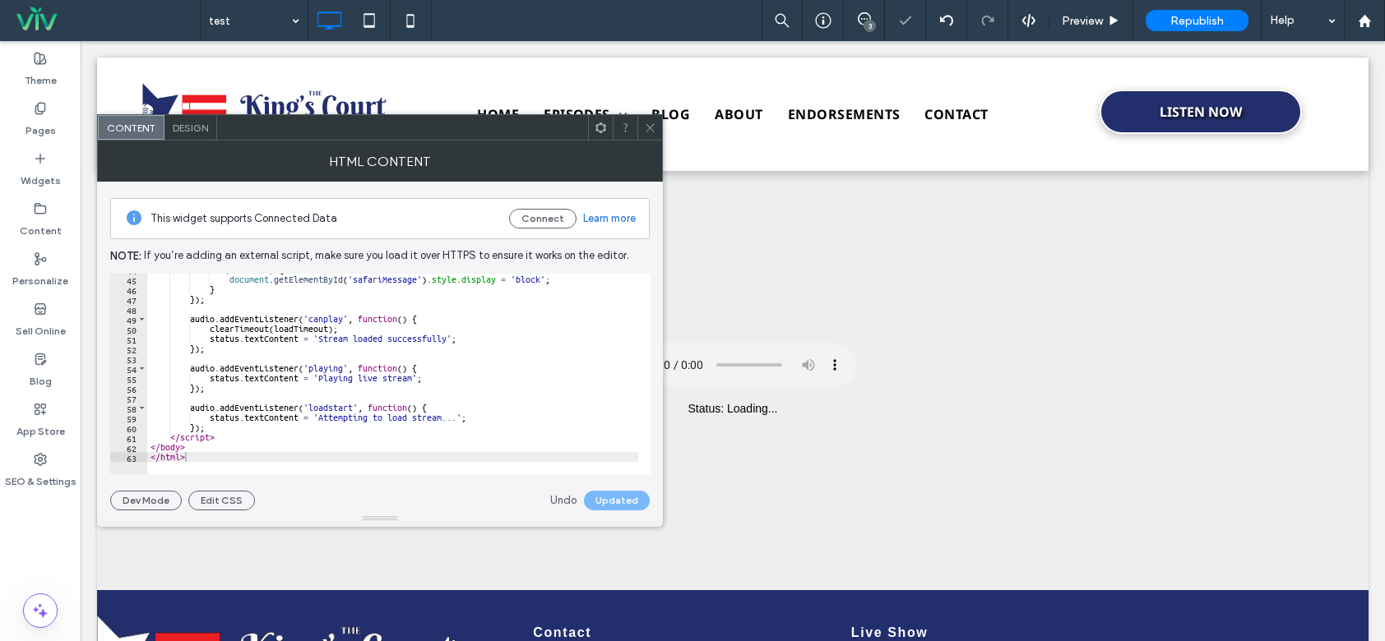
click at [649, 137] on span at bounding box center [650, 127] width 12 height 25
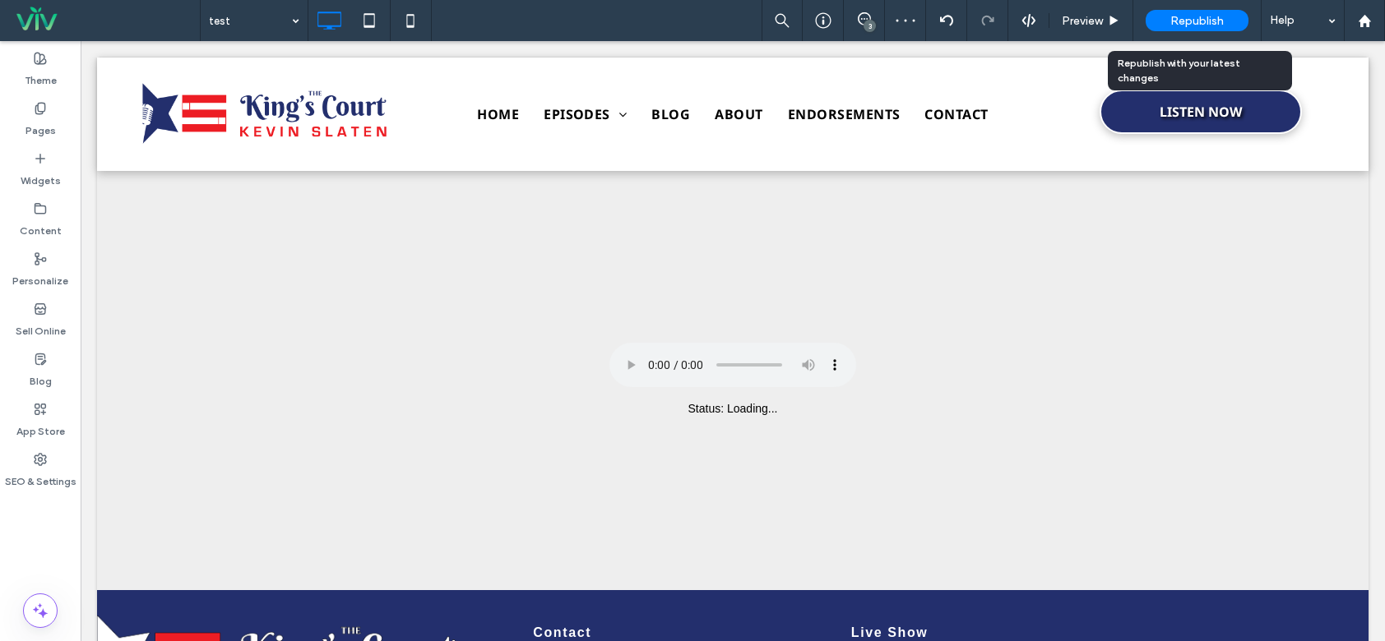
click at [1219, 17] on span "Republish" at bounding box center [1196, 21] width 53 height 14
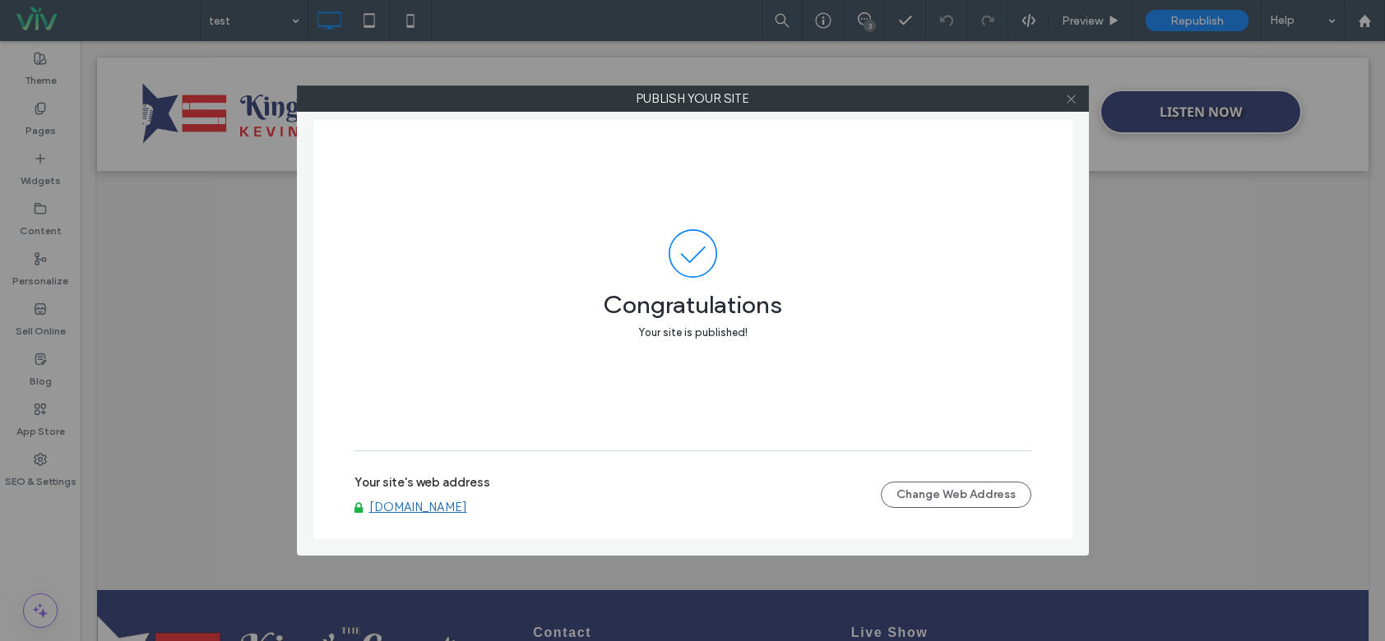
click at [1071, 93] on icon at bounding box center [1071, 99] width 12 height 12
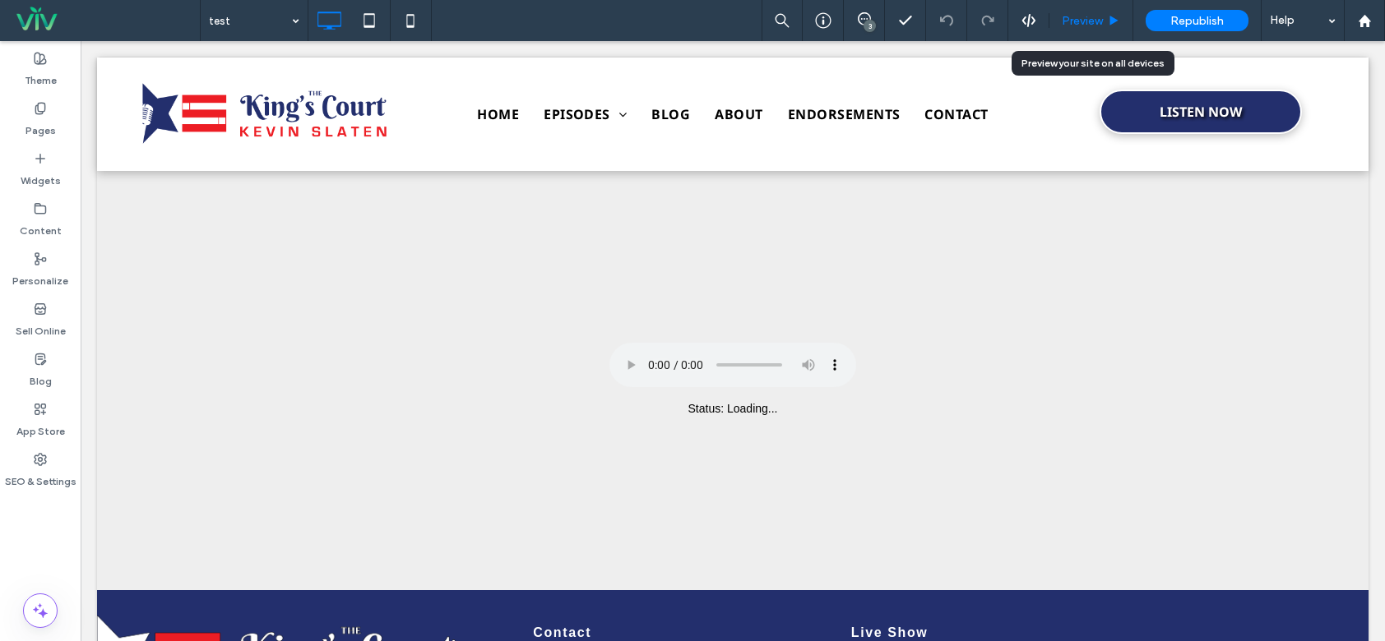
click at [1090, 32] on div "Preview" at bounding box center [1091, 20] width 84 height 41
click at [1084, 17] on span "Preview" at bounding box center [1082, 21] width 41 height 14
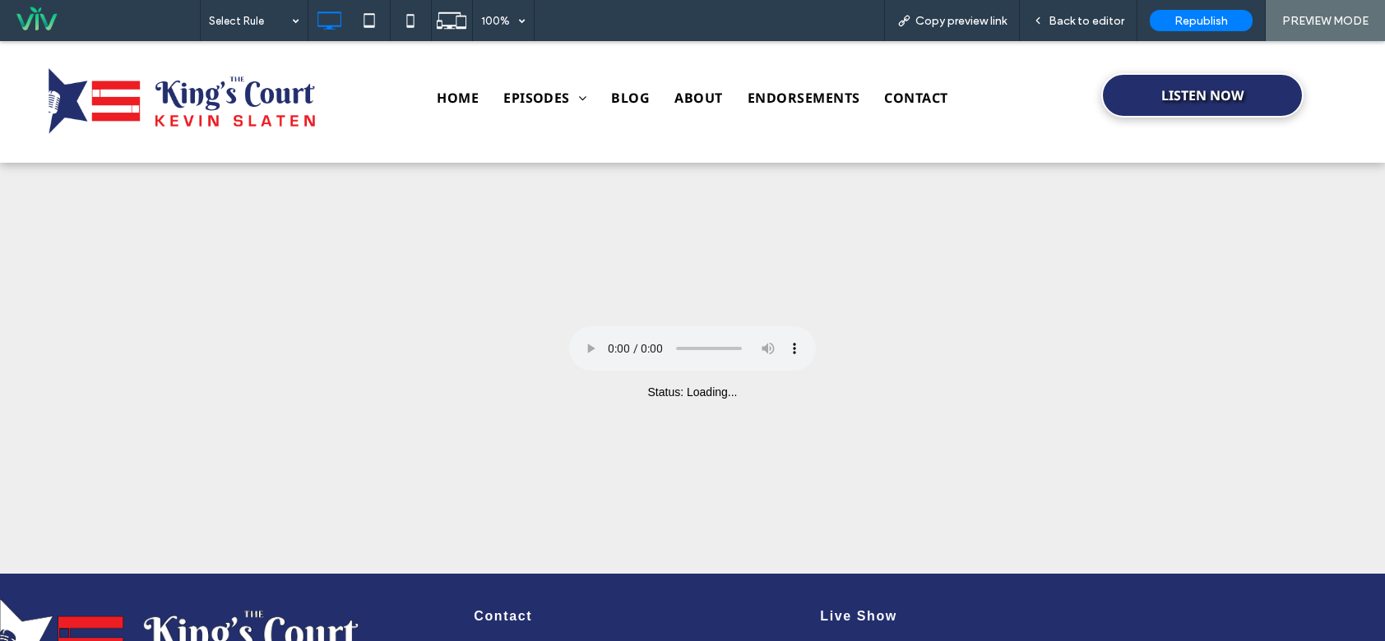
click at [1084, 17] on span "Back to editor" at bounding box center [1086, 21] width 76 height 14
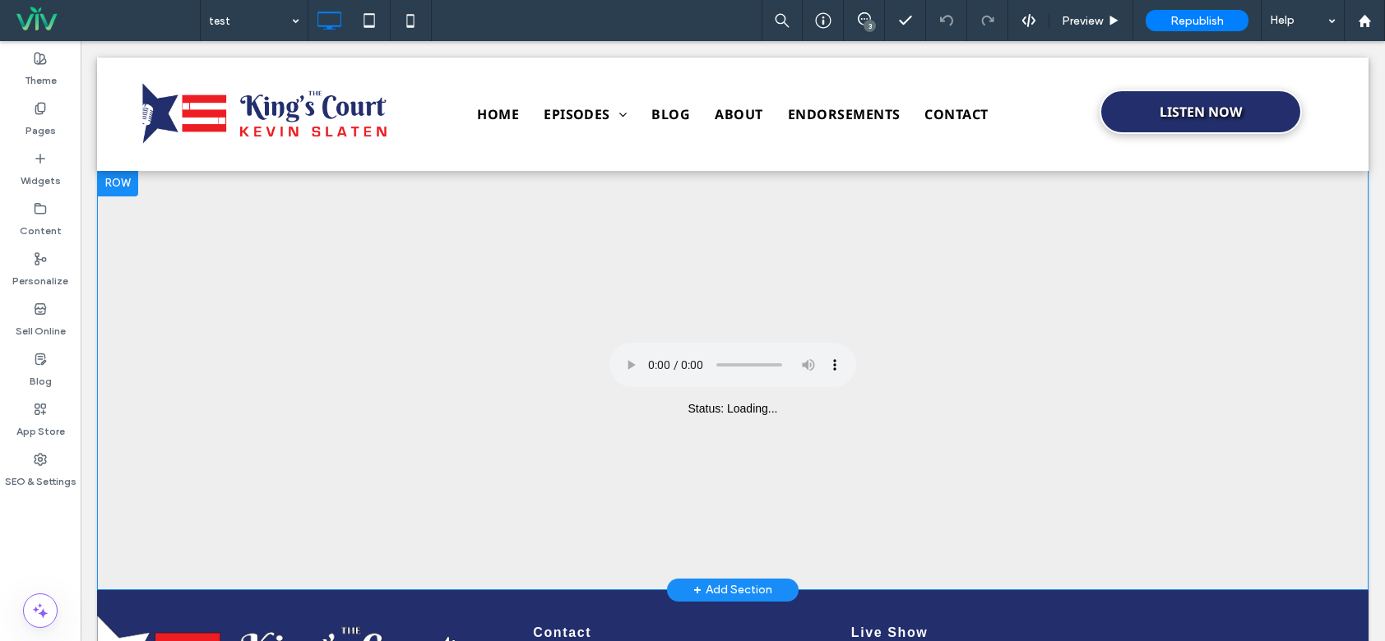
click at [730, 420] on div "Live Audio Player Your browser does not support the audio element. Status: Load…" at bounding box center [732, 380] width 987 height 91
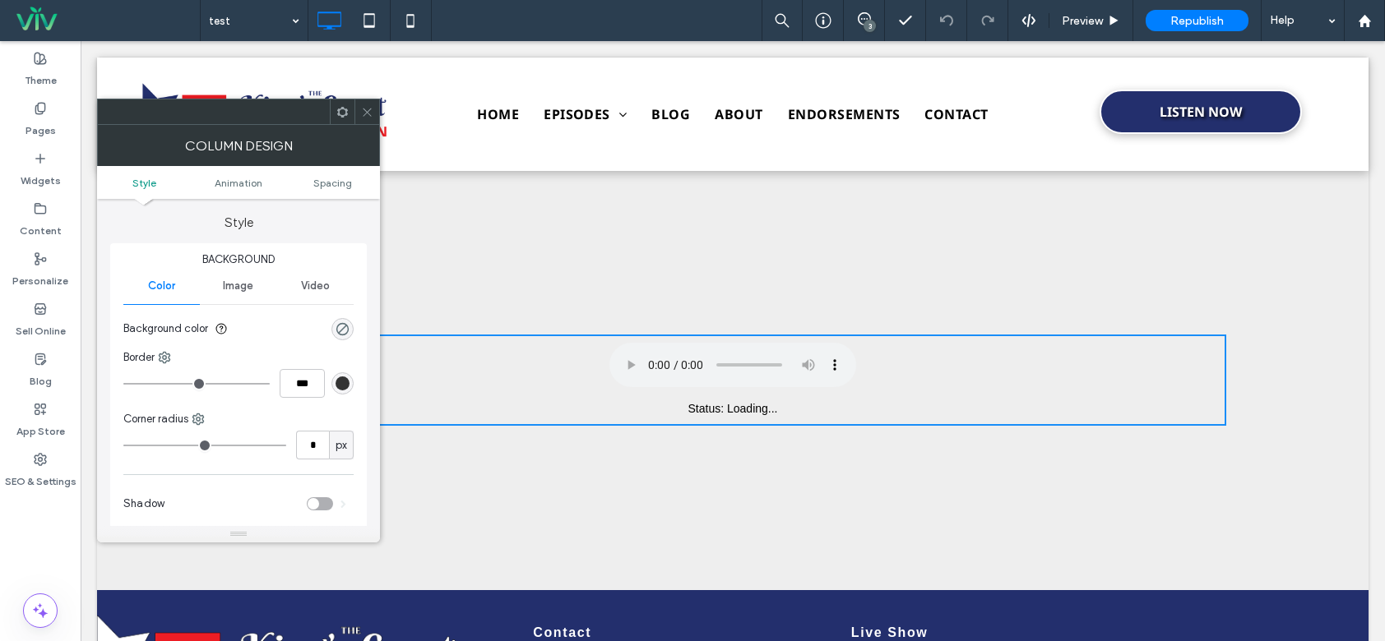
drag, startPoint x: 365, startPoint y: 117, endPoint x: 339, endPoint y: 11, distance: 109.3
click at [363, 108] on icon at bounding box center [367, 112] width 12 height 12
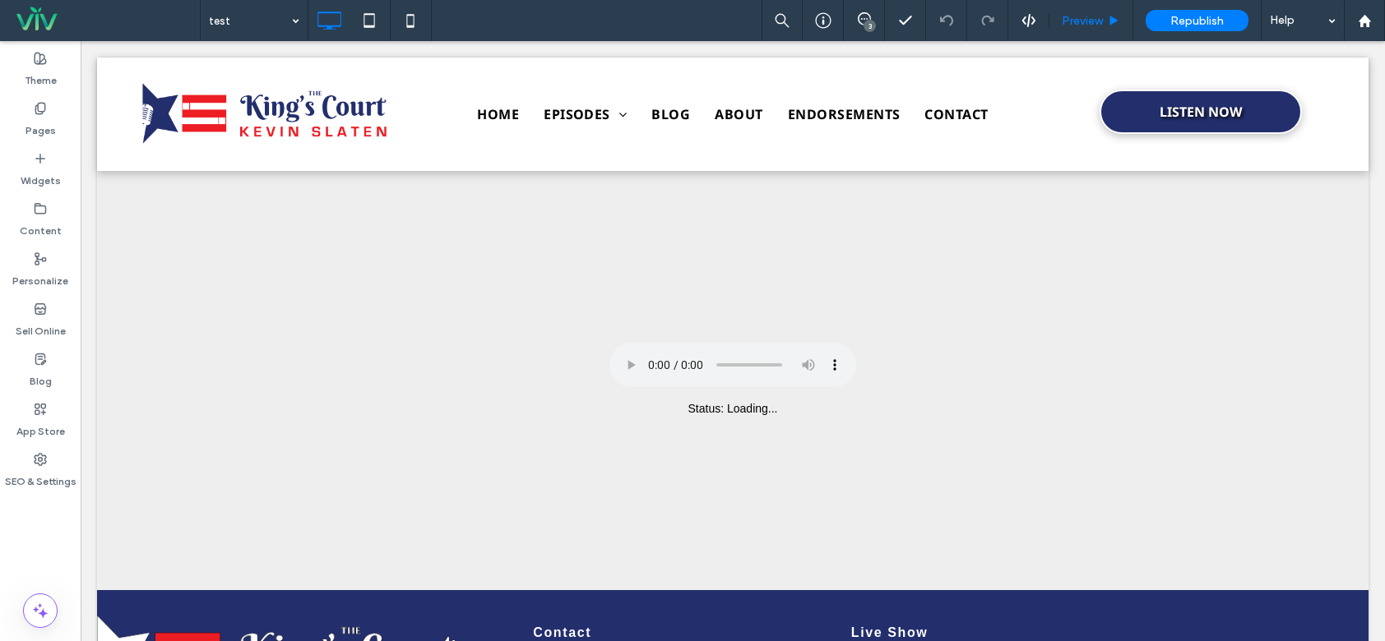
click at [1055, 21] on div "Preview" at bounding box center [1090, 21] width 83 height 14
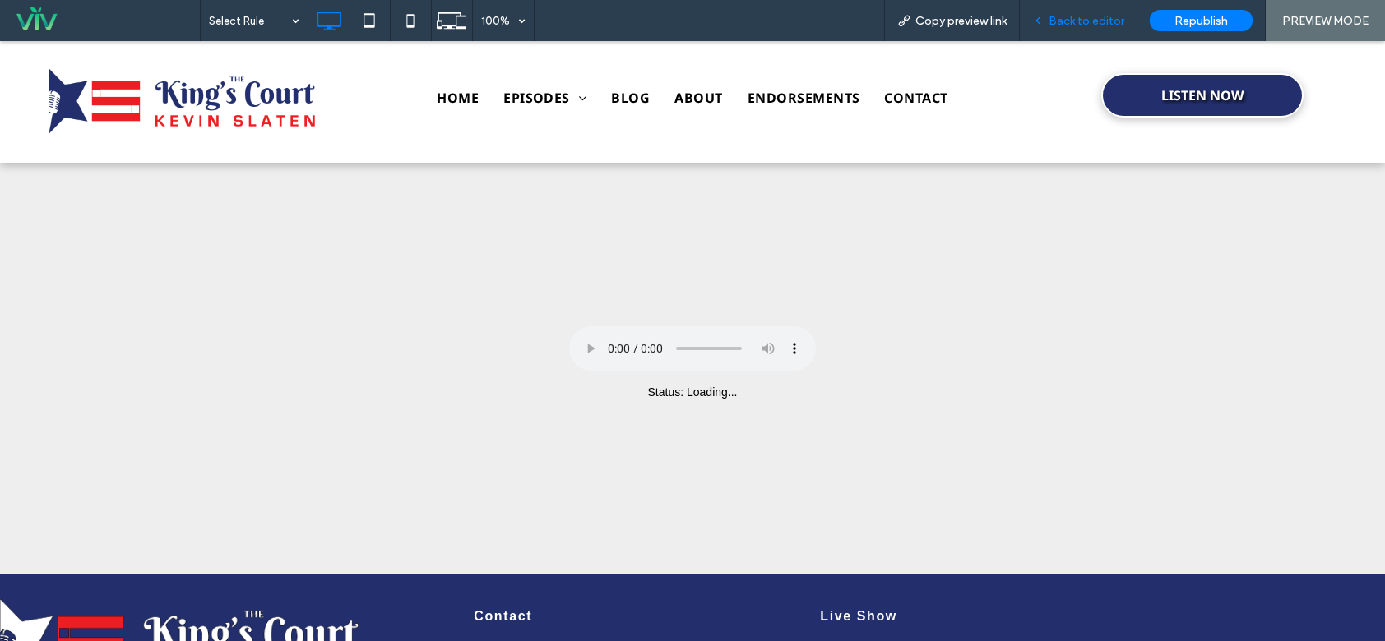
click at [1060, 21] on span "Back to editor" at bounding box center [1086, 21] width 76 height 14
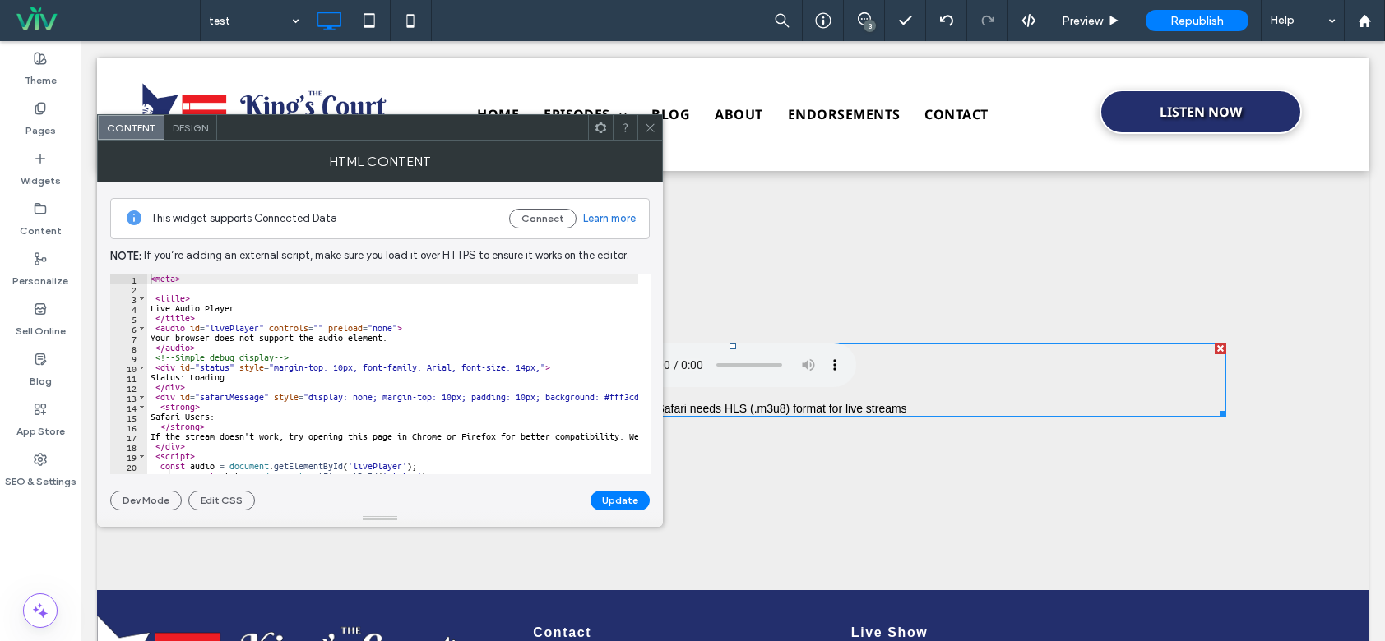
scroll to position [99, 0]
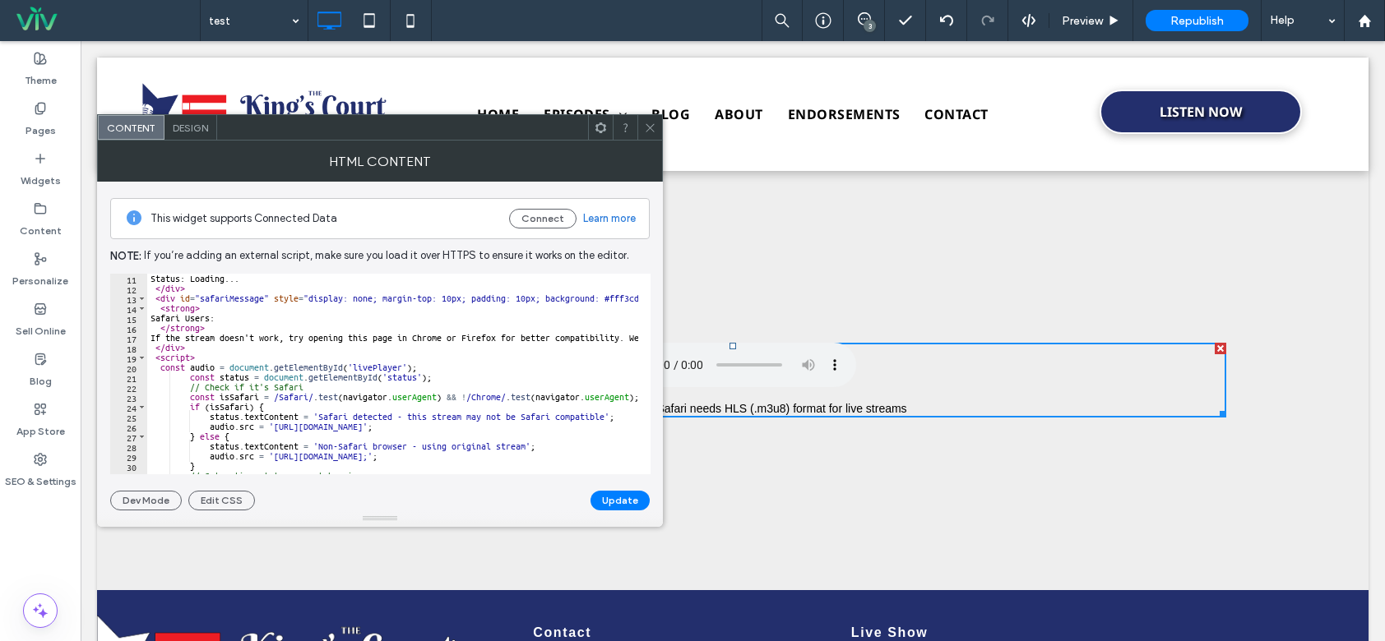
click at [651, 124] on icon at bounding box center [650, 128] width 12 height 12
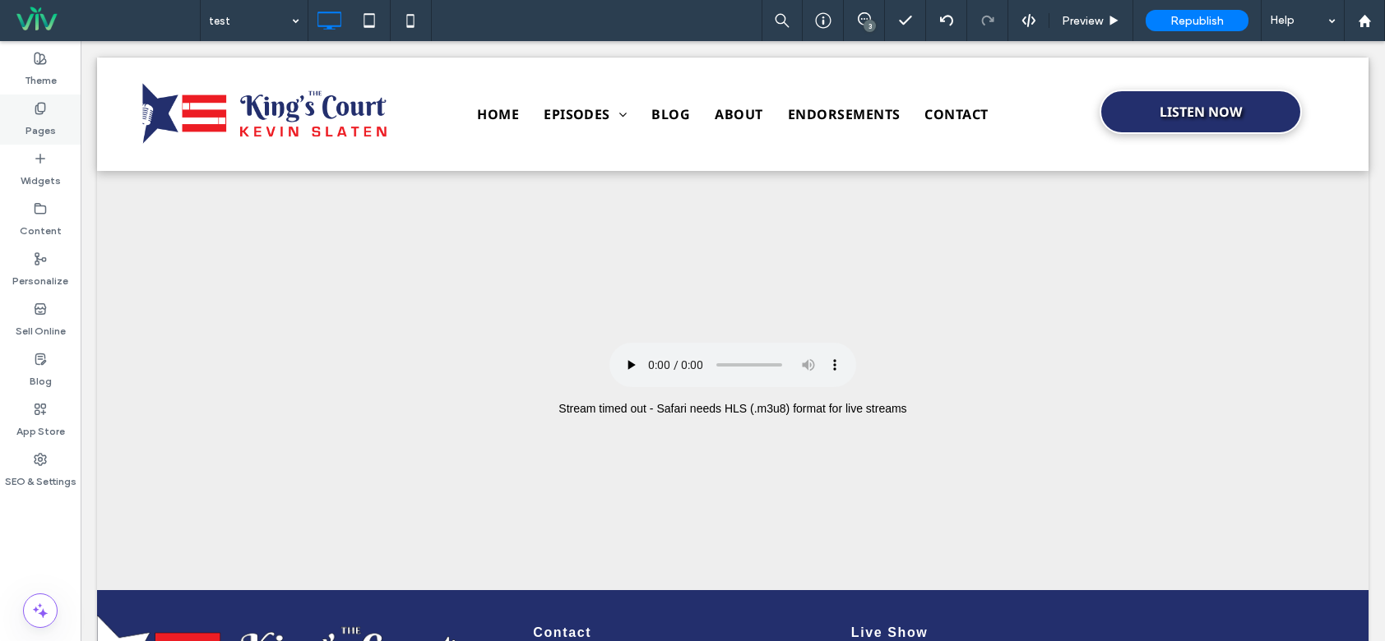
click at [31, 122] on label "Pages" at bounding box center [40, 126] width 30 height 23
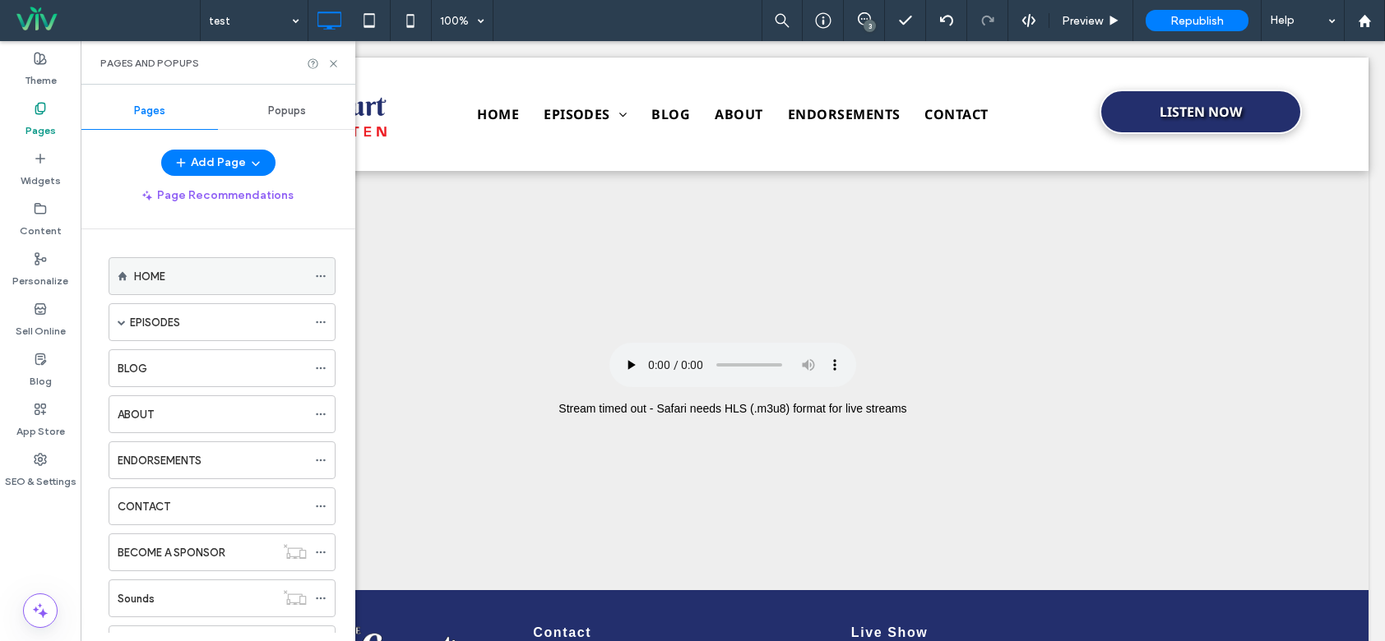
click at [170, 285] on div "HOME" at bounding box center [220, 276] width 173 height 36
click at [1090, 14] on span "Preview" at bounding box center [1082, 21] width 41 height 14
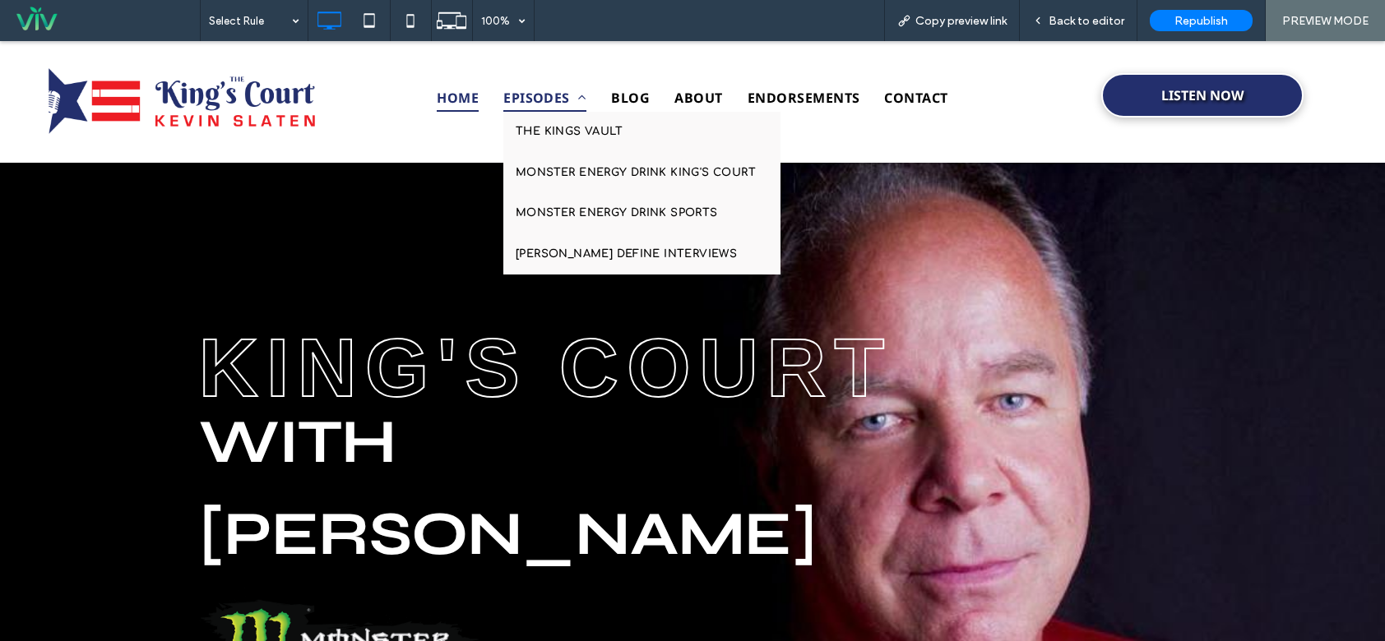
click at [538, 98] on span "EPISODES" at bounding box center [544, 98] width 83 height 28
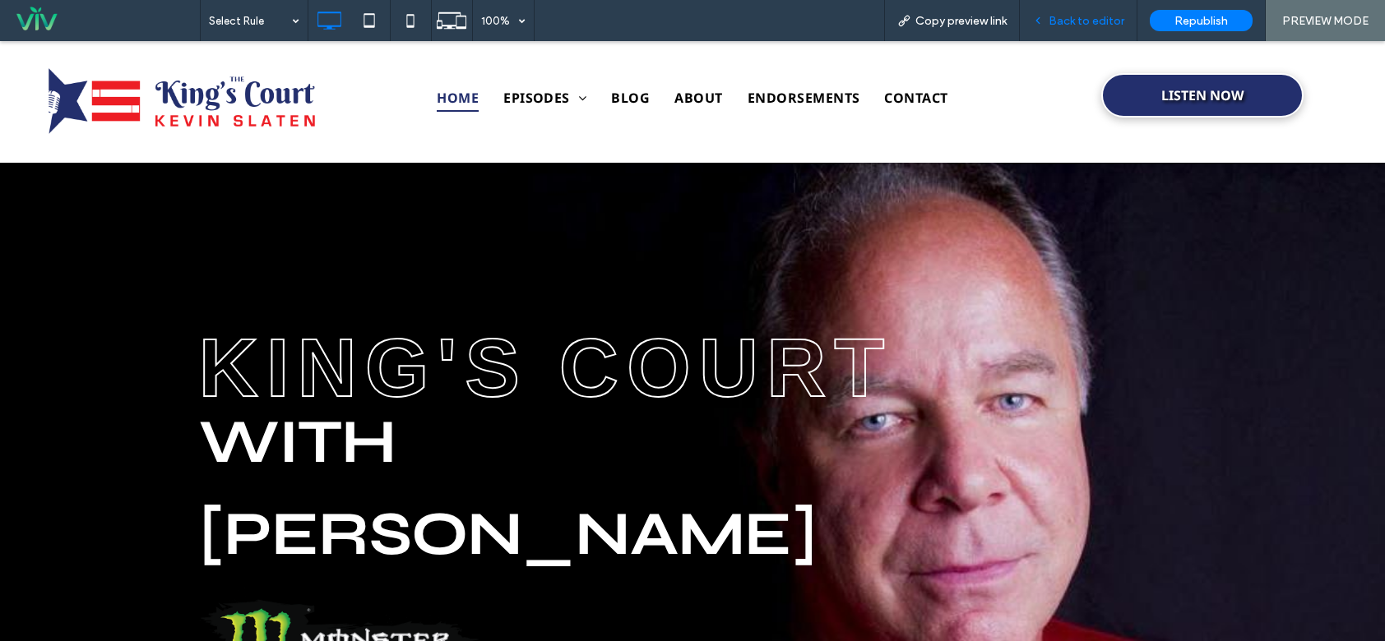
click at [1079, 16] on span "Back to editor" at bounding box center [1086, 21] width 76 height 14
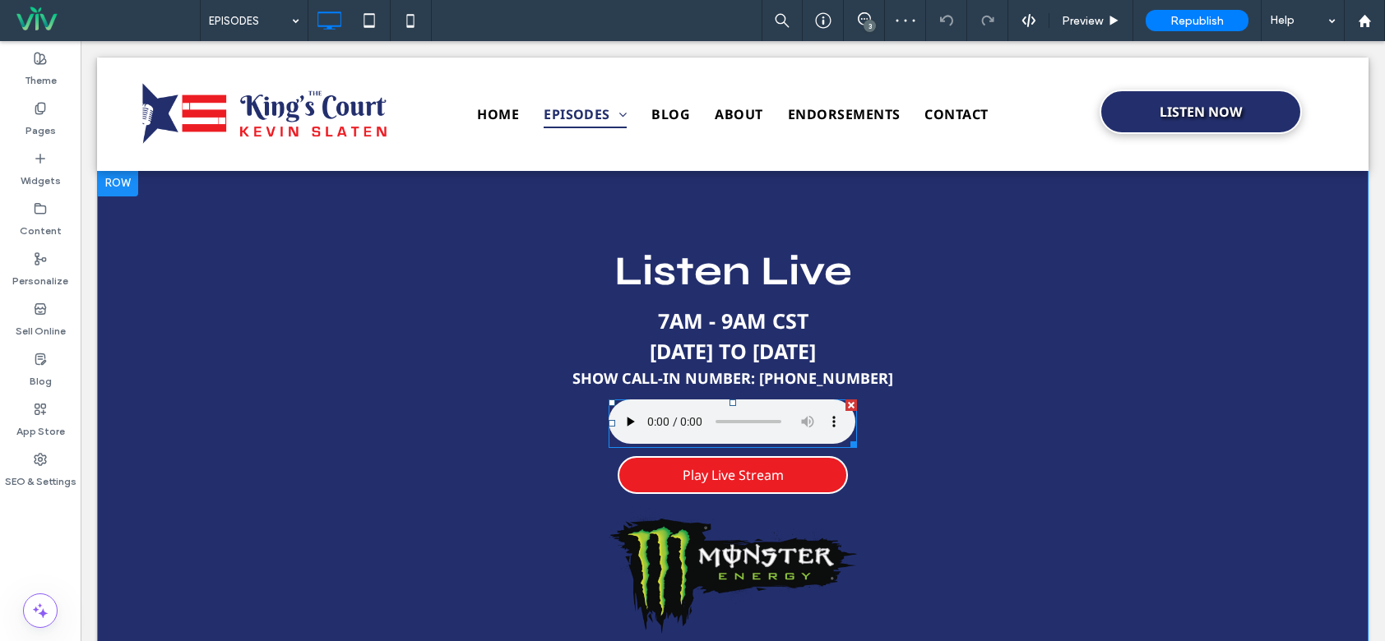
click at [715, 429] on span at bounding box center [733, 424] width 248 height 49
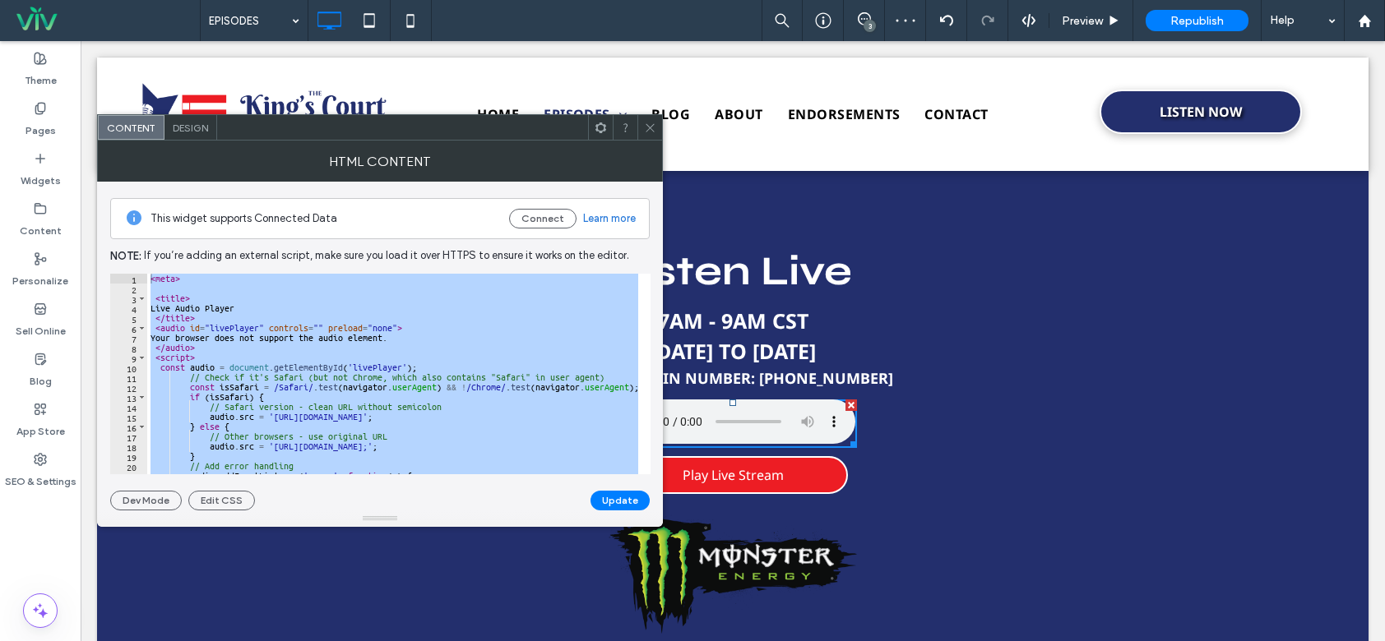
drag, startPoint x: 206, startPoint y: 459, endPoint x: 134, endPoint y: 266, distance: 205.3
click at [134, 266] on div "This widget supports Connected Data Connect Learn more Note: If you’re adding a…" at bounding box center [379, 346] width 539 height 329
paste textarea "*"
type textarea "*******"
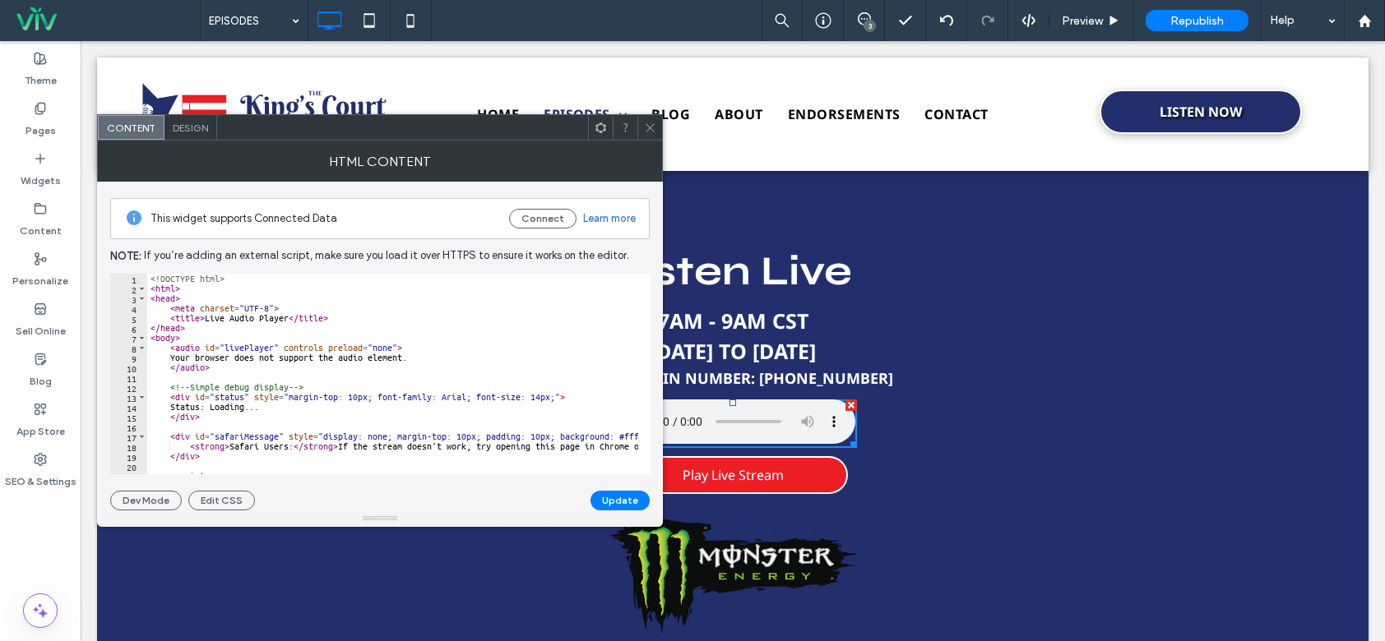
click at [619, 501] on button "Update" at bounding box center [619, 501] width 59 height 20
click at [647, 127] on icon at bounding box center [650, 128] width 12 height 12
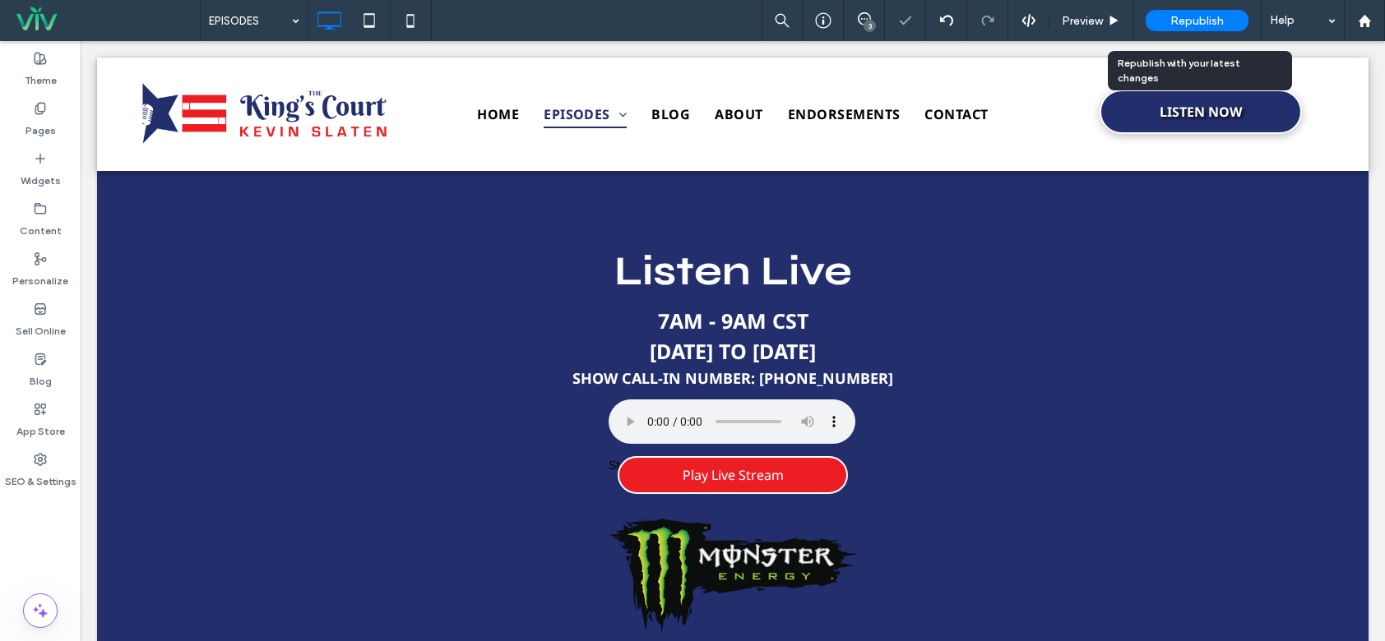
click at [1224, 20] on div "Republish" at bounding box center [1196, 20] width 103 height 21
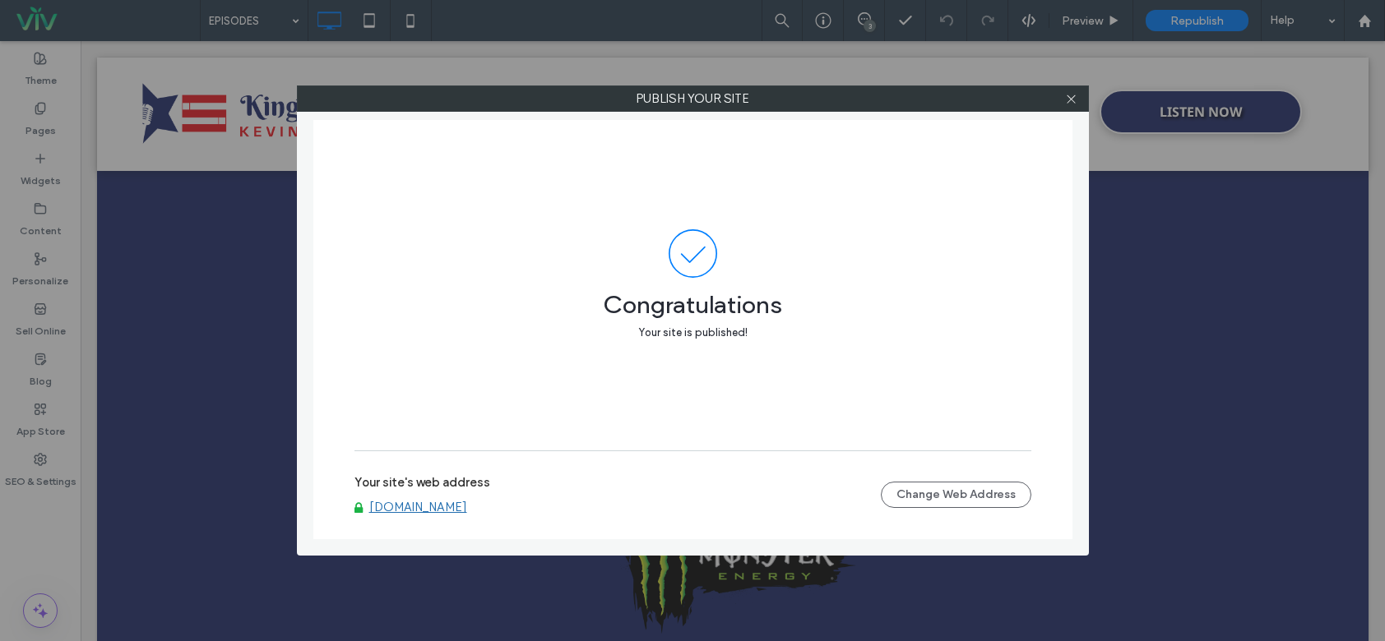
drag, startPoint x: 1073, startPoint y: 97, endPoint x: 1081, endPoint y: 95, distance: 8.6
click at [1073, 97] on use at bounding box center [1071, 99] width 8 height 8
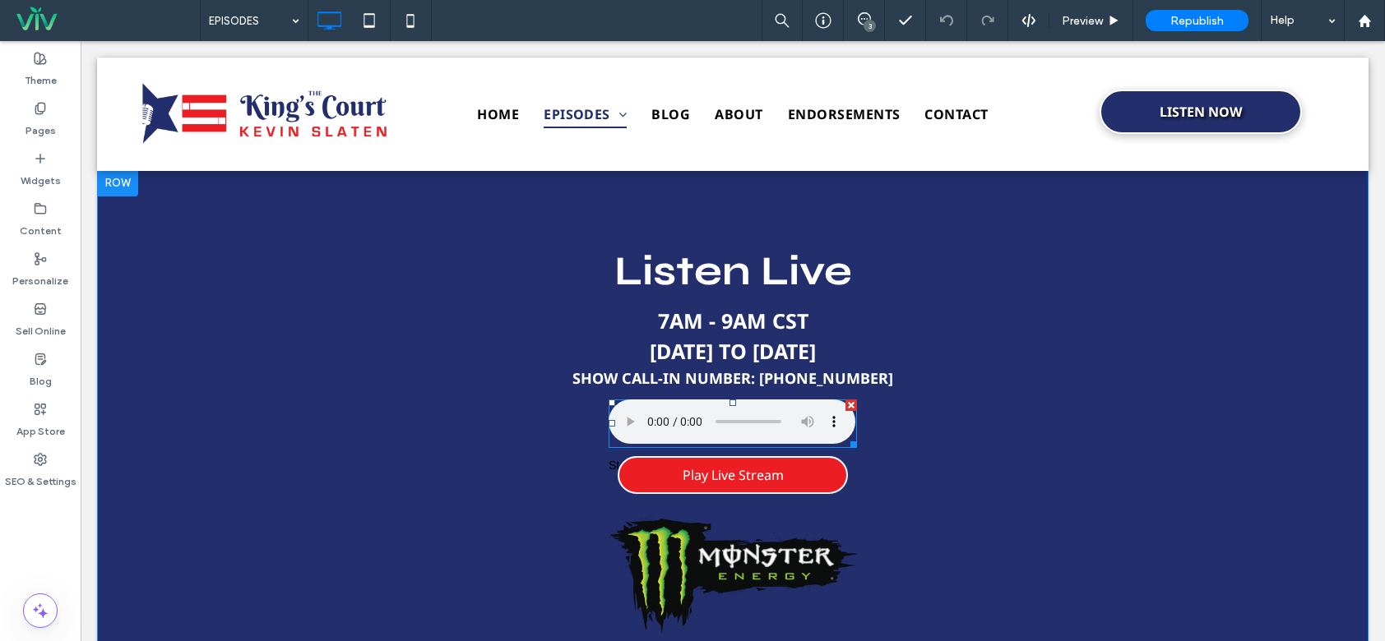
click at [688, 423] on span at bounding box center [733, 424] width 248 height 49
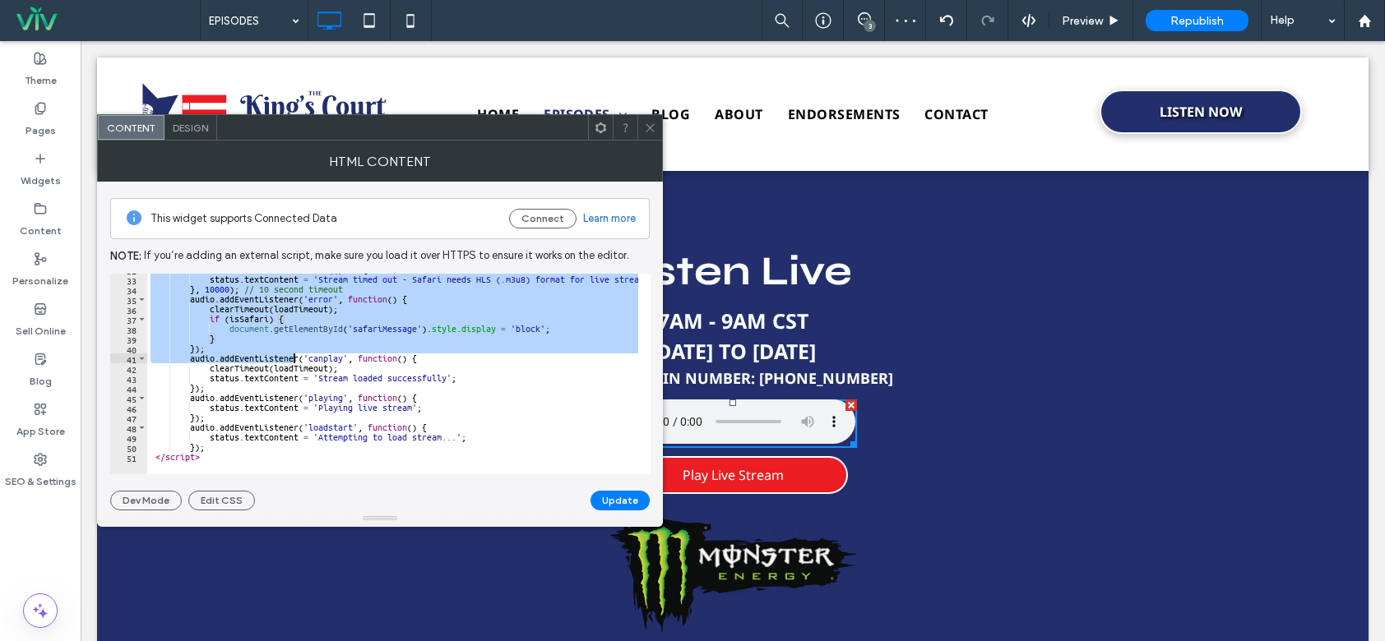
scroll to position [315, 0]
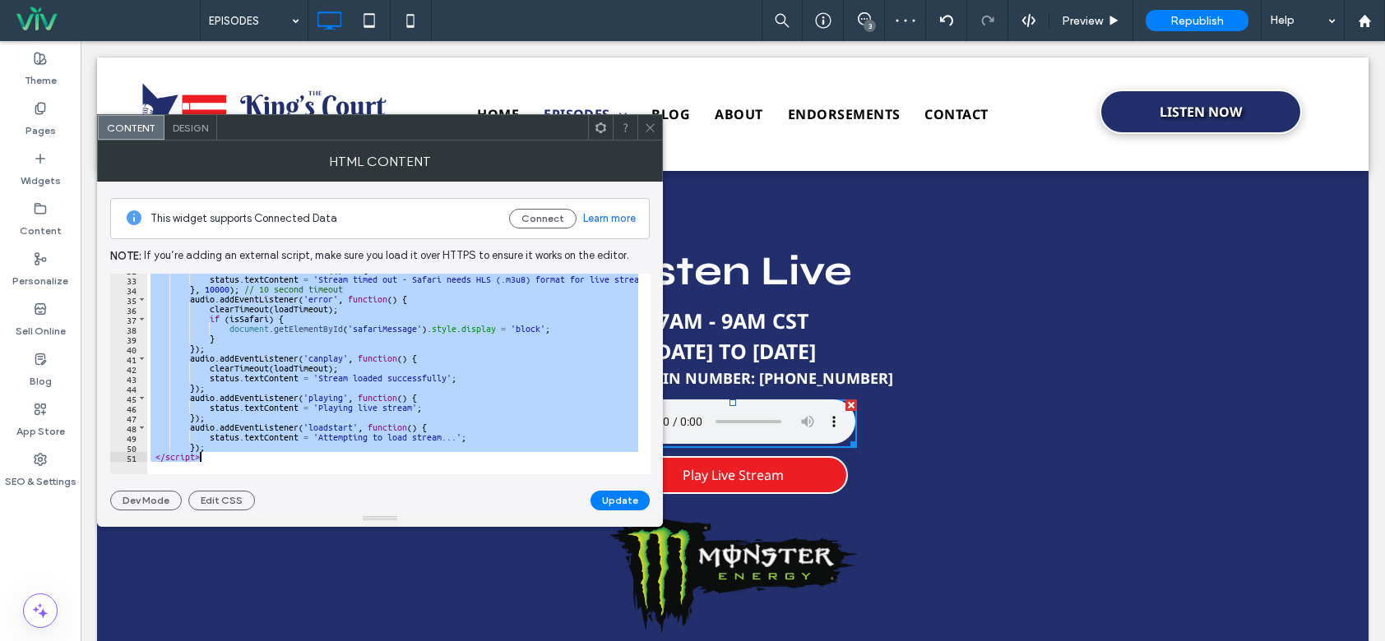
drag, startPoint x: 150, startPoint y: 276, endPoint x: 378, endPoint y: 476, distance: 303.6
click at [378, 475] on div "This widget supports Connected Data Connect Learn more Note: If you’re adding a…" at bounding box center [379, 346] width 539 height 329
paste textarea "Cursor at row 51"
type textarea "*******"
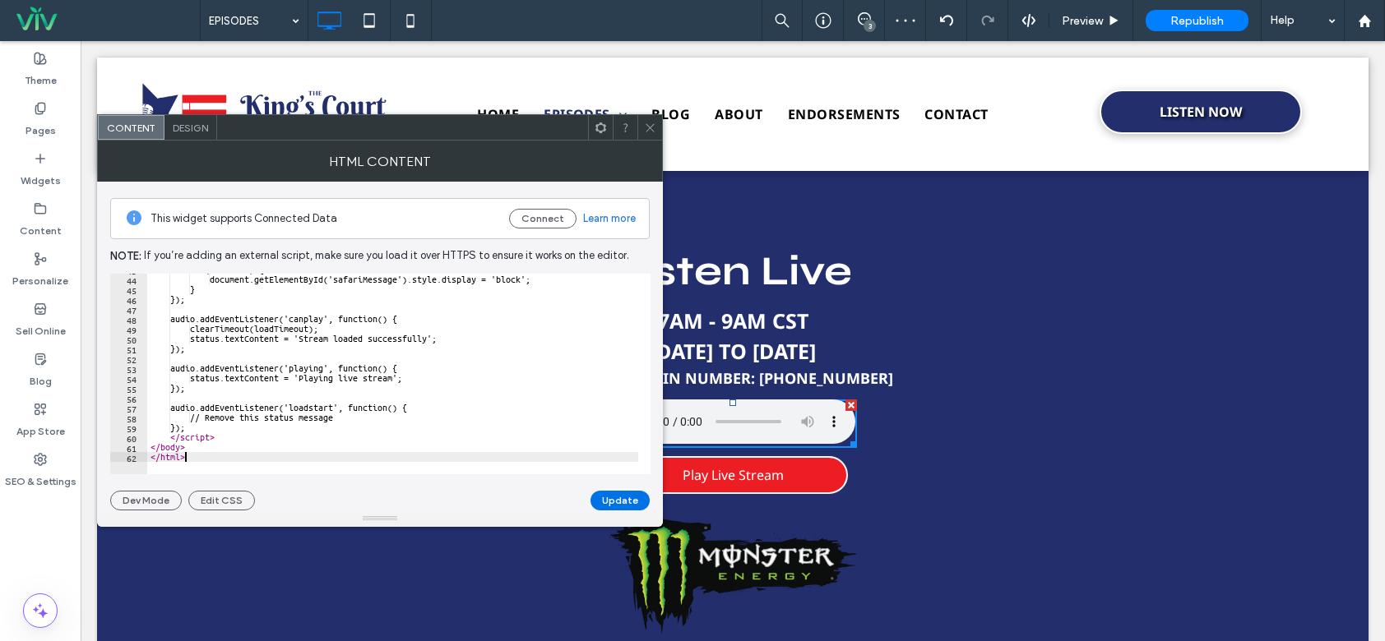
scroll to position [423, 0]
click at [606, 497] on button "Update" at bounding box center [619, 501] width 59 height 20
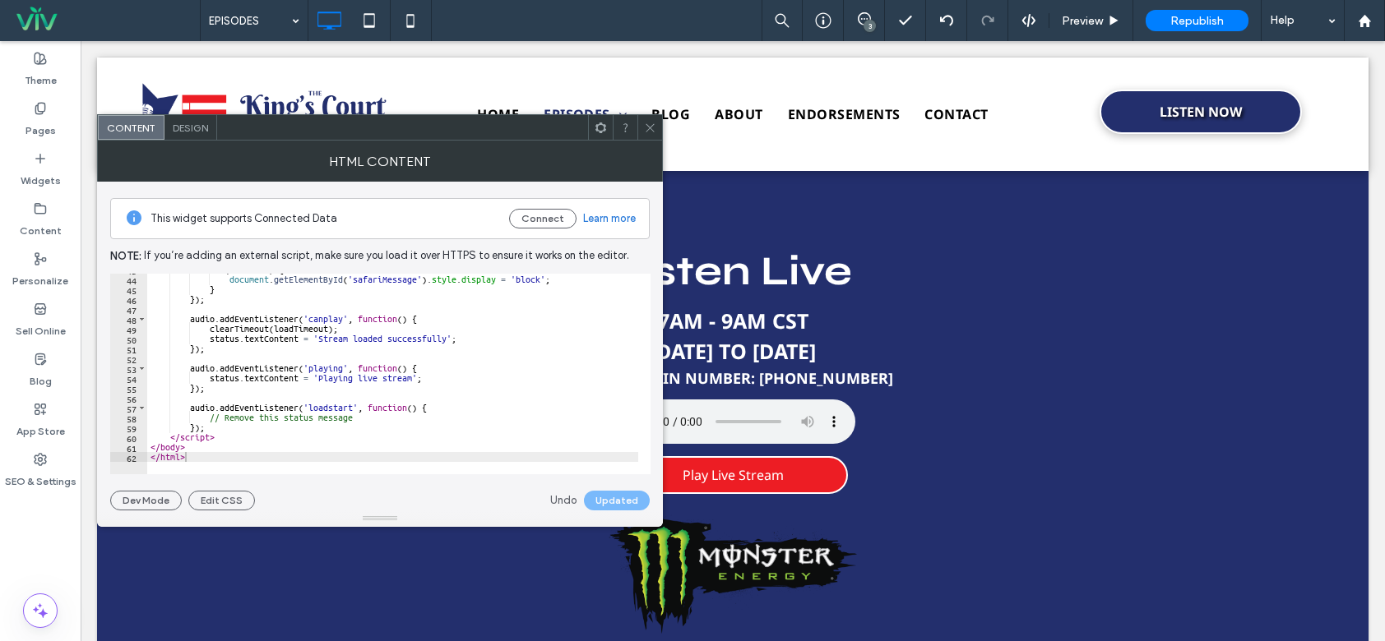
click at [653, 127] on icon at bounding box center [650, 128] width 12 height 12
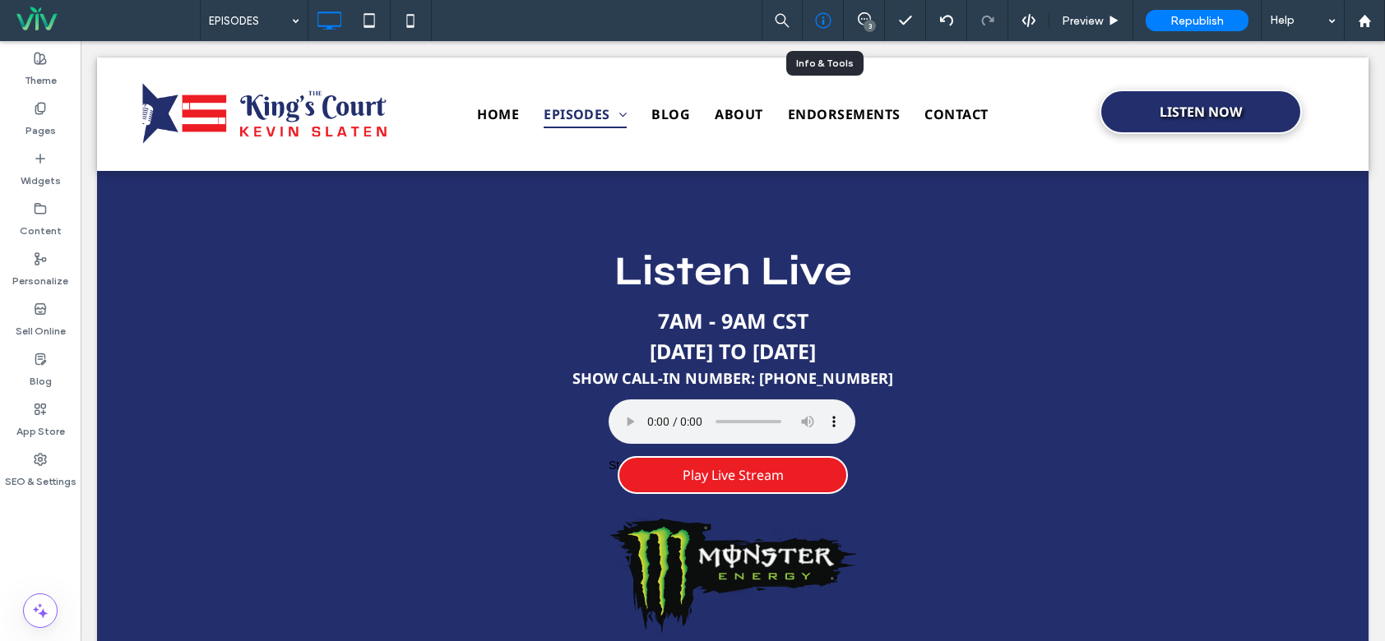
click at [812, 27] on div at bounding box center [823, 20] width 40 height 16
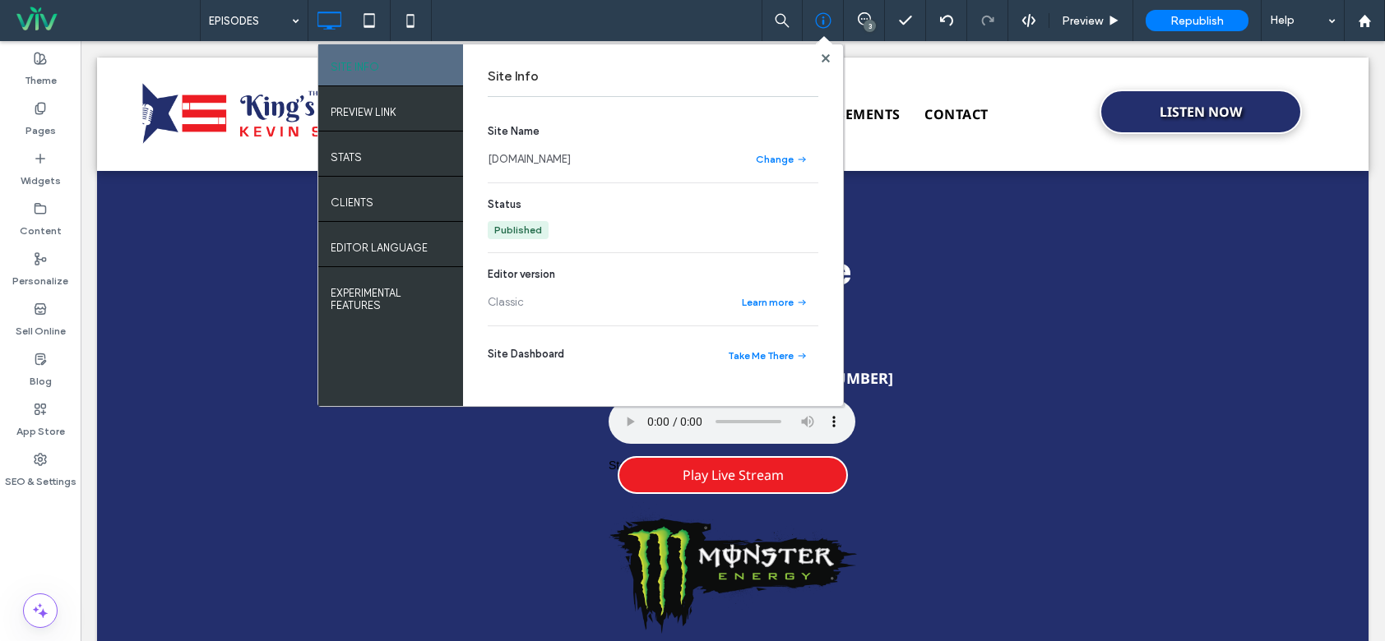
click at [571, 154] on link "[DOMAIN_NAME]" at bounding box center [529, 159] width 83 height 16
click at [824, 56] on use at bounding box center [825, 57] width 8 height 8
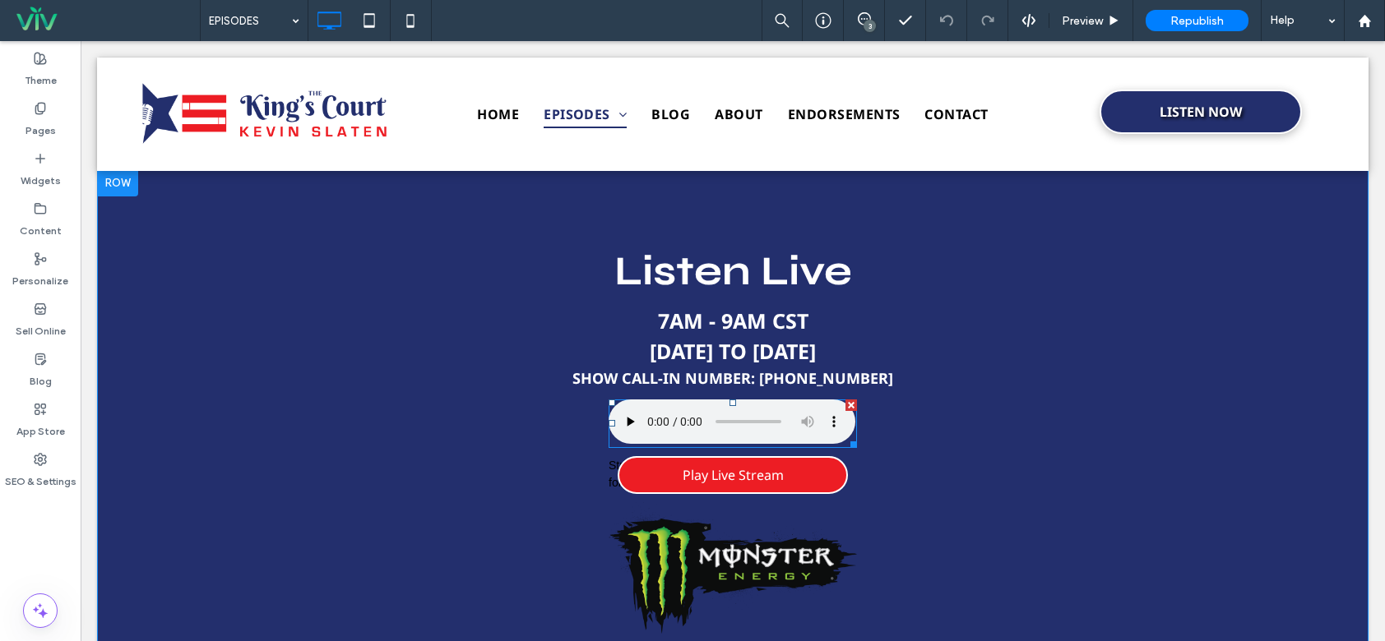
click at [761, 427] on span at bounding box center [733, 424] width 248 height 49
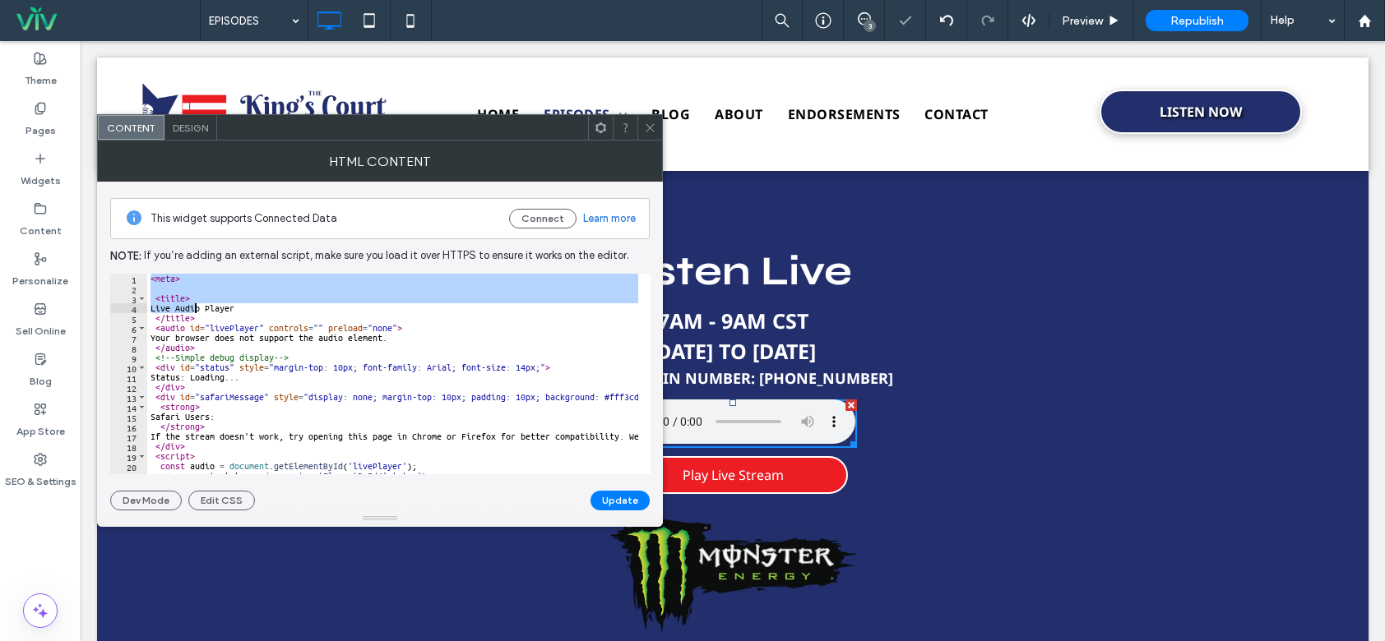
scroll to position [315, 0]
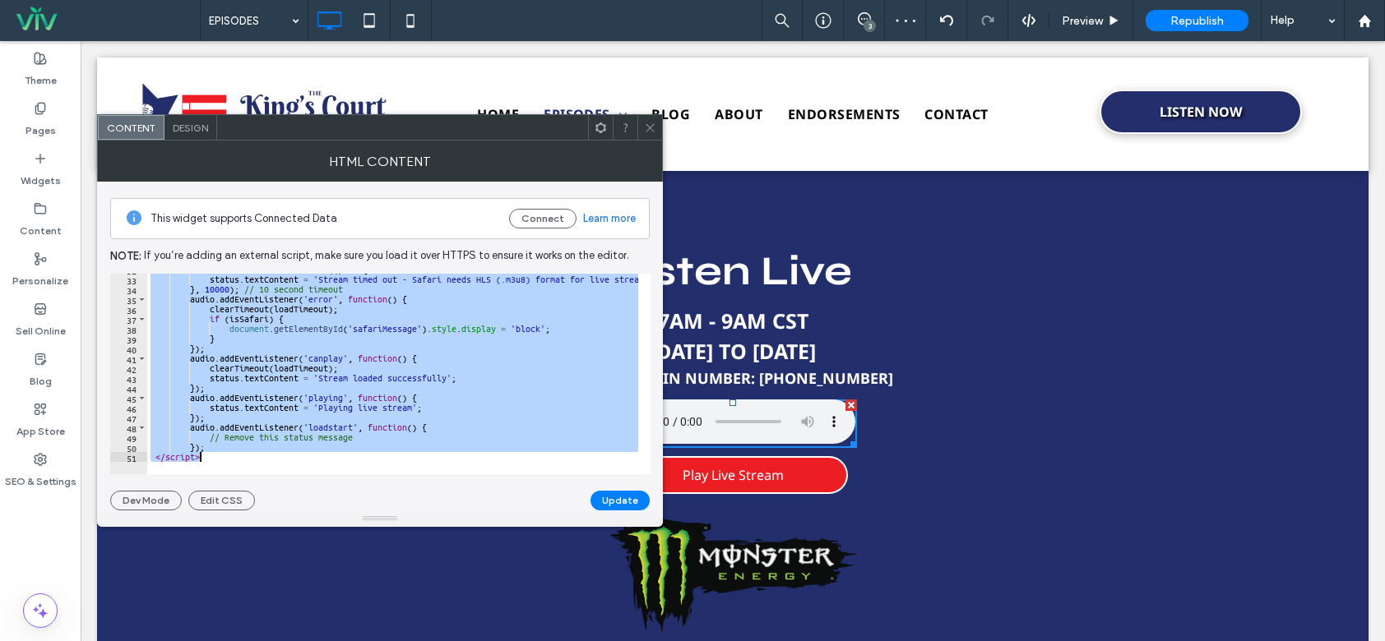
drag, startPoint x: 151, startPoint y: 274, endPoint x: 294, endPoint y: 471, distance: 243.8
click at [294, 471] on div "****** 32 33 34 35 36 37 38 39 40 41 42 43 44 45 46 47 48 49 50 51 let loadTime…" at bounding box center [380, 374] width 540 height 201
paste textarea "Cursor at row 51"
type textarea "*******"
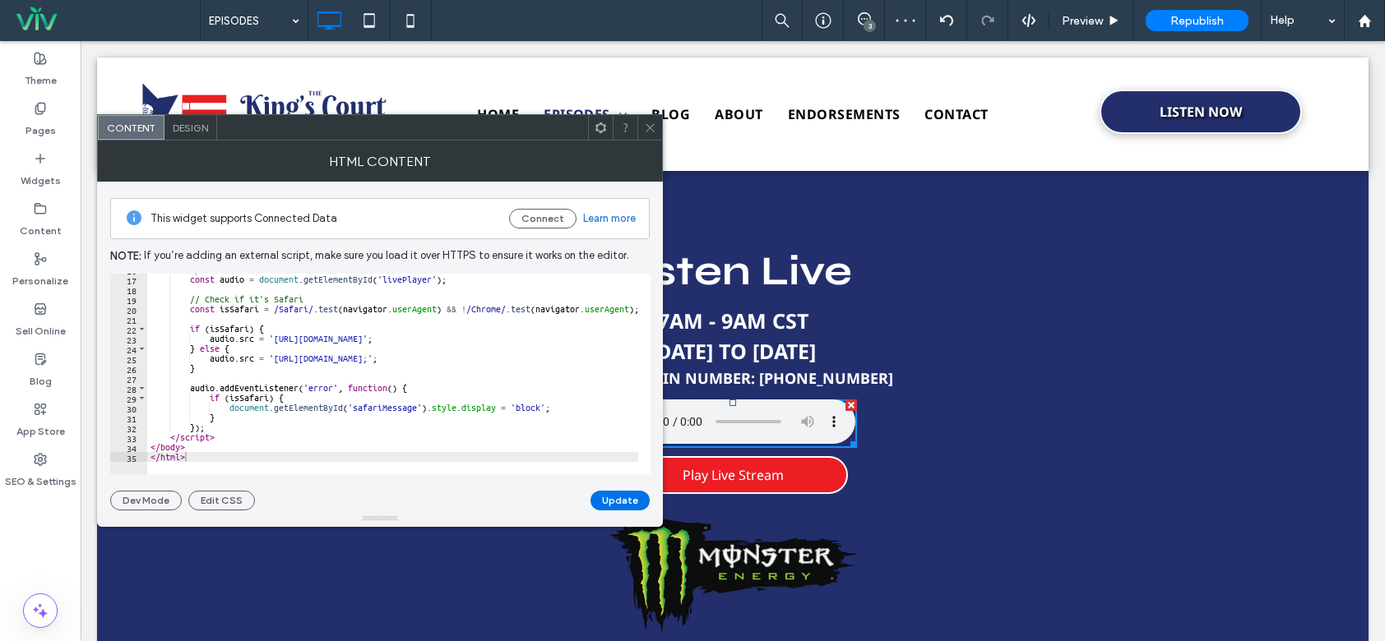
click at [609, 499] on button "Update" at bounding box center [619, 501] width 59 height 20
click at [648, 132] on icon at bounding box center [650, 128] width 12 height 12
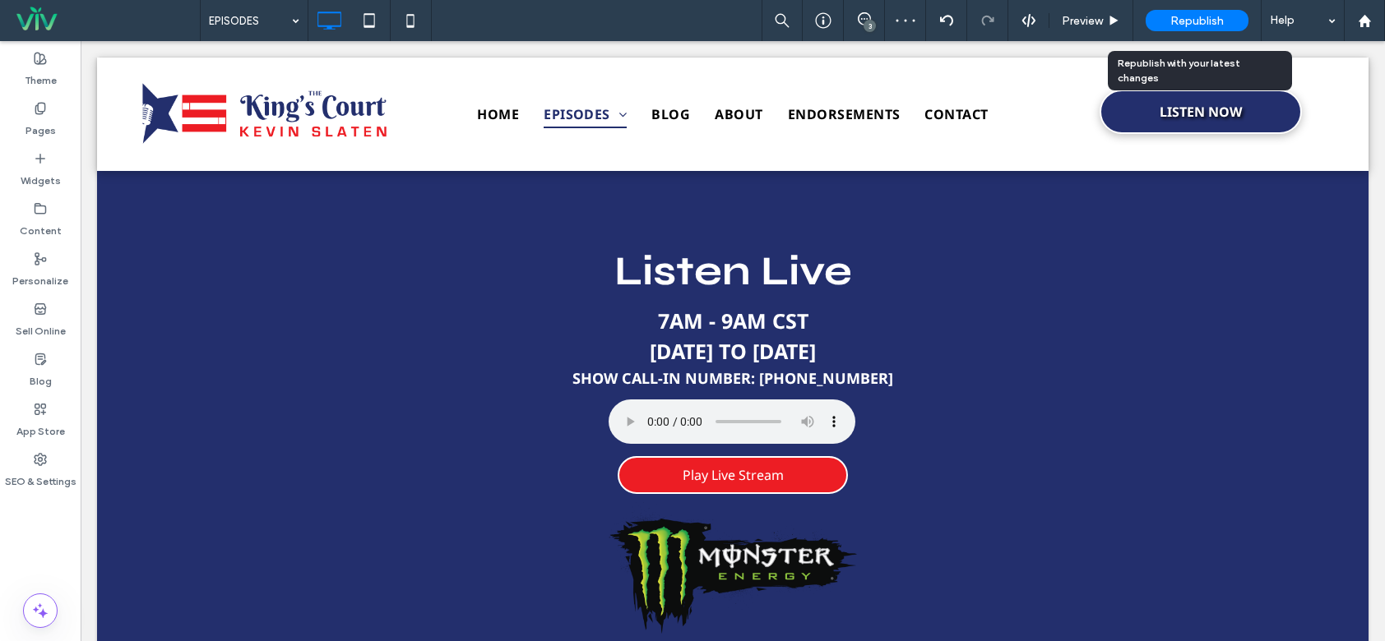
click at [1185, 16] on span "Republish" at bounding box center [1196, 21] width 53 height 14
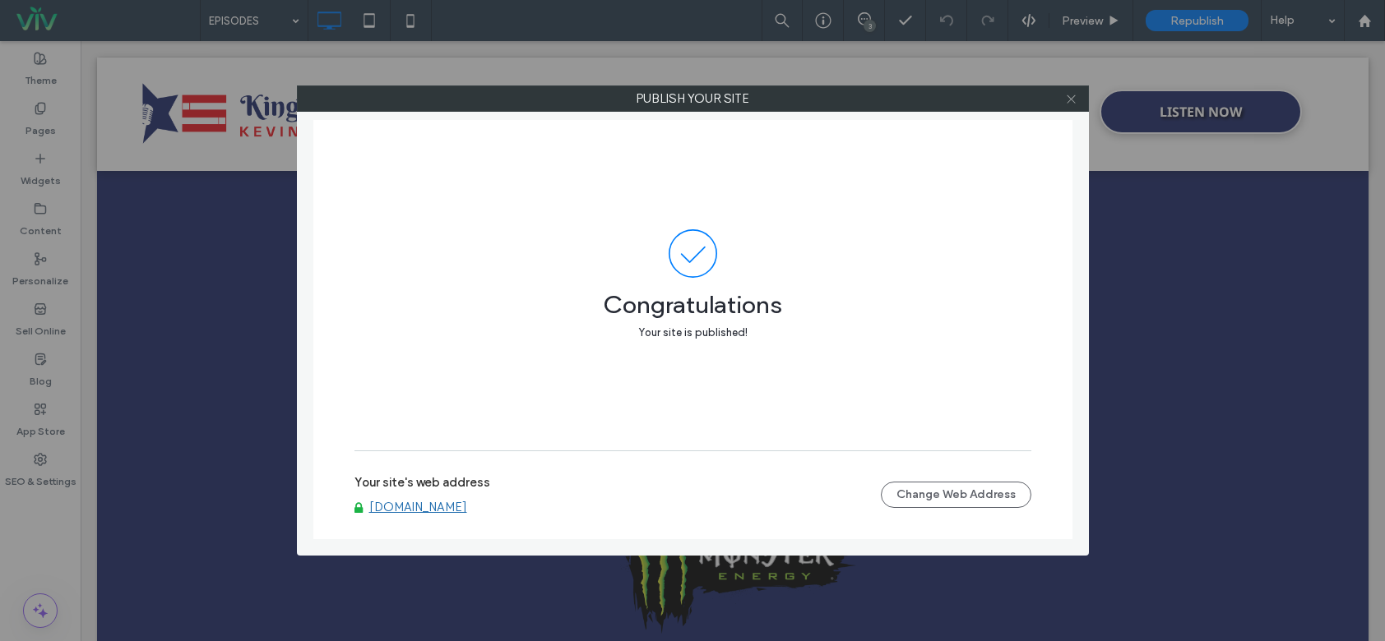
click at [1071, 98] on icon at bounding box center [1071, 99] width 12 height 12
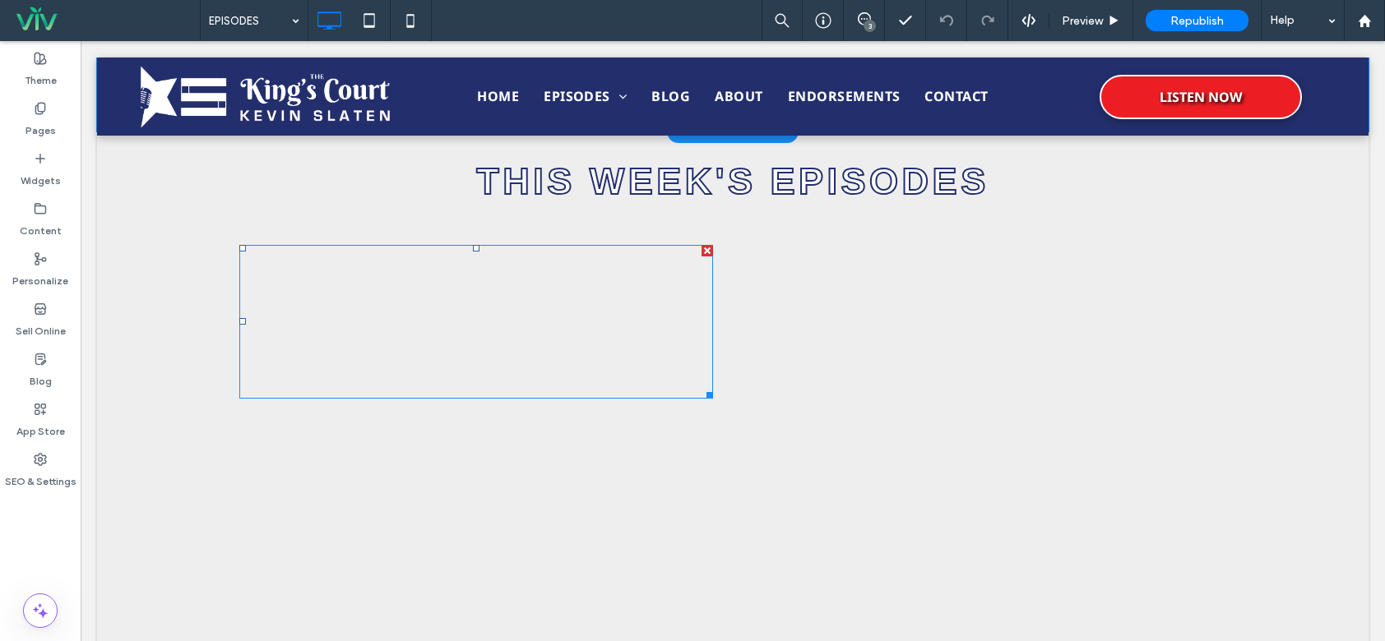
scroll to position [493, 0]
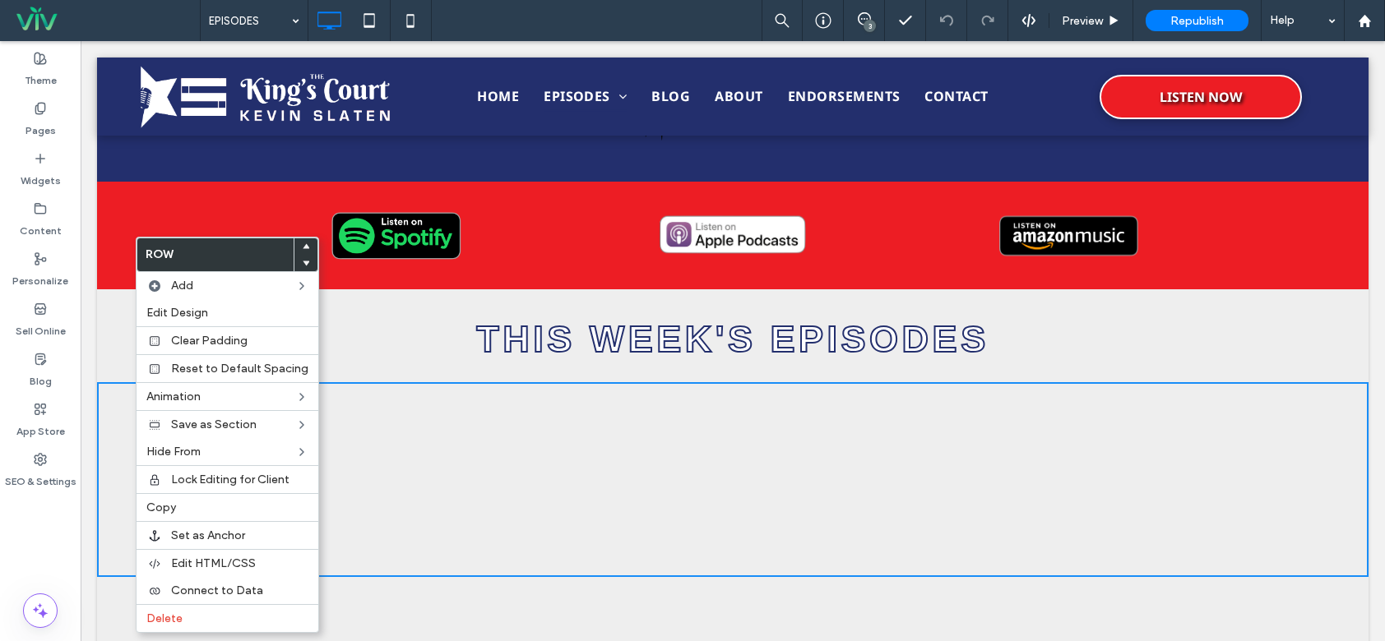
click at [405, 341] on div "THIS WEEK'S EPISODES Click To Paste" at bounding box center [732, 340] width 987 height 60
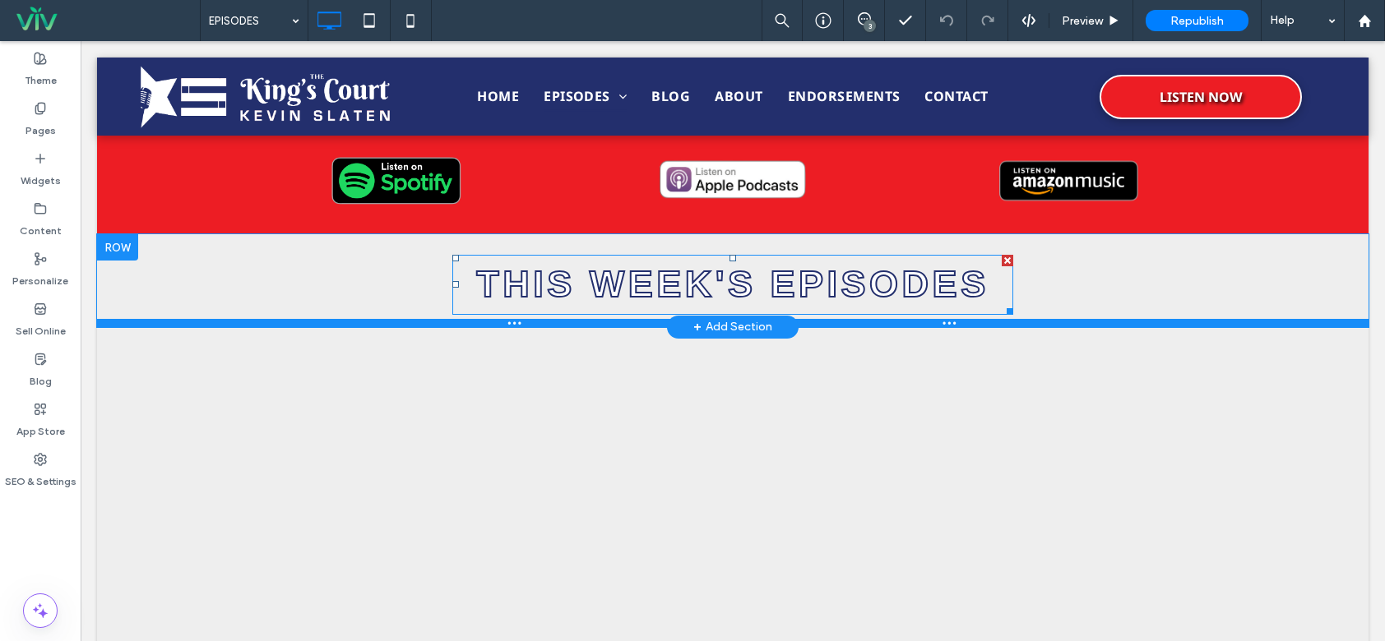
scroll to position [658, 0]
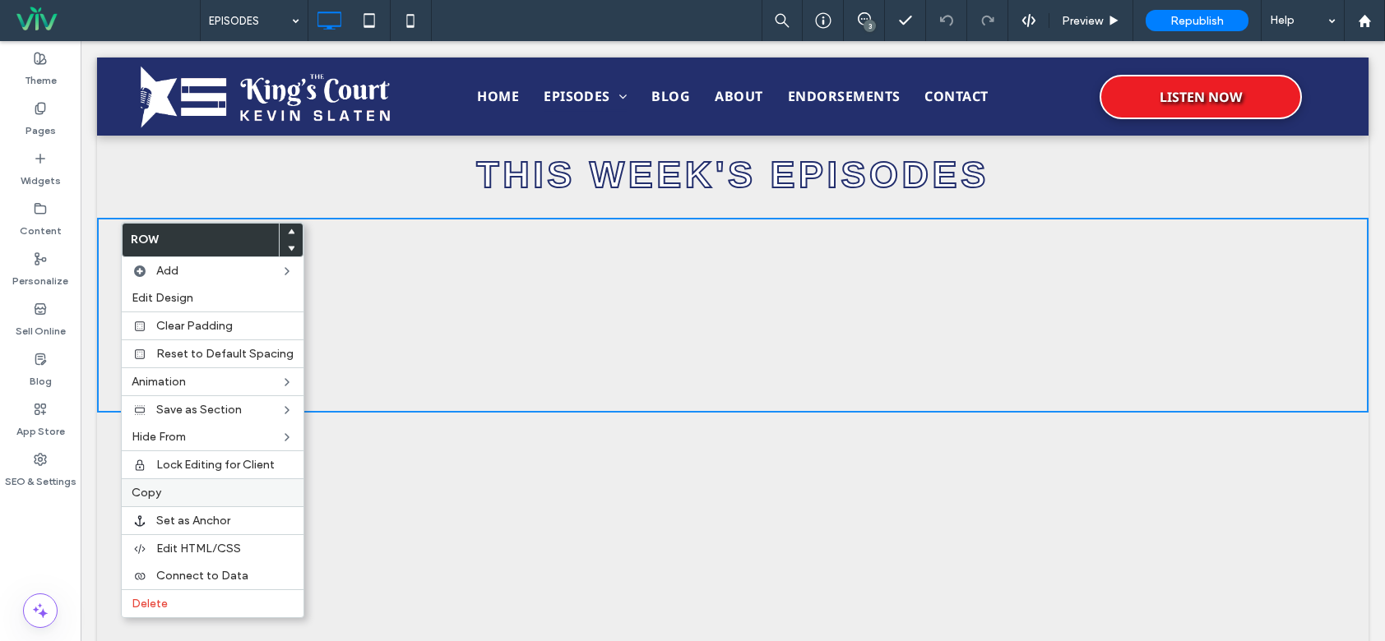
click at [193, 487] on label "Copy" at bounding box center [213, 493] width 162 height 14
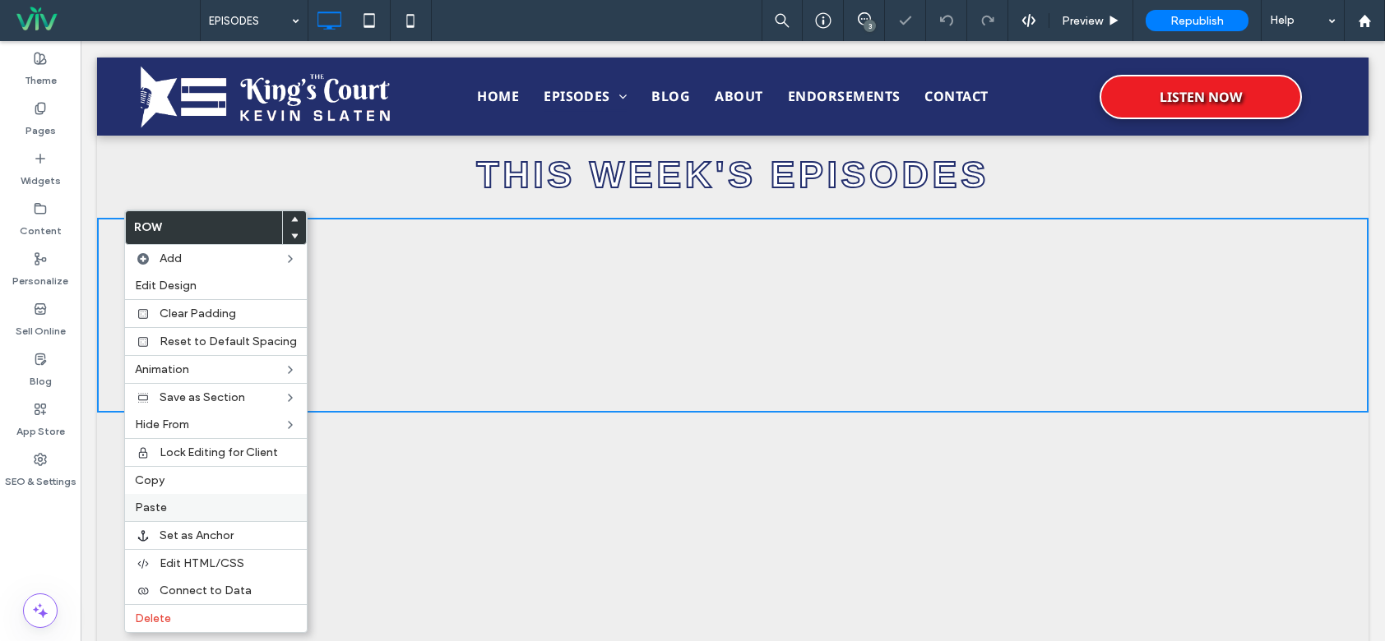
click at [199, 505] on label "Paste" at bounding box center [216, 508] width 162 height 14
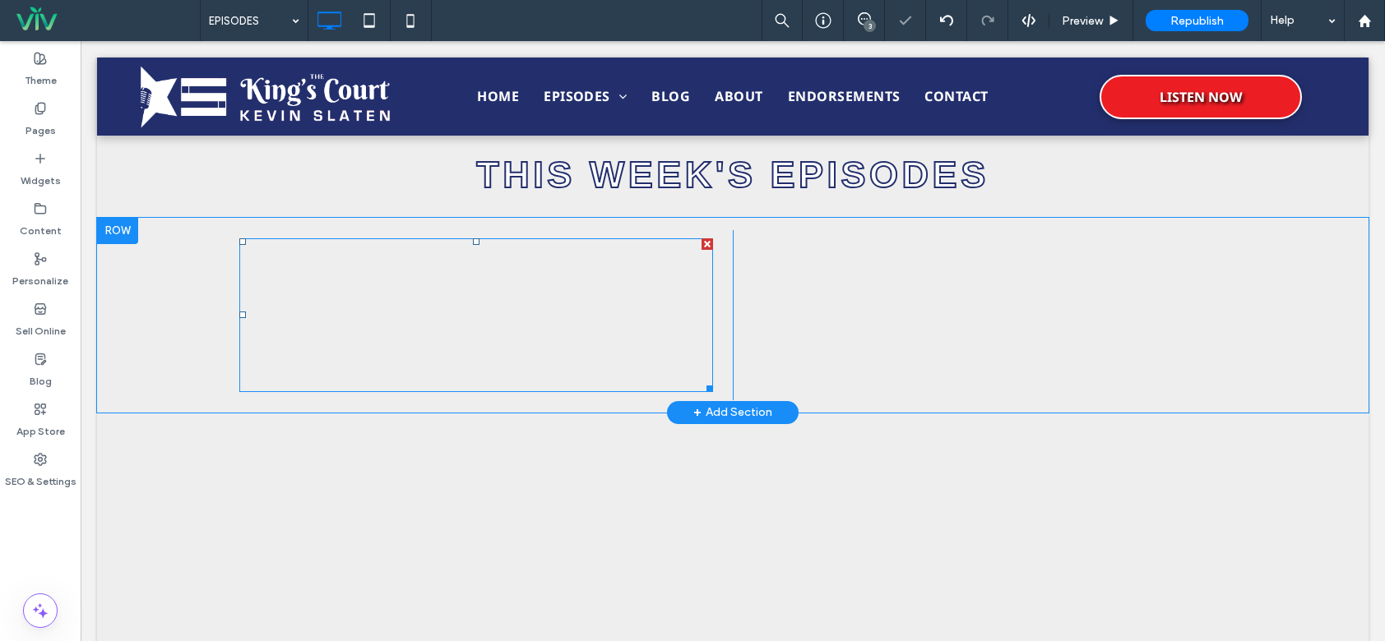
click at [702, 240] on div at bounding box center [707, 244] width 12 height 12
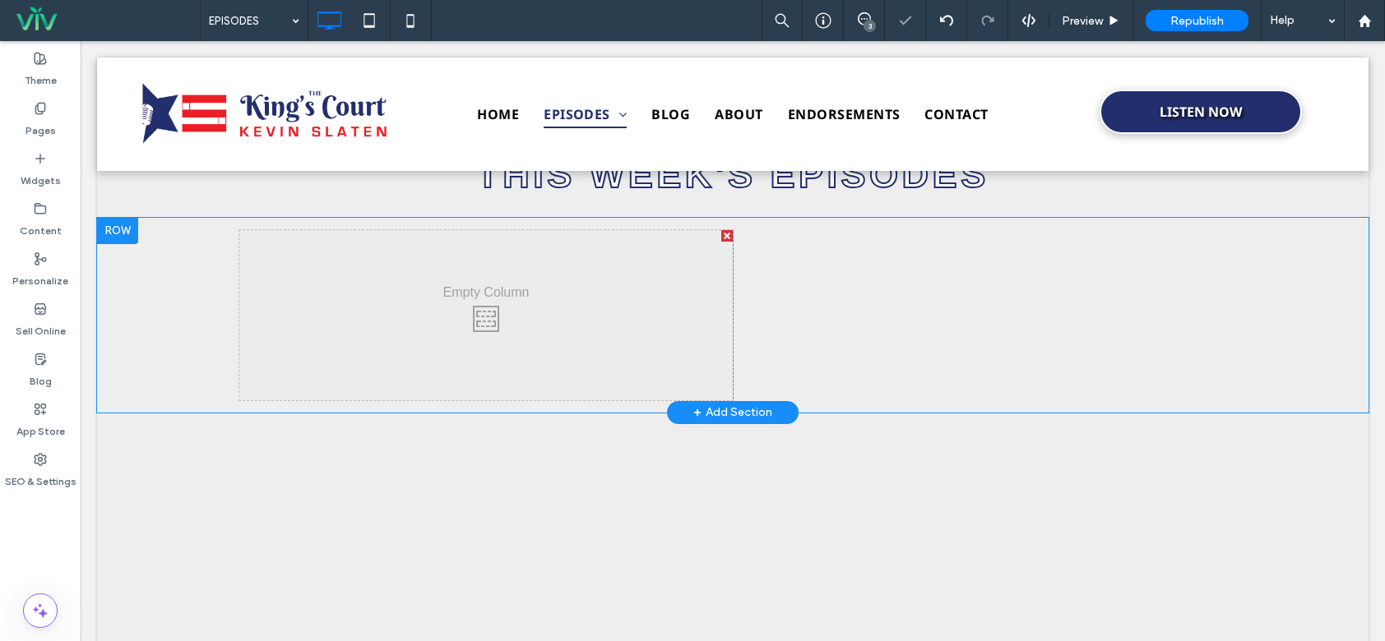
click at [721, 234] on div at bounding box center [727, 236] width 12 height 12
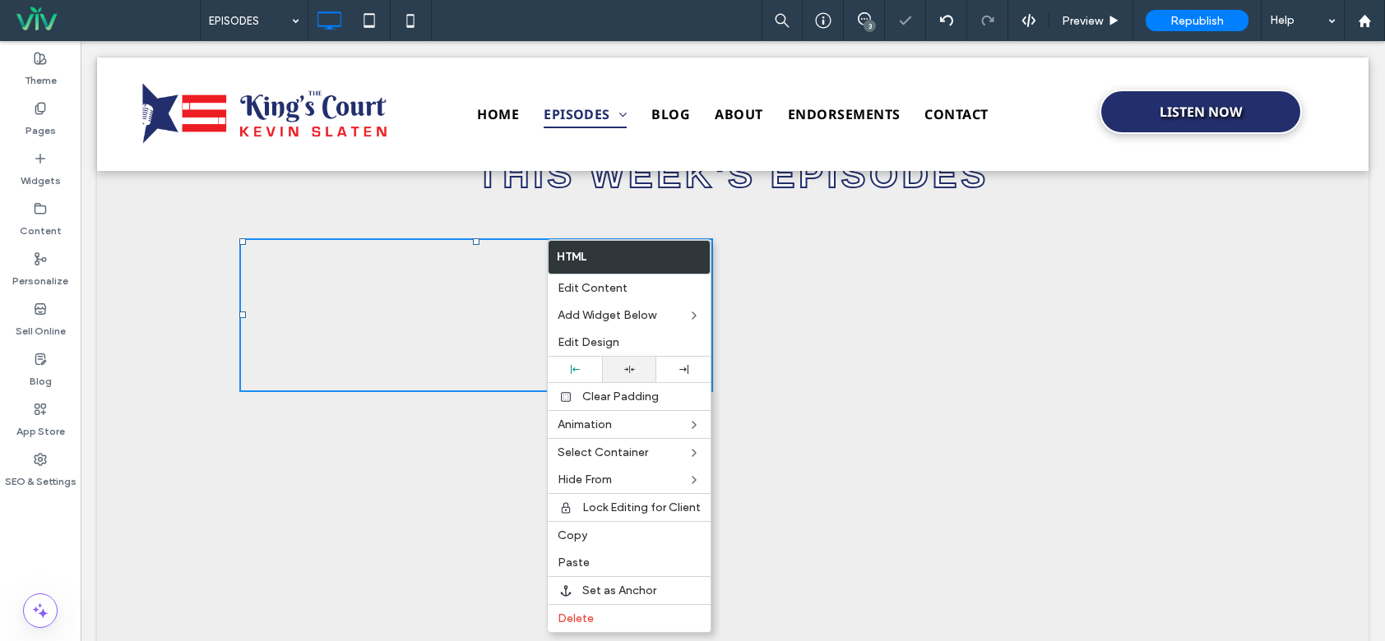
click at [621, 372] on div at bounding box center [629, 369] width 38 height 11
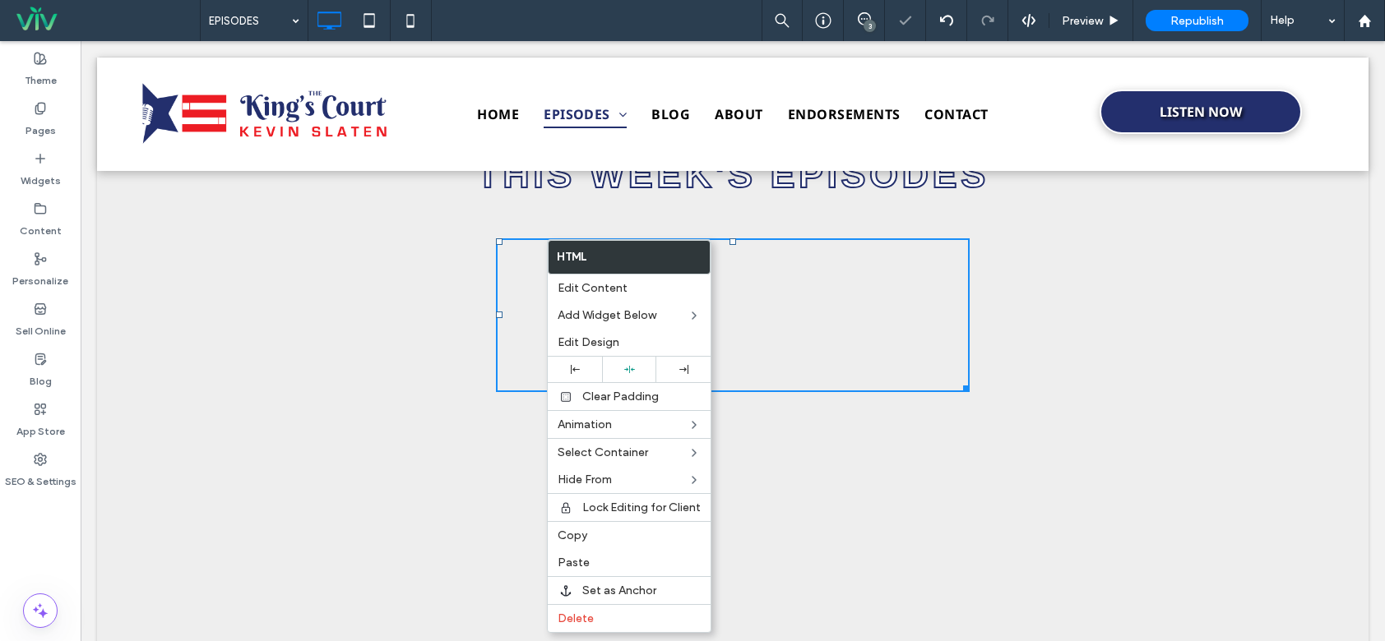
click at [410, 315] on div "https://irp.cdn-website.com/e4f27ade/files/uploaded/Slaten+Show+9-17-25.mp3 Sep…" at bounding box center [732, 315] width 987 height 170
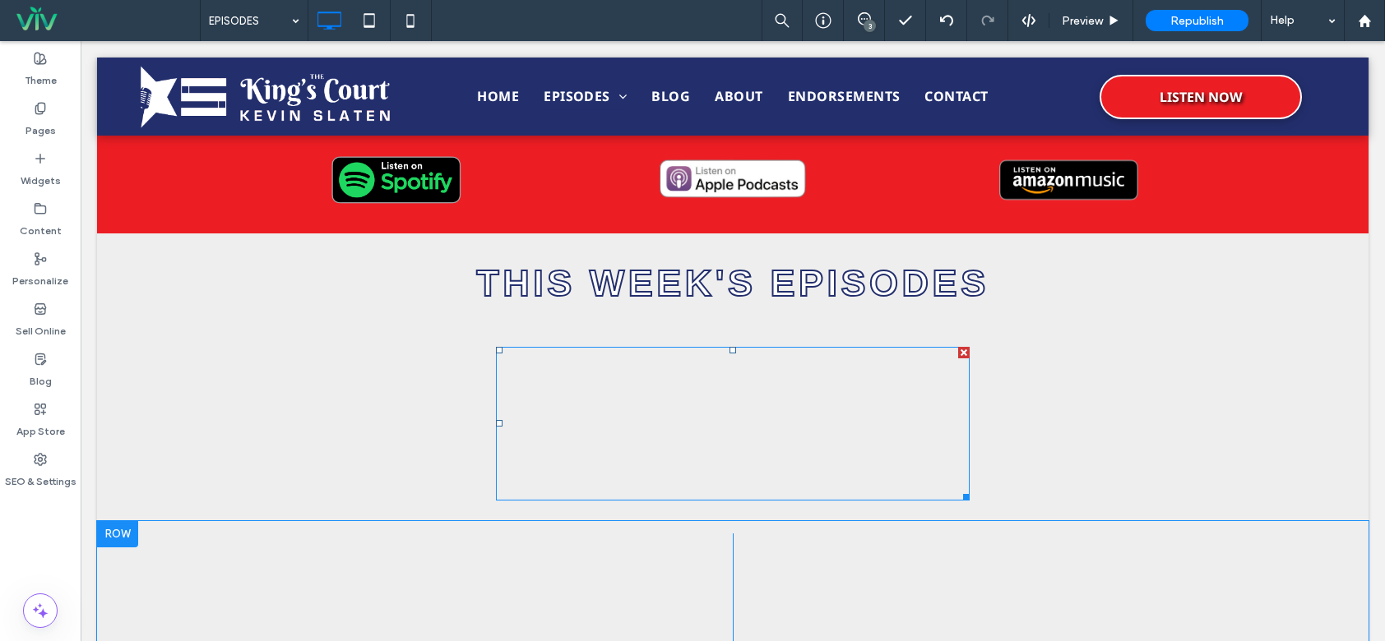
scroll to position [493, 0]
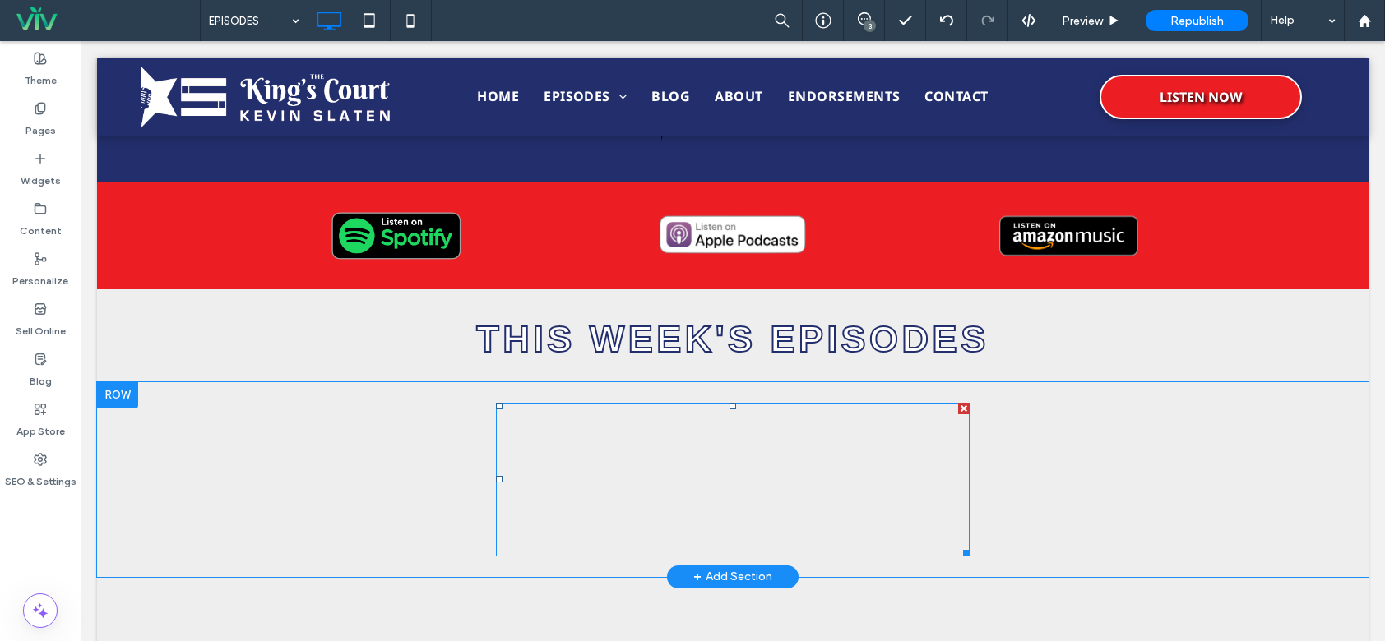
click at [679, 466] on span at bounding box center [733, 480] width 474 height 154
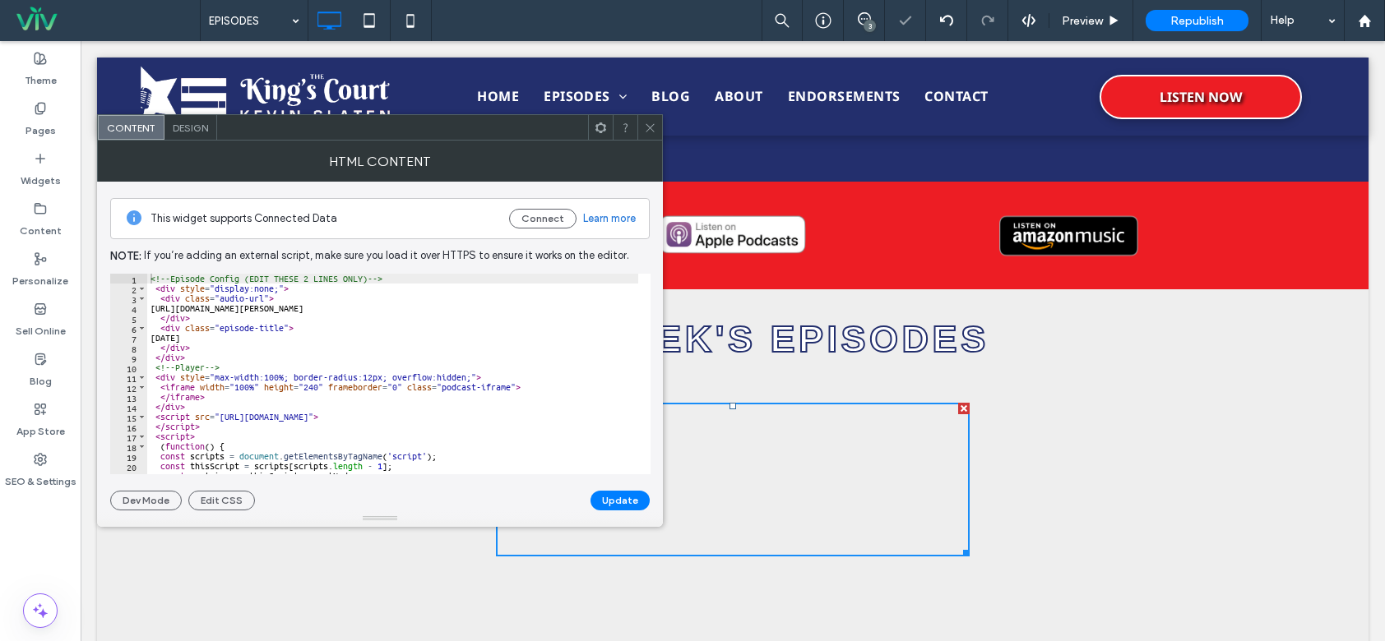
drag, startPoint x: 643, startPoint y: 125, endPoint x: 632, endPoint y: 139, distance: 17.6
click at [644, 125] on div at bounding box center [649, 127] width 25 height 25
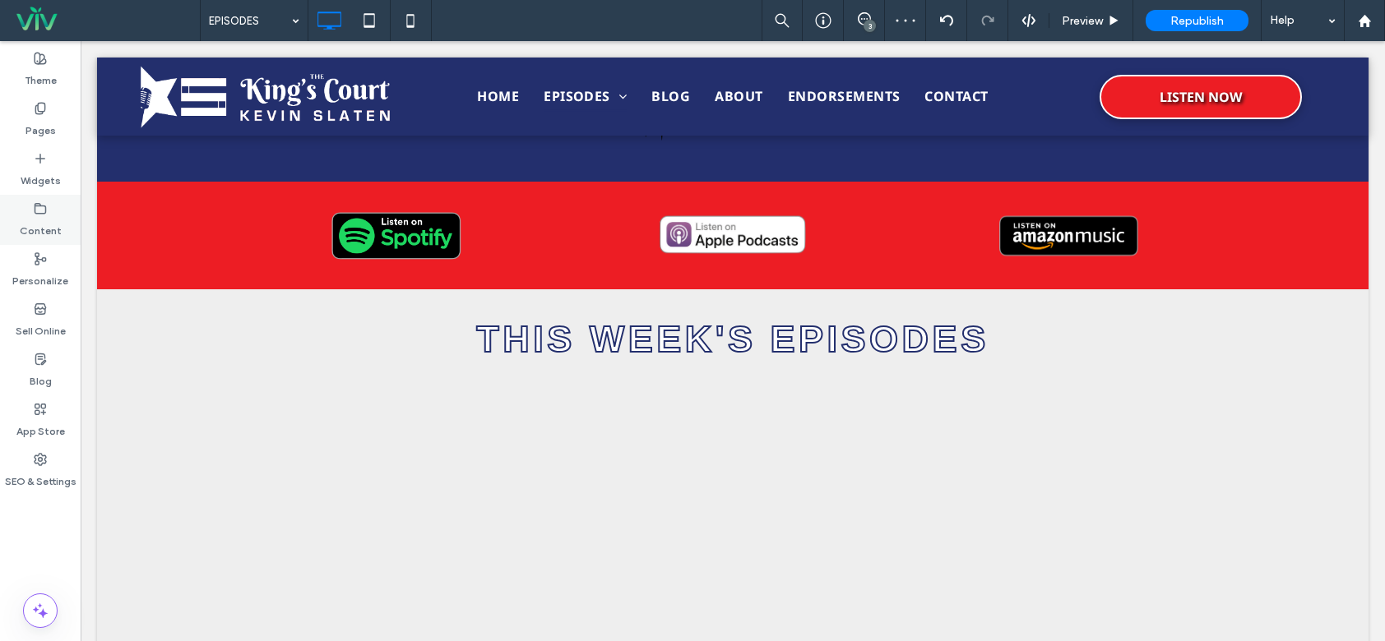
click at [59, 211] on div "Content" at bounding box center [40, 220] width 81 height 50
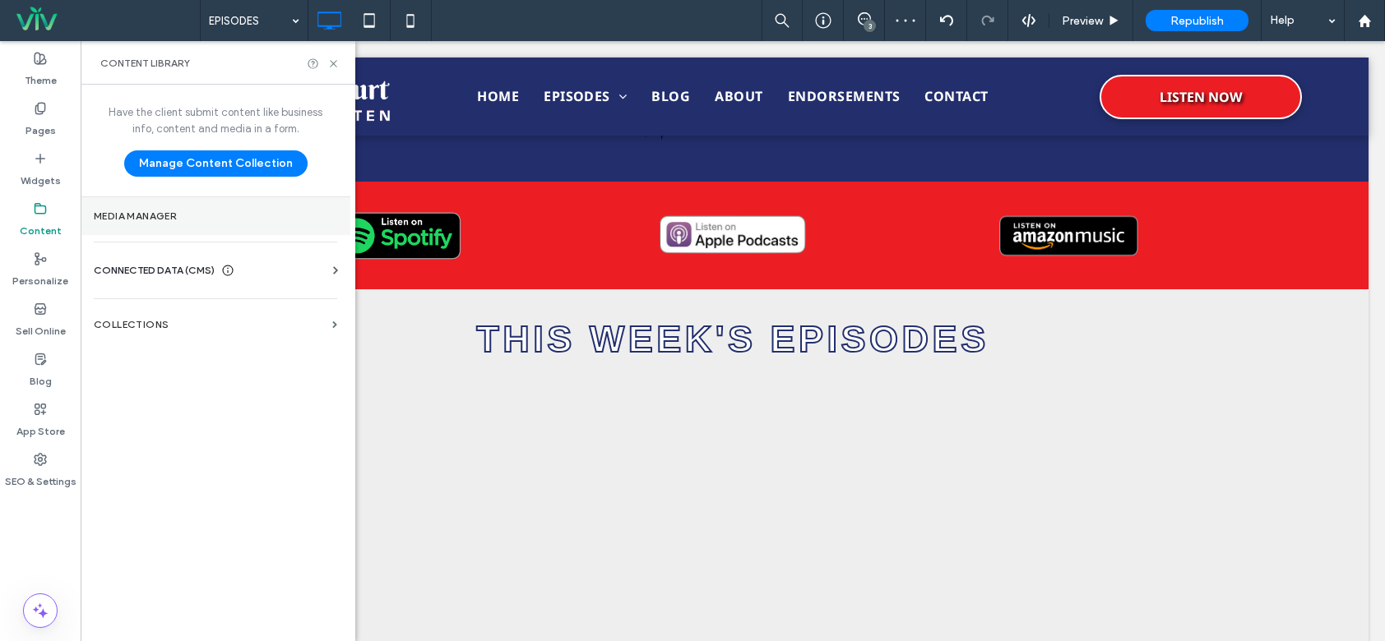
click at [172, 208] on section "Media Manager" at bounding box center [216, 216] width 270 height 38
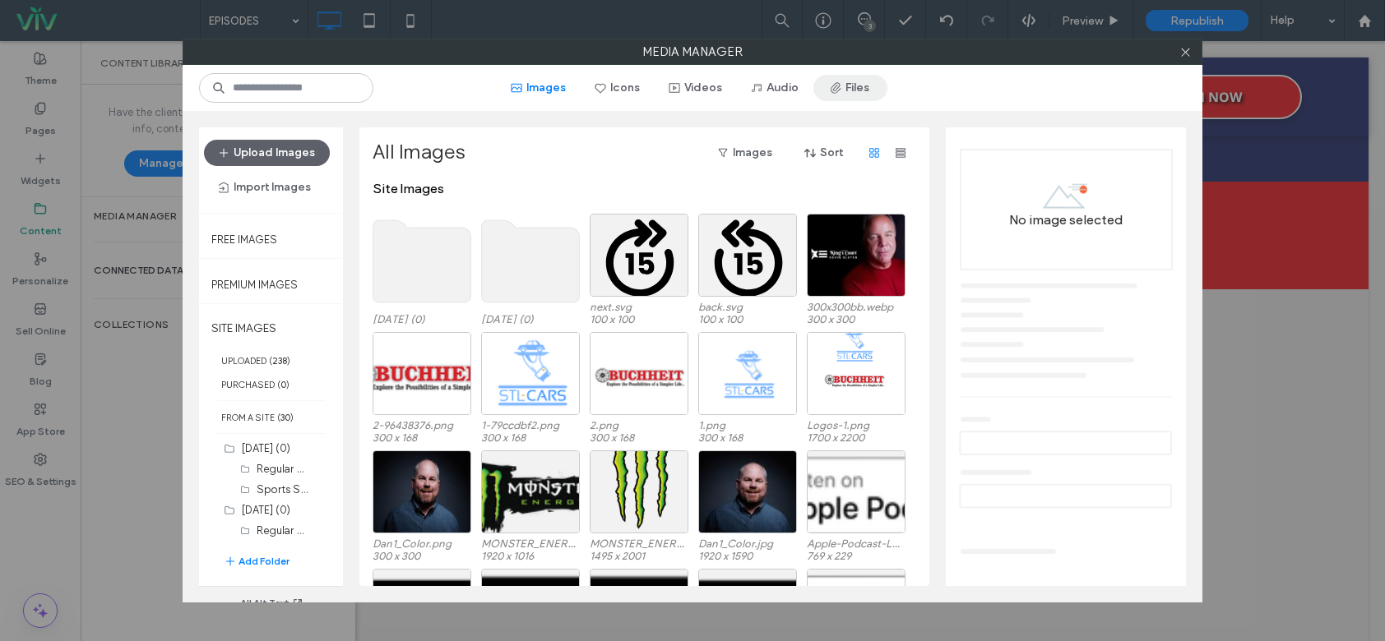
click at [872, 90] on button "Files" at bounding box center [850, 88] width 74 height 26
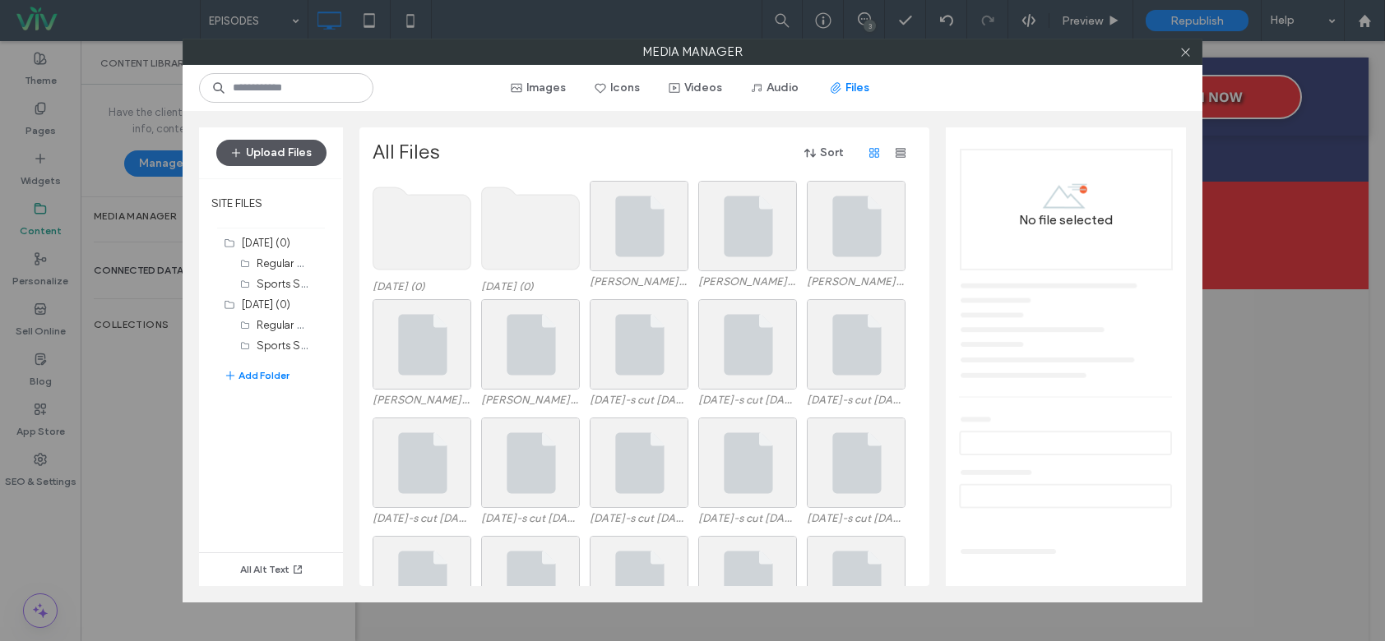
click at [299, 156] on button "Upload Files" at bounding box center [271, 153] width 110 height 26
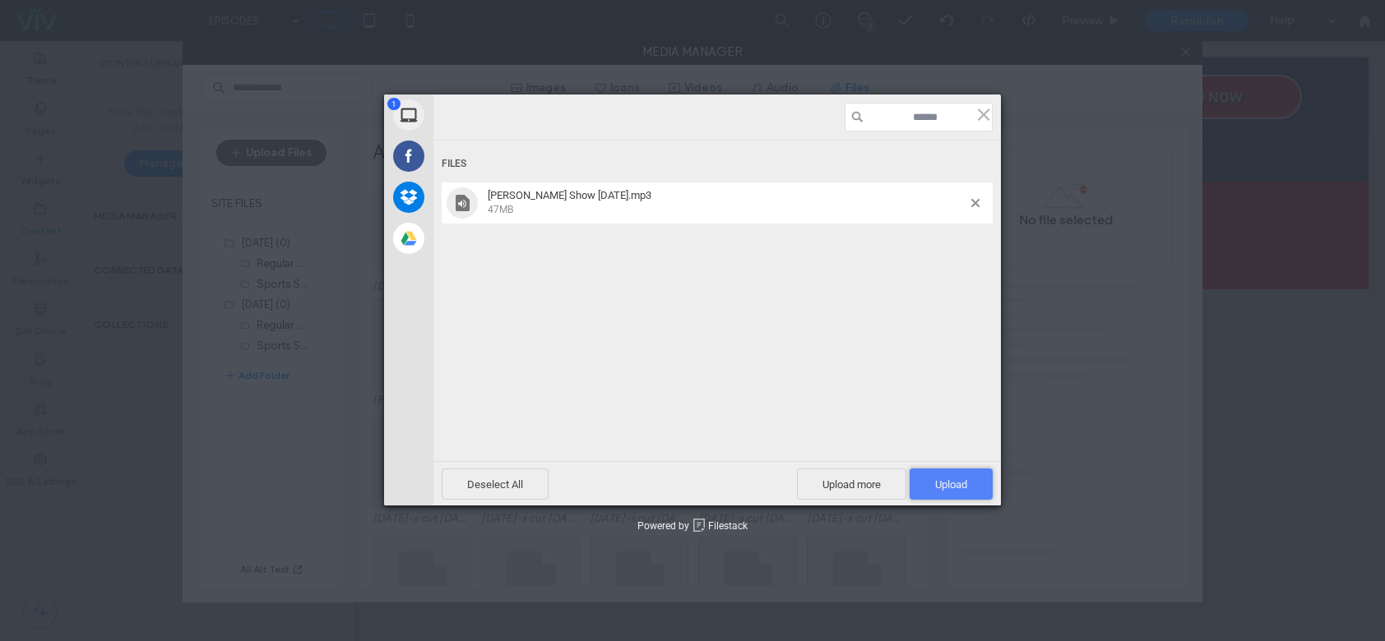
click at [951, 485] on span "Upload 1" at bounding box center [951, 485] width 32 height 12
click at [816, 408] on div "Uploading Slaten Show 9-19-25.mp3 0.00B / 47MB" at bounding box center [716, 305] width 567 height 329
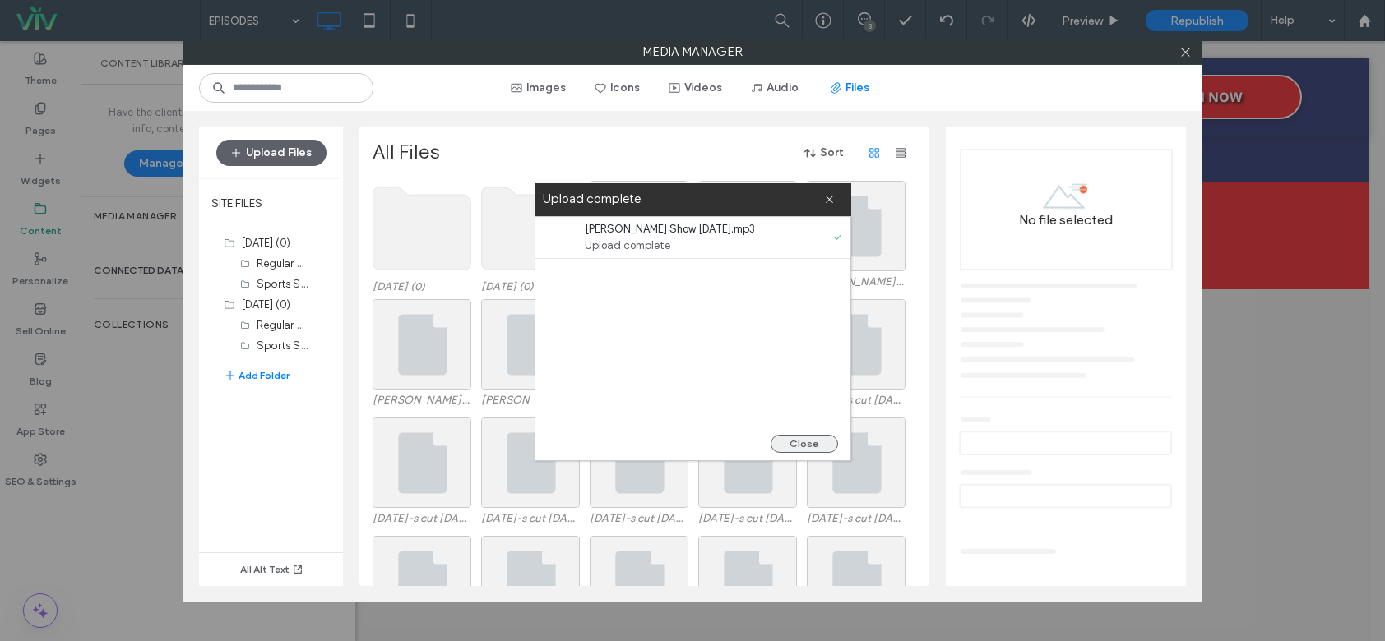
click at [827, 441] on button "Close" at bounding box center [803, 444] width 67 height 18
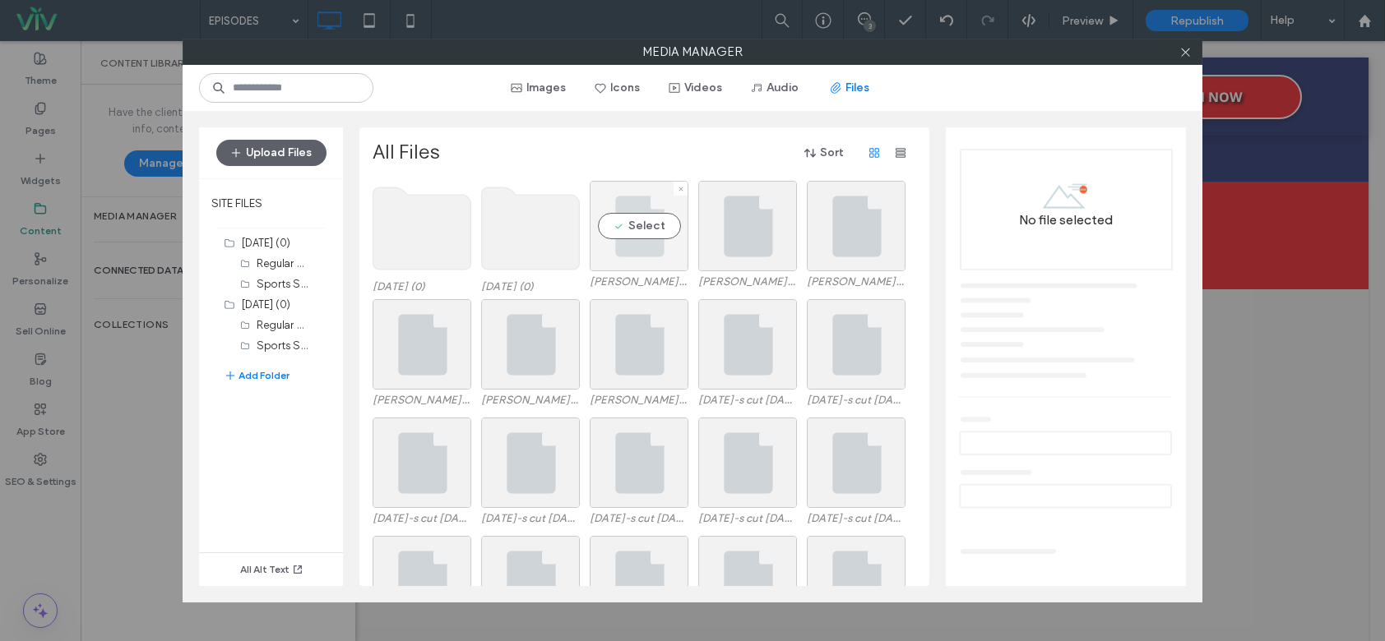
click at [667, 238] on div "Select" at bounding box center [639, 226] width 99 height 90
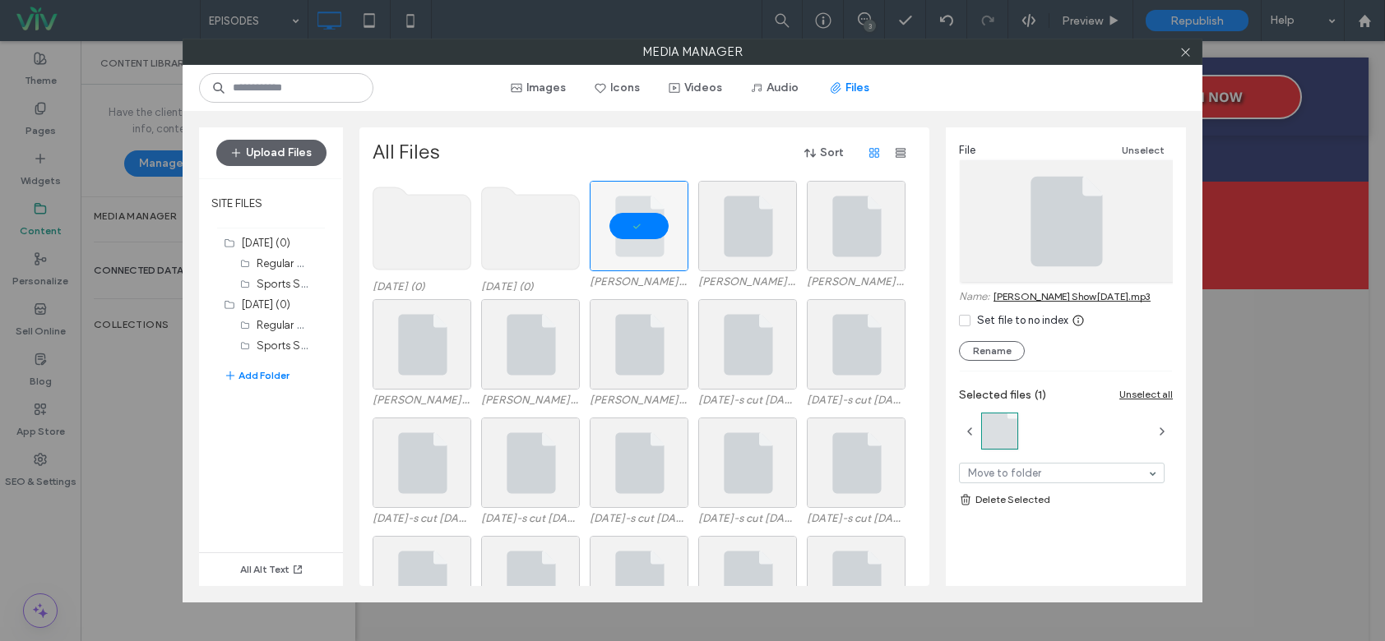
click at [1092, 298] on link "Slaten Show 9-19-25.mp3" at bounding box center [1071, 296] width 157 height 12
click at [946, 183] on div "File Unselect Name: Slaten Show 9-19-25.mp3 Set file to no index Rename Selecte…" at bounding box center [1066, 350] width 240 height 446
click at [1185, 50] on icon at bounding box center [1185, 52] width 12 height 12
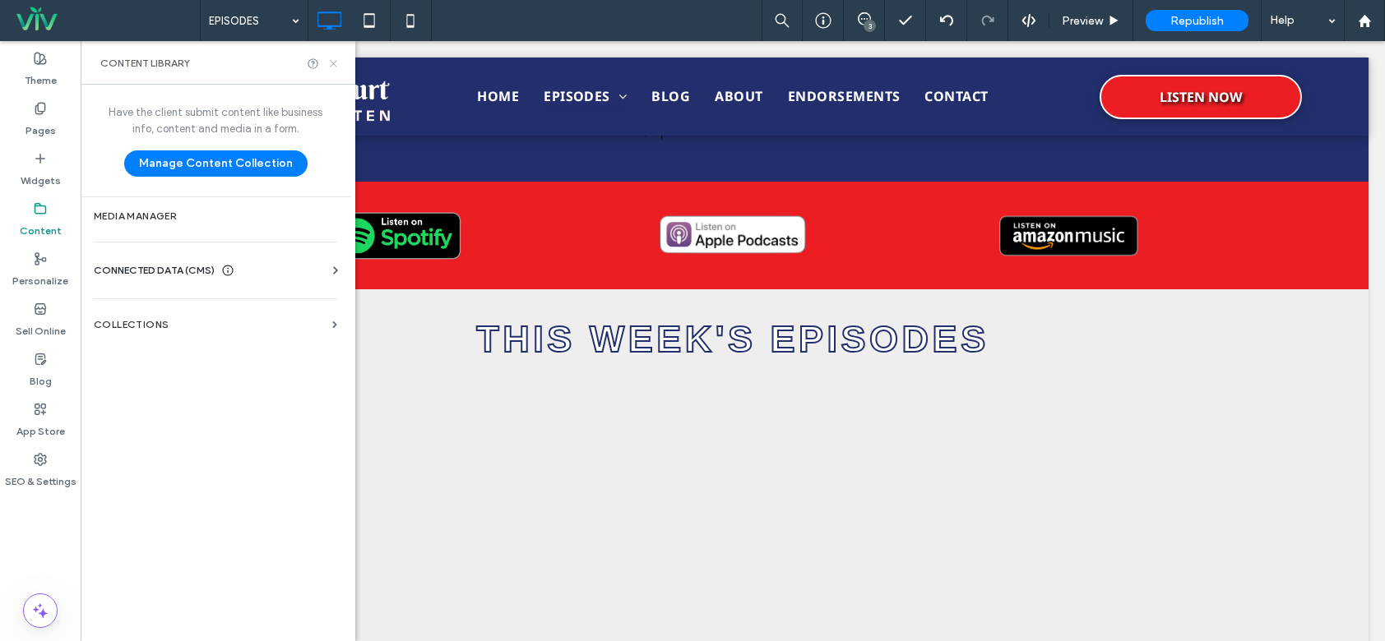
click at [335, 62] on use at bounding box center [333, 63] width 7 height 7
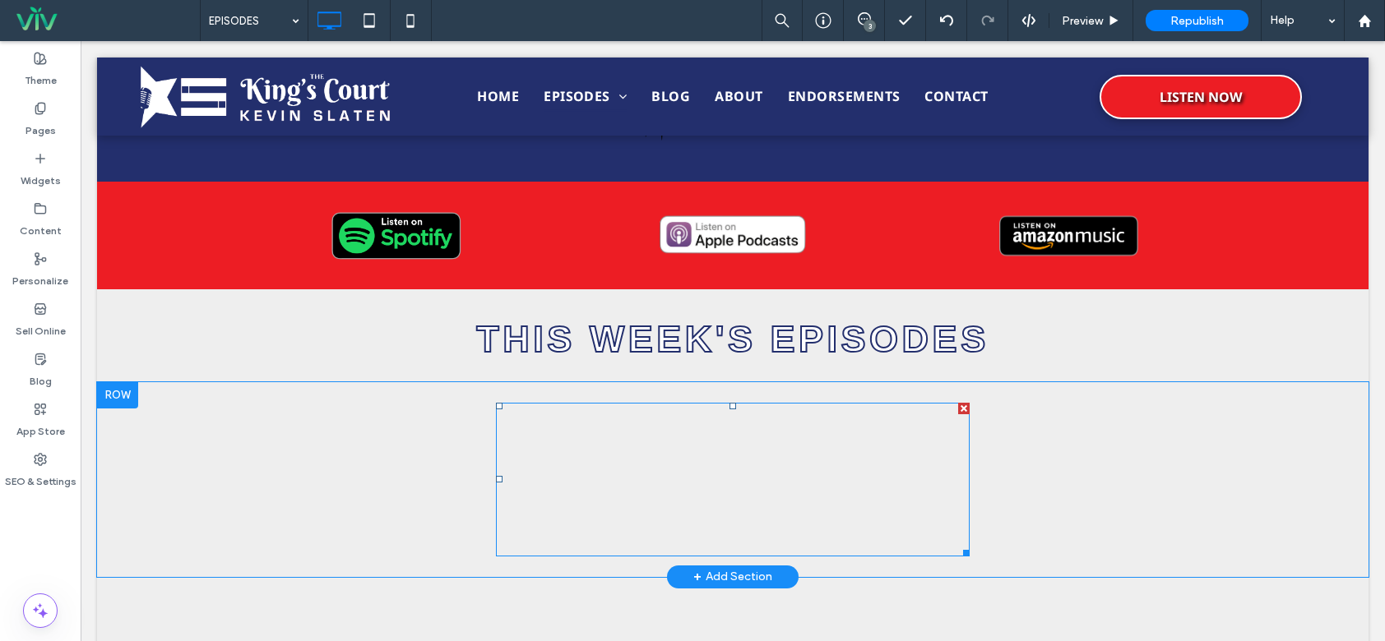
click at [704, 437] on span at bounding box center [733, 480] width 474 height 154
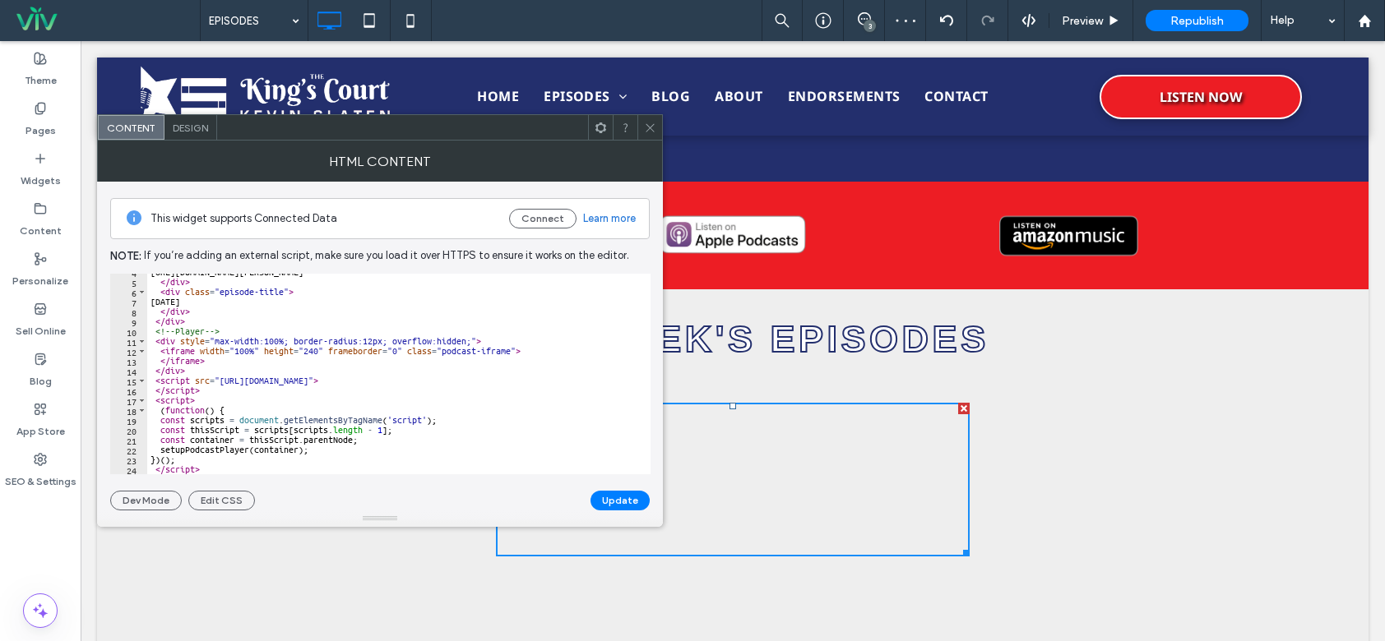
scroll to position [0, 0]
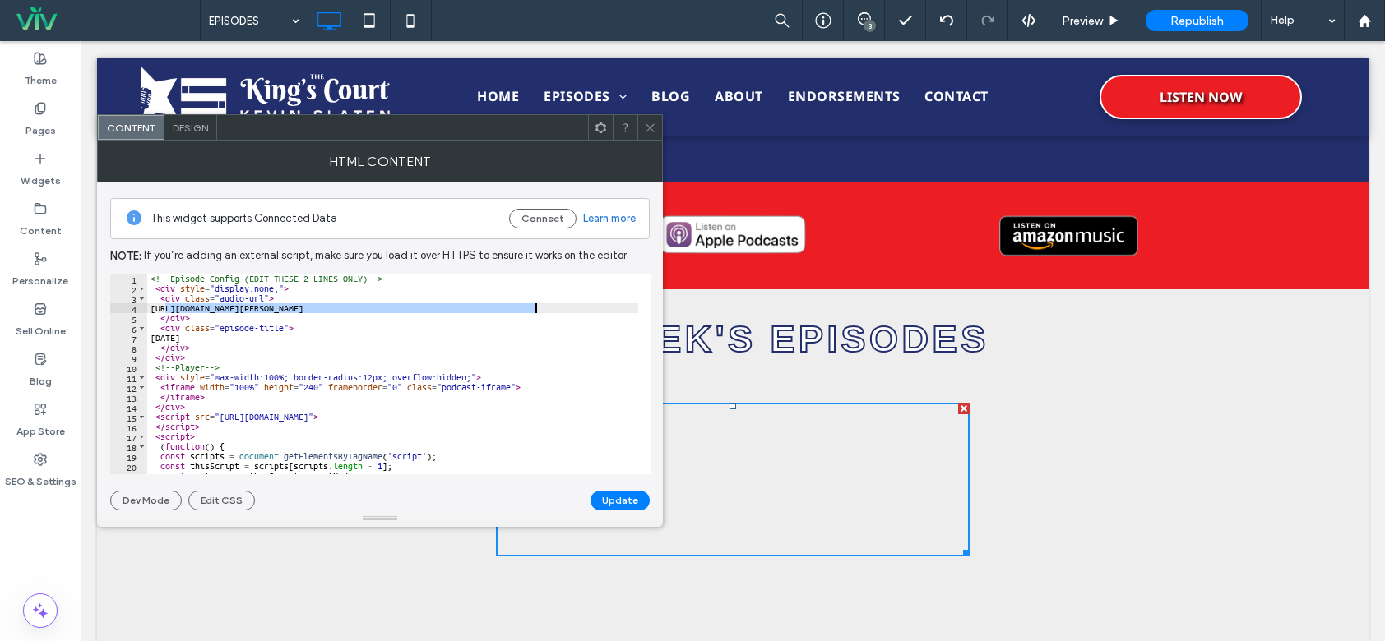
drag, startPoint x: 166, startPoint y: 309, endPoint x: 541, endPoint y: 308, distance: 375.0
click at [541, 308] on div "<!-- Episode Config (EDIT THESE 2 LINES ONLY) --> < div style = "display:none;"…" at bounding box center [392, 384] width 491 height 220
paste textarea "Cursor at row 4"
click at [222, 335] on div "<!-- Episode Config (EDIT THESE 2 LINES ONLY) --> < div style = "display:none;"…" at bounding box center [392, 384] width 491 height 220
click at [250, 310] on div "<!-- Episode Config (EDIT THESE 2 LINES ONLY) --> < div style = "display:none;"…" at bounding box center [392, 384] width 491 height 220
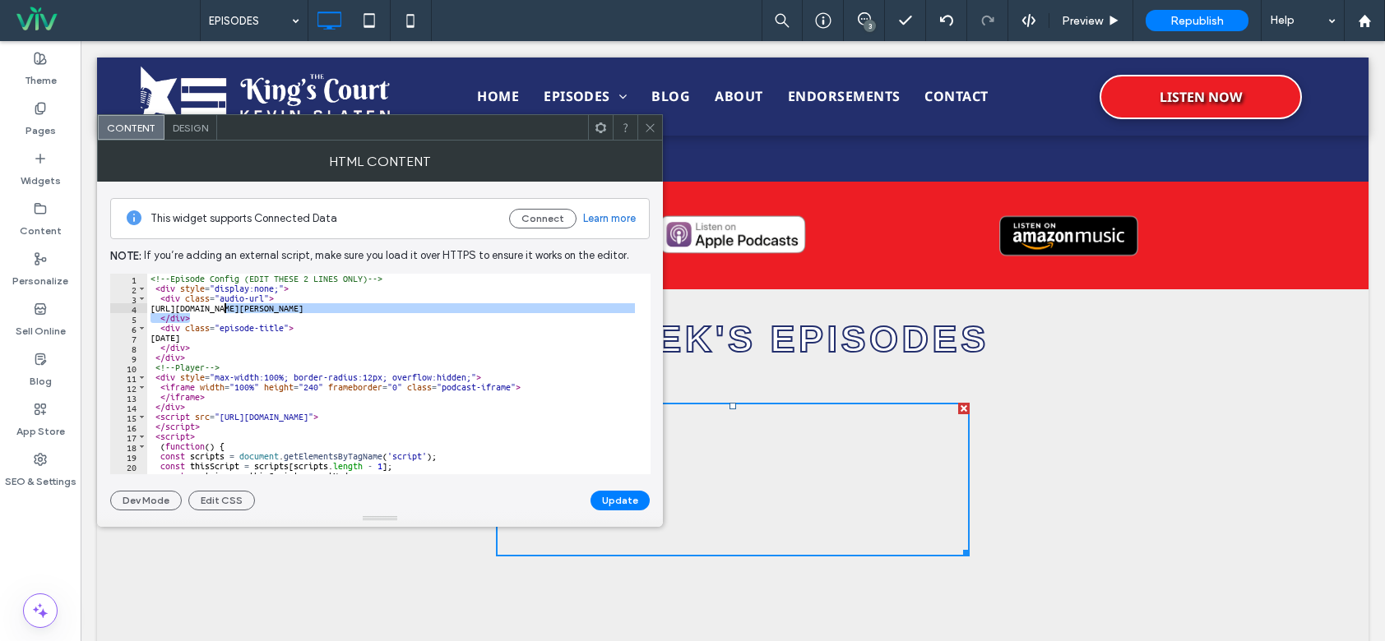
drag, startPoint x: 553, startPoint y: 314, endPoint x: 221, endPoint y: 310, distance: 331.4
click at [221, 310] on div "<!-- Episode Config (EDIT THESE 2 LINES ONLY) --> < div style = "display:none;"…" at bounding box center [392, 384] width 491 height 220
click at [221, 310] on div "<!-- Episode Config (EDIT THESE 2 LINES ONLY) --> < div style = "display:none;"…" at bounding box center [392, 374] width 491 height 201
drag, startPoint x: 164, startPoint y: 308, endPoint x: 525, endPoint y: 308, distance: 361.0
click at [525, 308] on div "<!-- Episode Config (EDIT THESE 2 LINES ONLY) --> < div style = "display:none;"…" at bounding box center [392, 384] width 491 height 220
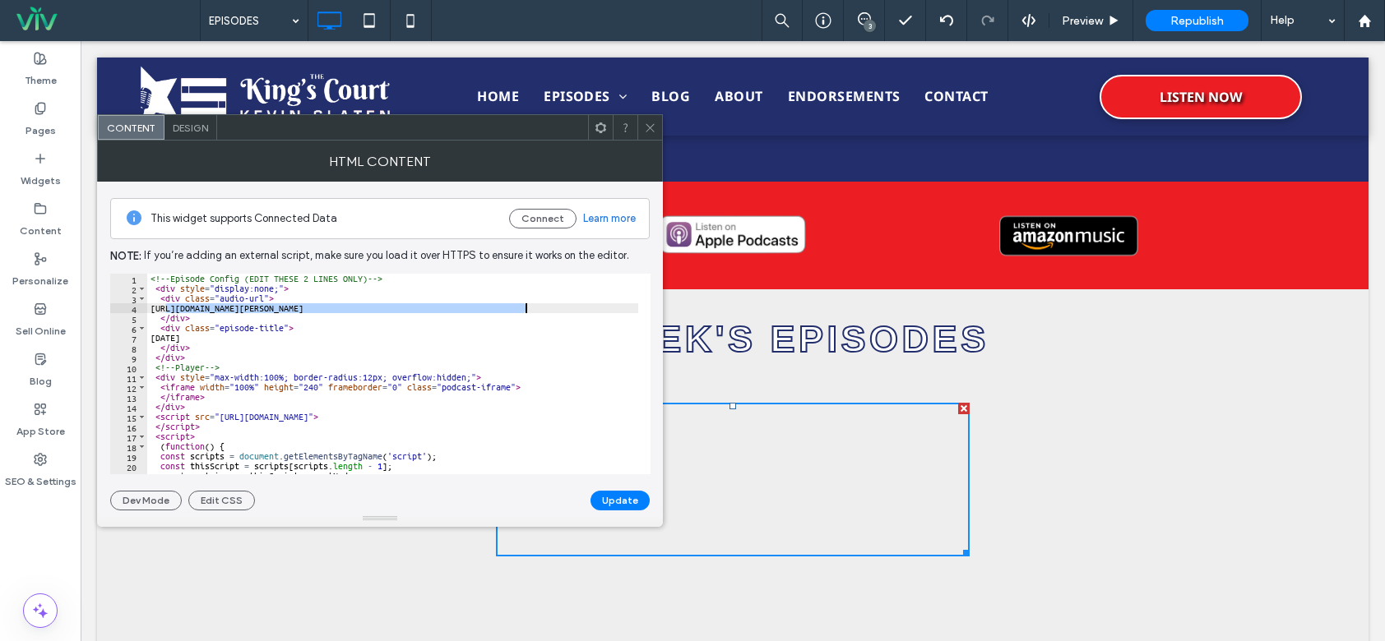
click at [504, 329] on div "<!-- Episode Config (EDIT THESE 2 LINES ONLY) --> < div style = "display:none;"…" at bounding box center [392, 384] width 491 height 220
type textarea "**********"
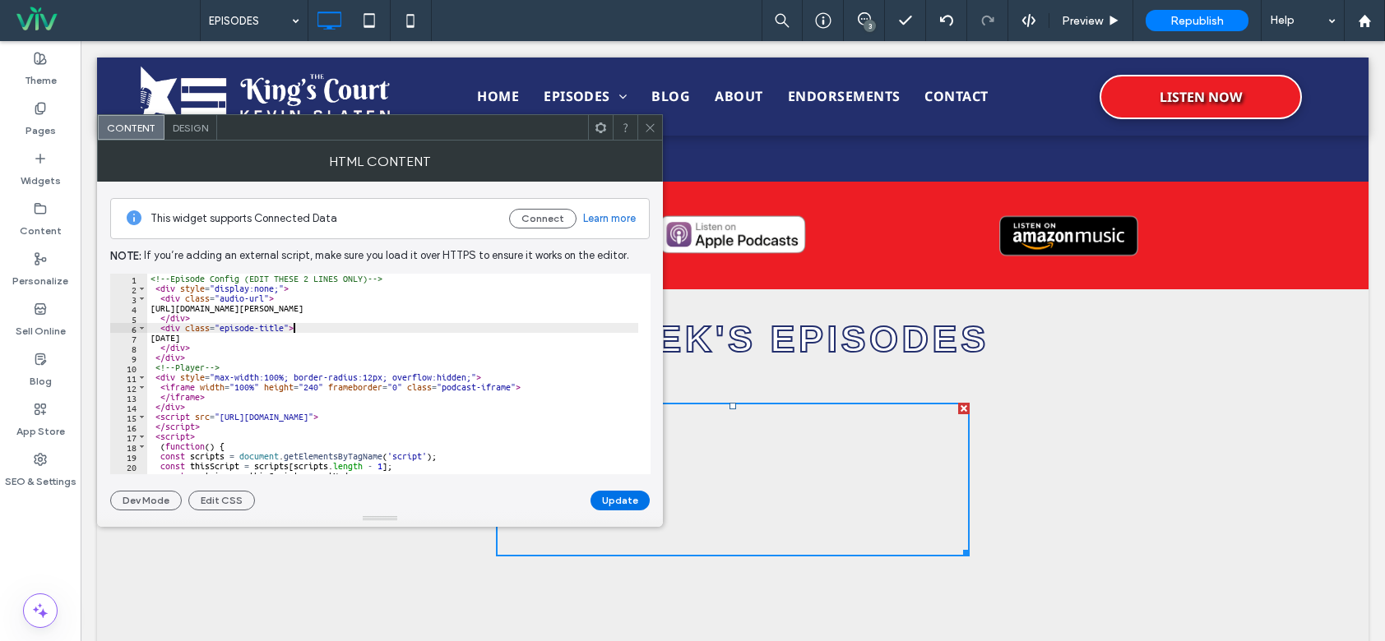
click at [635, 503] on button "Update" at bounding box center [619, 501] width 59 height 20
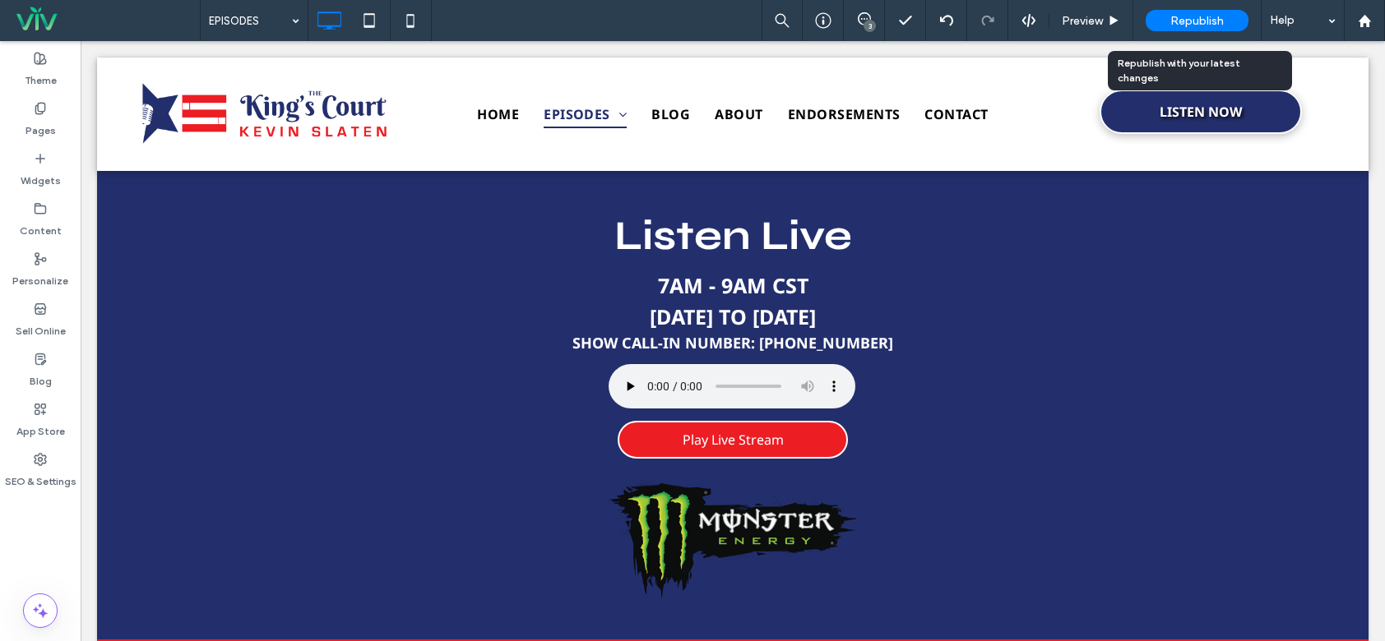
click at [1194, 12] on div "Republish" at bounding box center [1196, 20] width 103 height 21
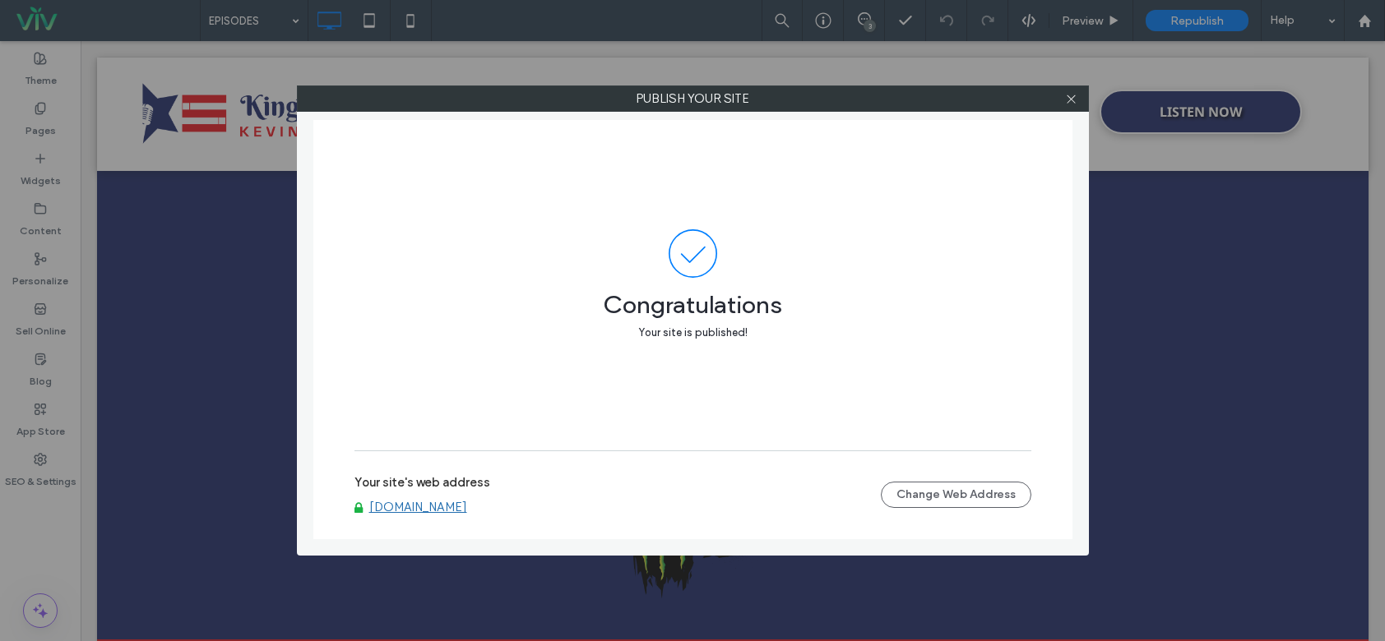
click at [467, 505] on link "[DOMAIN_NAME]" at bounding box center [418, 507] width 98 height 15
drag, startPoint x: 1074, startPoint y: 106, endPoint x: 1067, endPoint y: 95, distance: 13.7
click at [1073, 106] on span at bounding box center [1071, 98] width 12 height 25
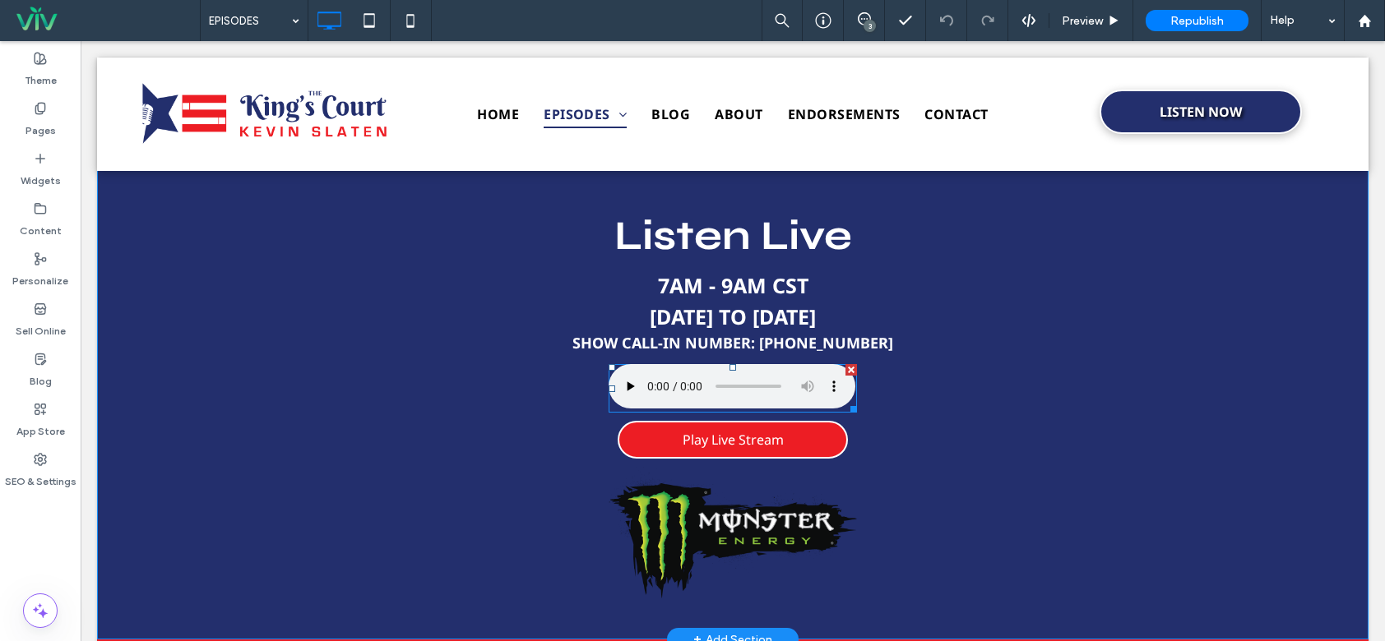
click at [738, 396] on span at bounding box center [733, 388] width 248 height 49
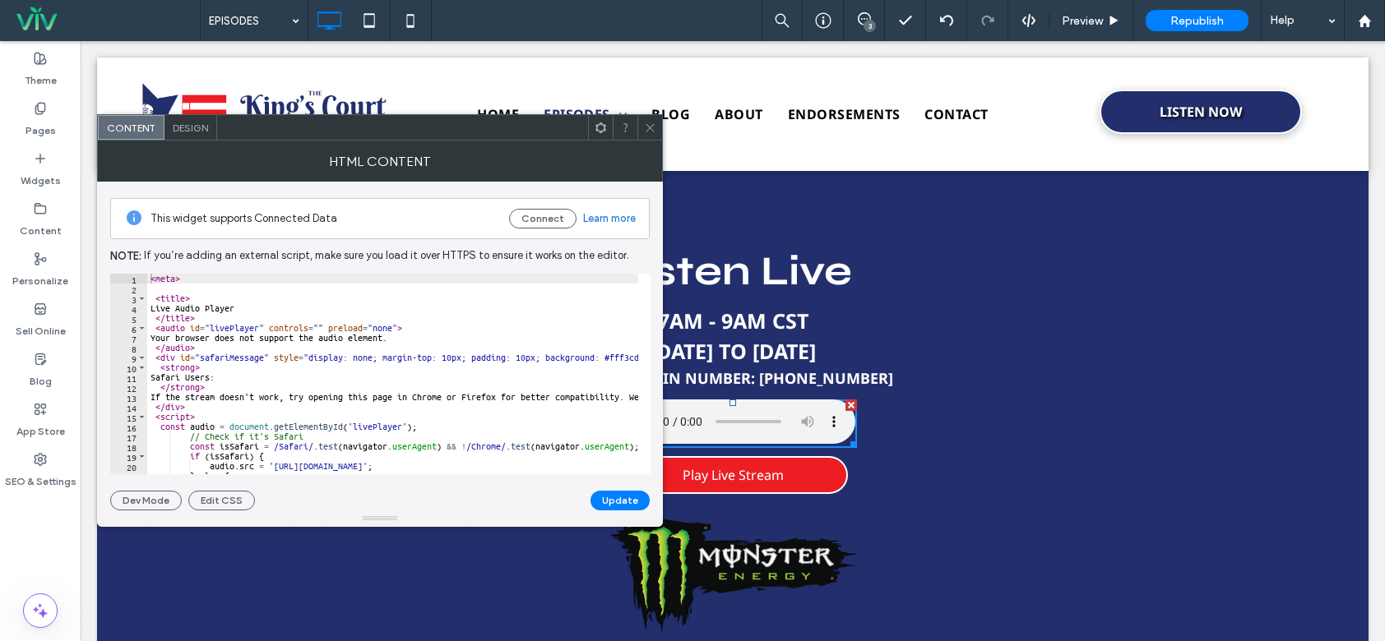
click at [652, 122] on icon at bounding box center [650, 128] width 12 height 12
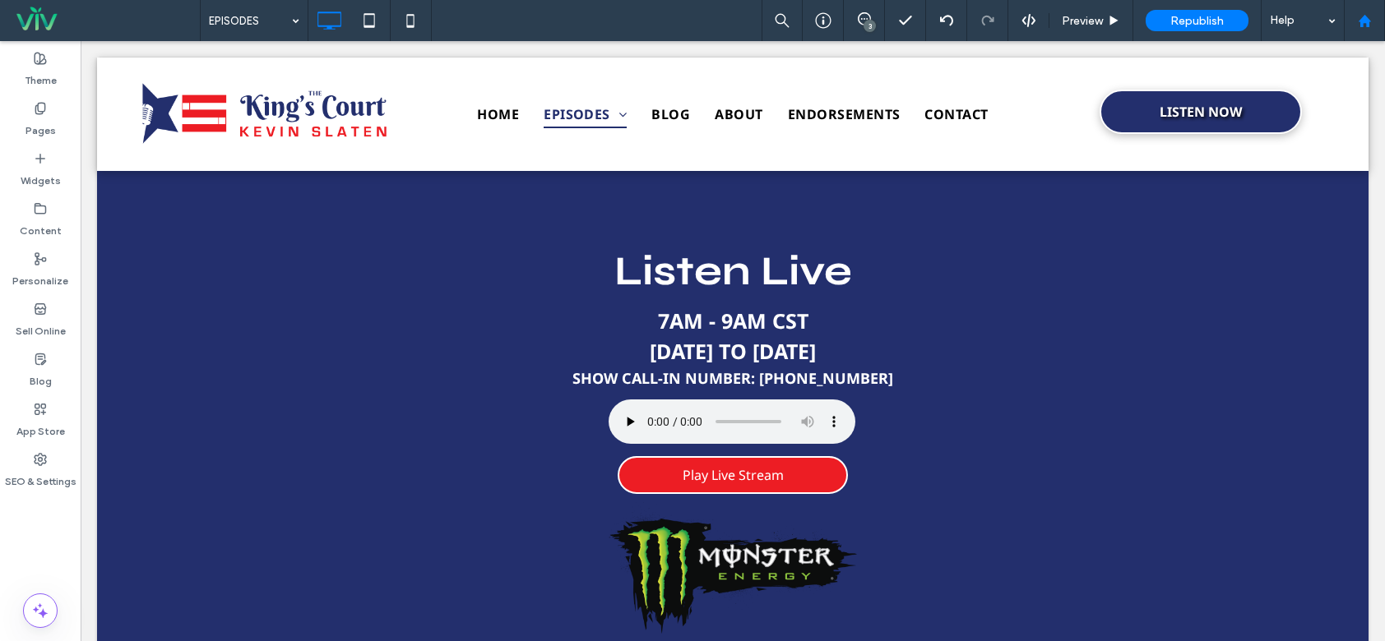
click at [1384, 25] on div at bounding box center [1364, 20] width 41 height 41
